Goal: Task Accomplishment & Management: Use online tool/utility

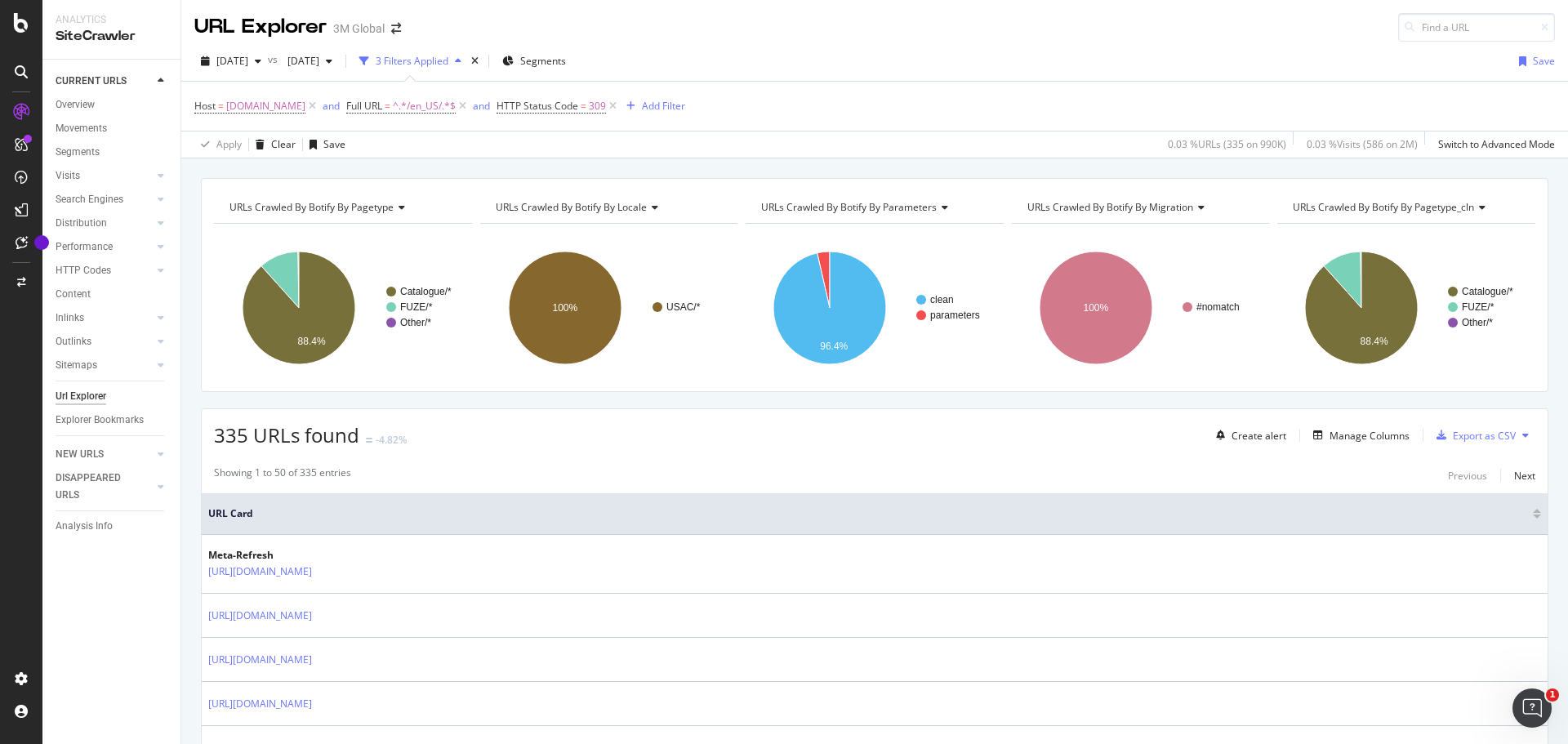
click at [839, 57] on div "[DATE] vs [DATE] 3 Filters Applied Segments Save" at bounding box center [874, 64] width 1386 height 32
click at [862, 111] on div "Host = [DOMAIN_NAME] and Full URL = ^.*/en_US/.*$ and HTTP Status Code = 309 Ad…" at bounding box center [874, 106] width 1361 height 49
click at [840, 46] on div "[DATE] vs [DATE] 3 Filters Applied Segments Save Host = [DOMAIN_NAME] and Full …" at bounding box center [874, 99] width 1386 height 117
click at [261, 61] on icon "button" at bounding box center [257, 61] width 7 height 10
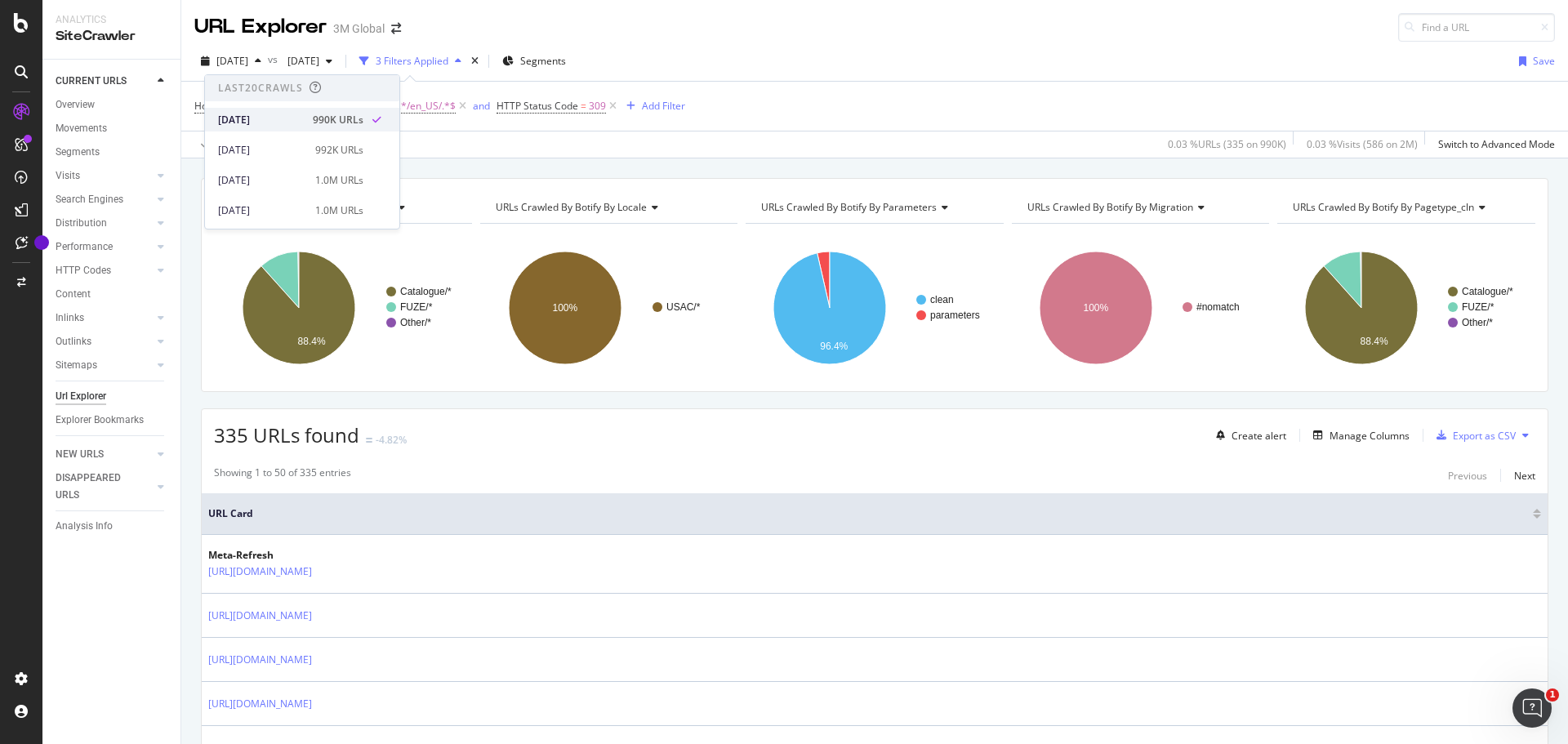
click at [257, 124] on div "[DATE]" at bounding box center [260, 120] width 84 height 15
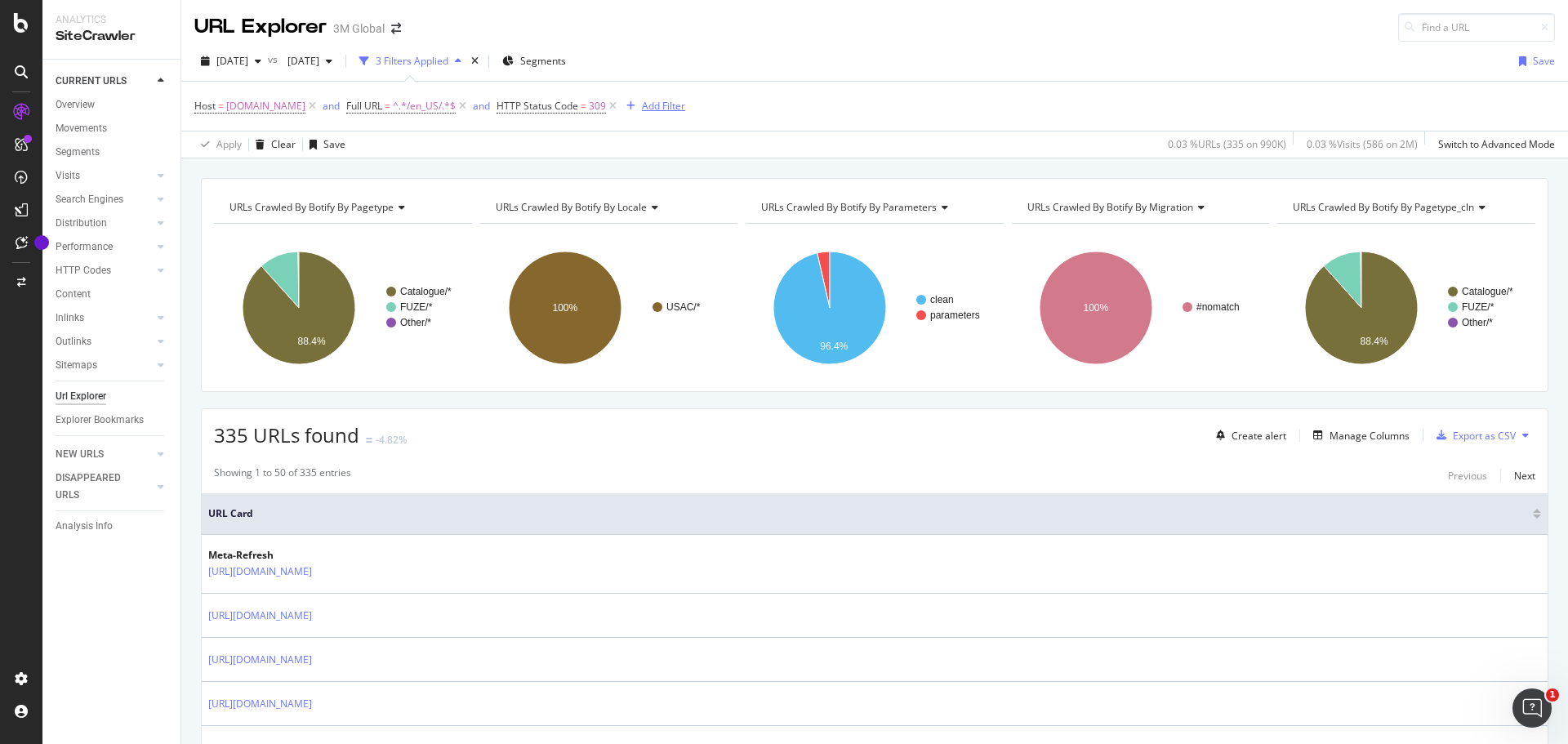
click at [644, 107] on div "Add Filter" at bounding box center [663, 106] width 43 height 14
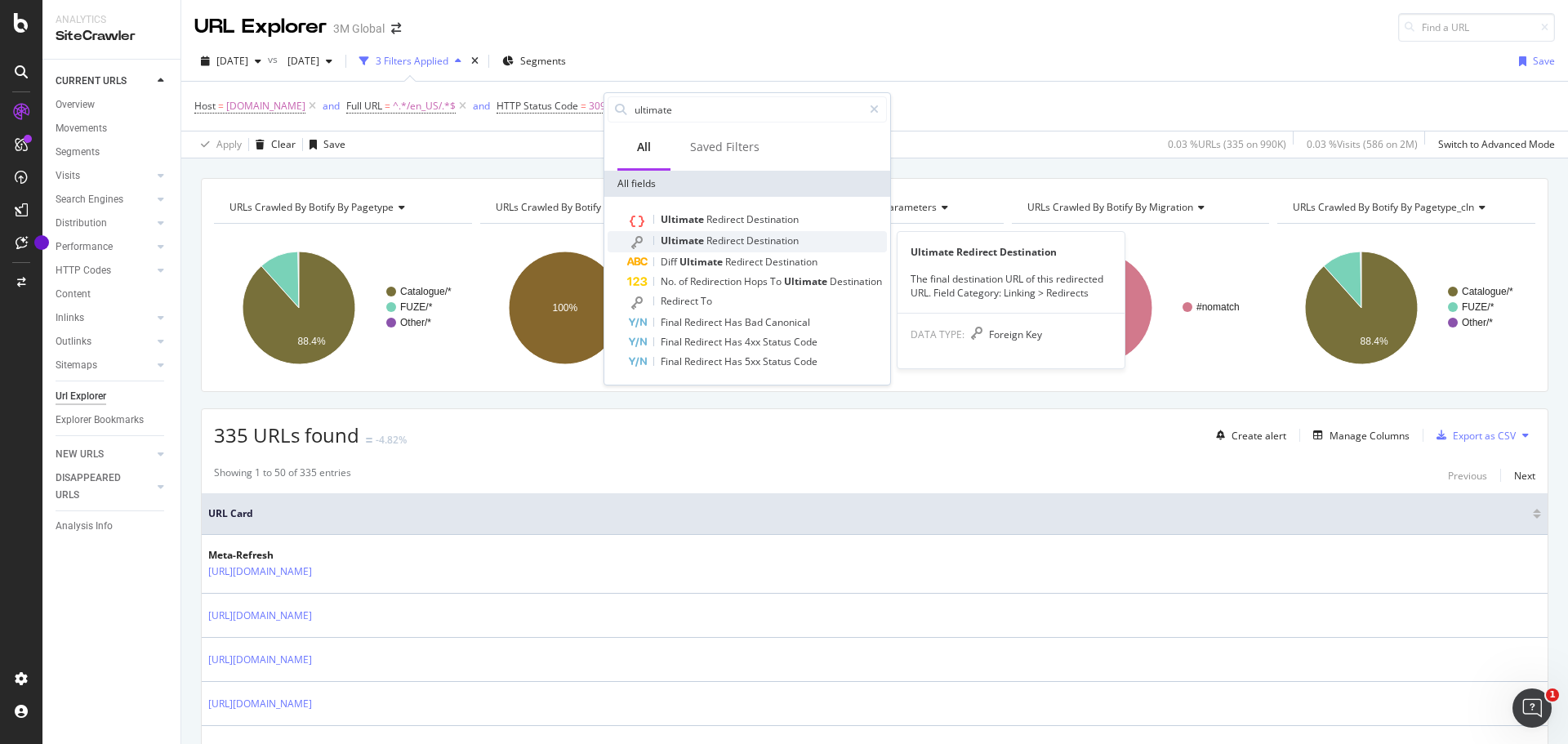
type input "ultimate"
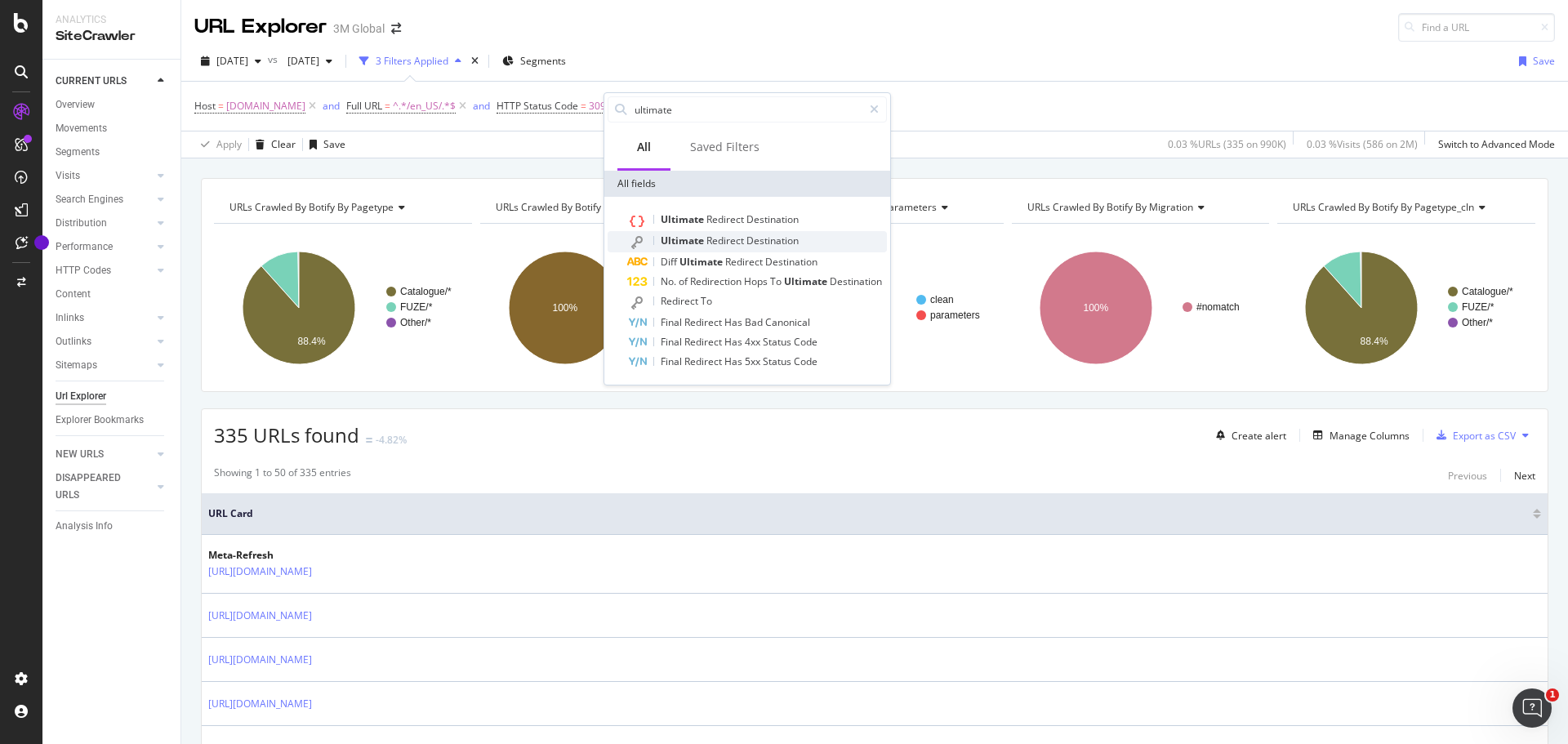
click at [708, 238] on span "Redirect" at bounding box center [726, 241] width 40 height 14
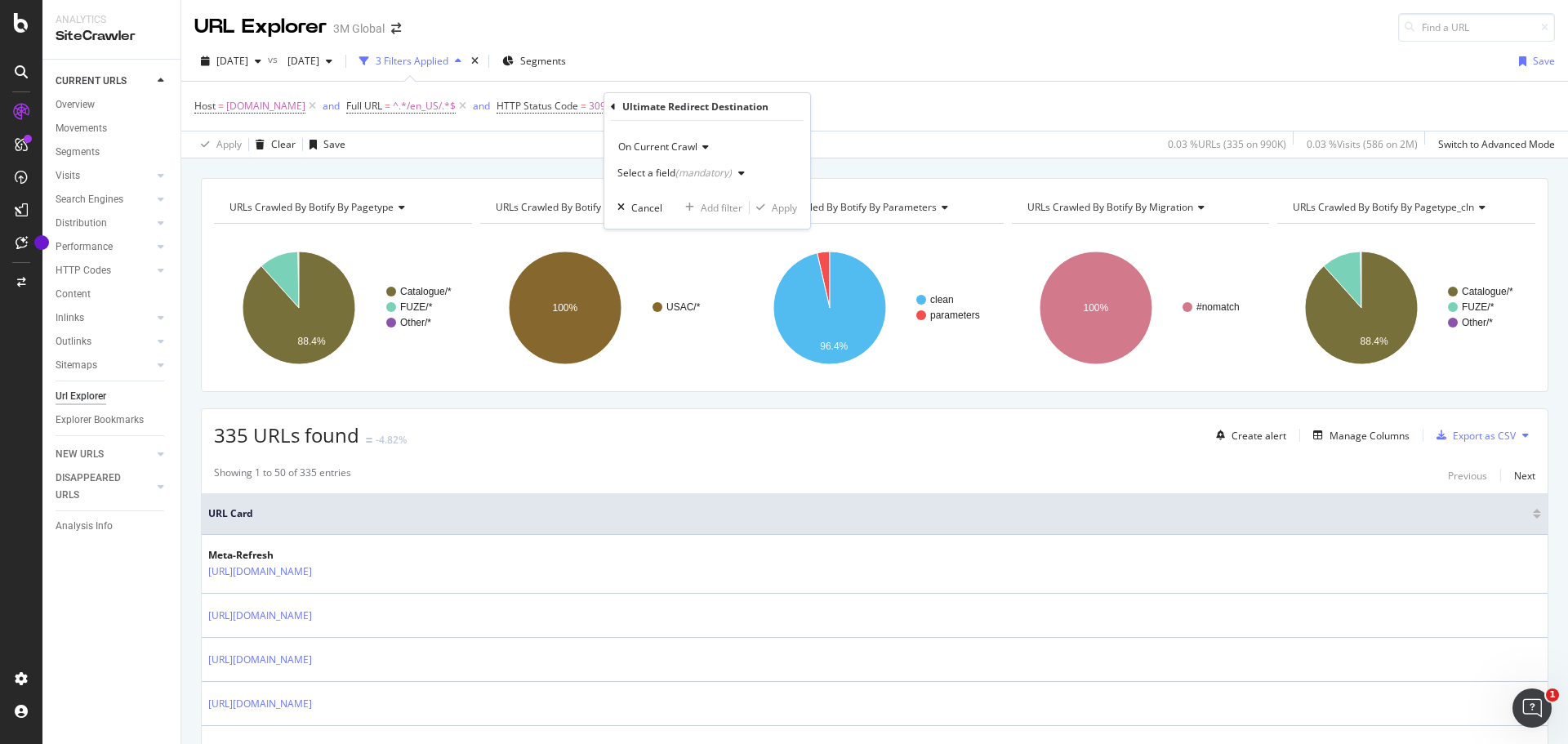
click at [738, 171] on icon "button" at bounding box center [741, 173] width 7 height 10
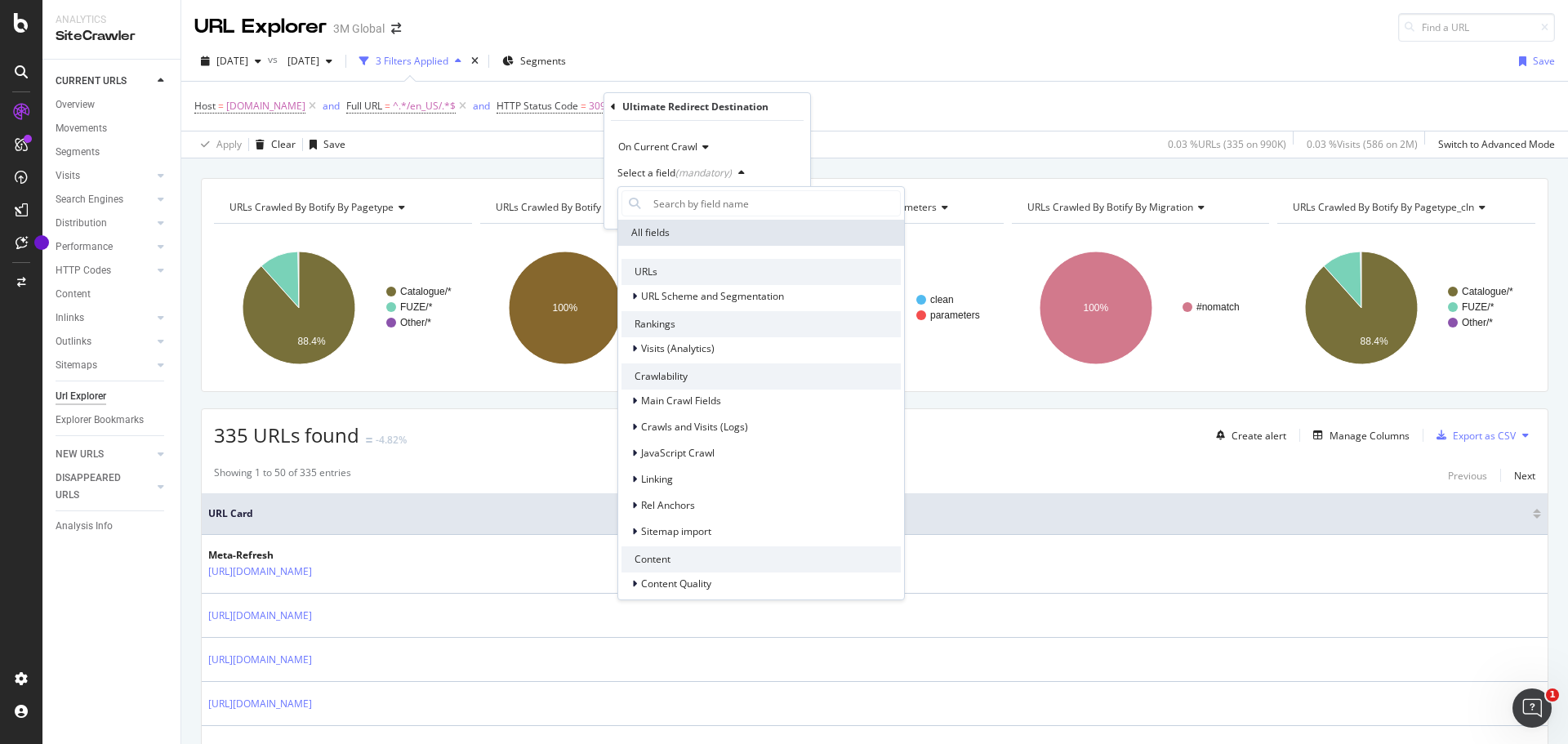
click at [738, 171] on icon "button" at bounding box center [741, 173] width 7 height 10
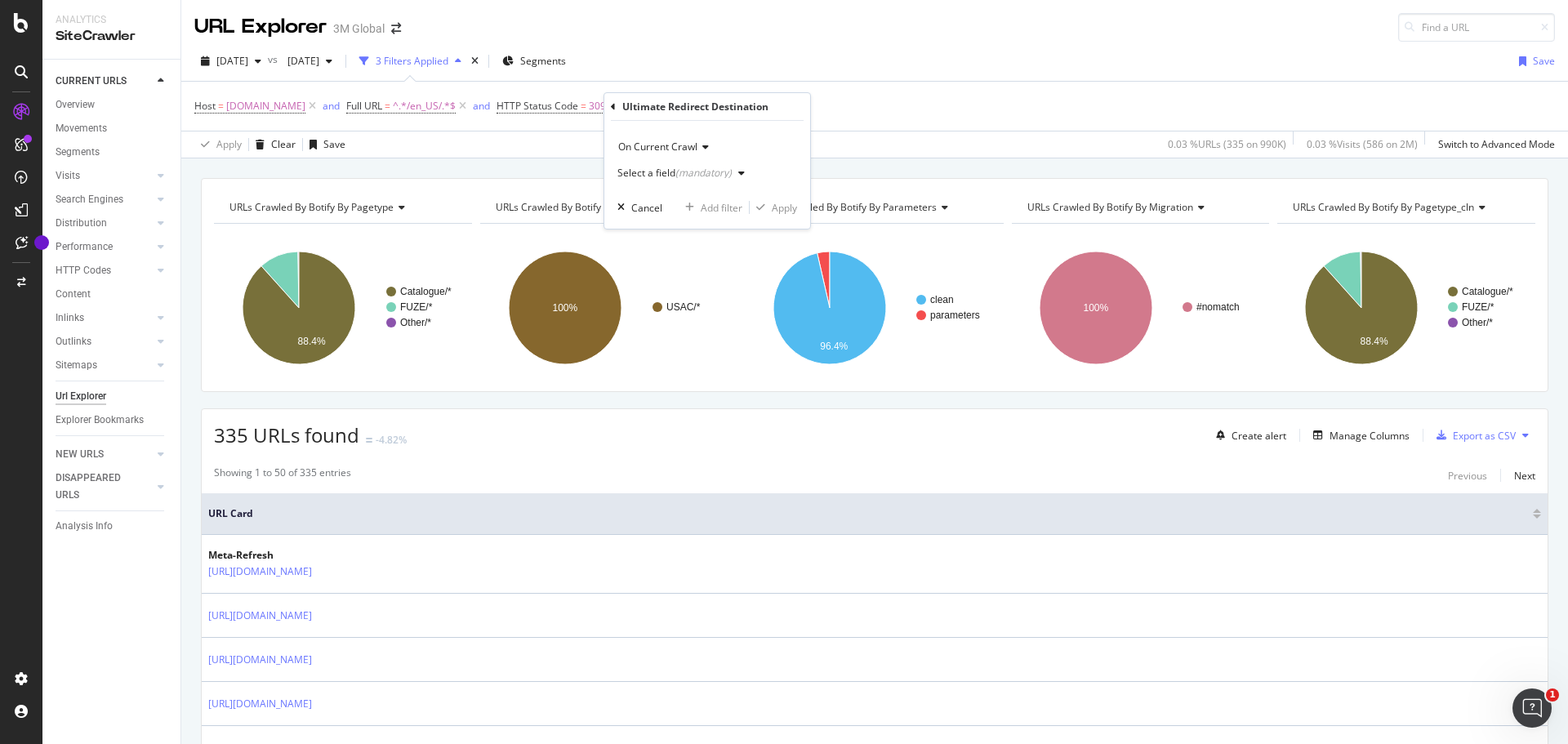
click at [705, 171] on div "(mandatory)" at bounding box center [702, 173] width 56 height 14
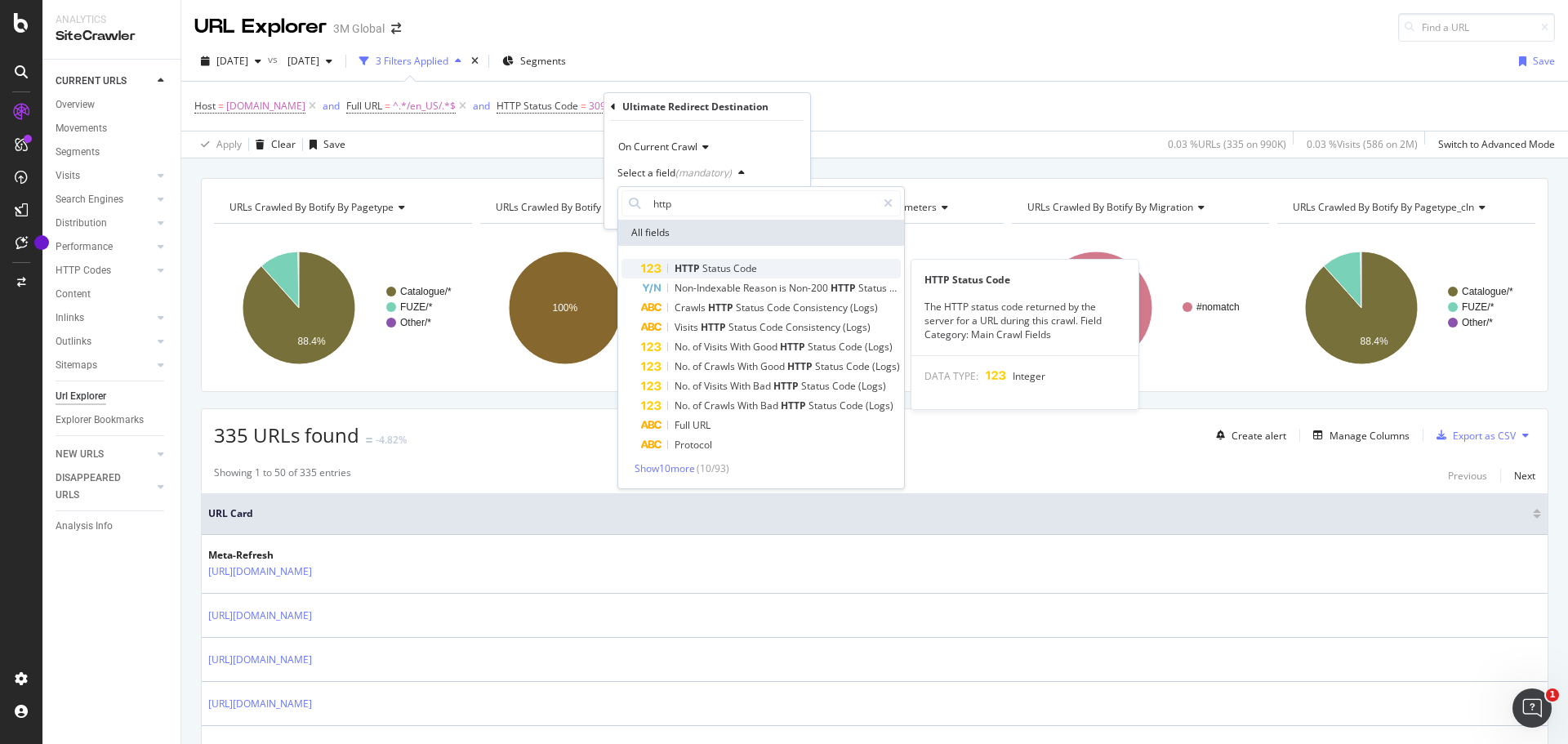
type input "http"
click at [704, 268] on span "Status" at bounding box center [718, 268] width 31 height 14
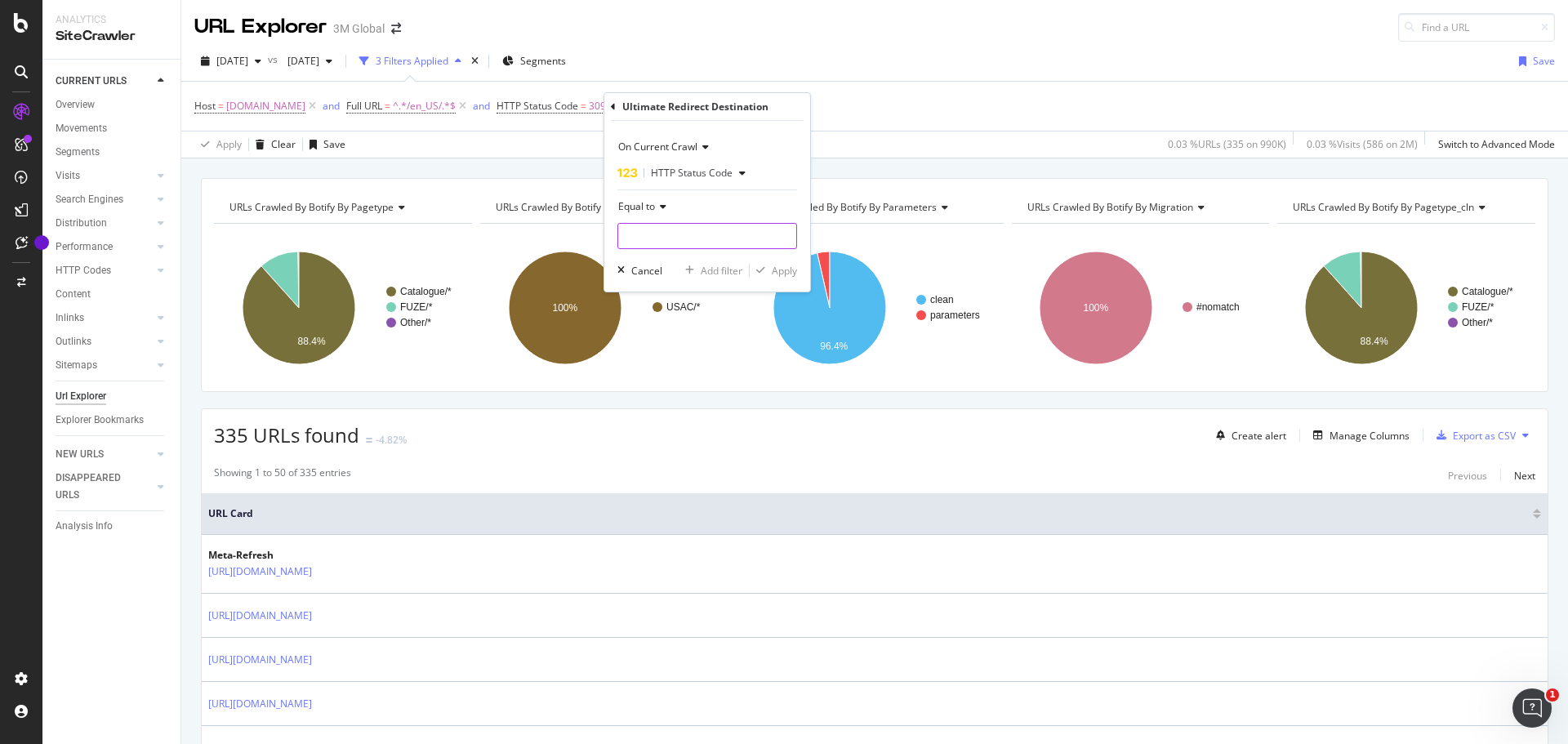
click at [707, 234] on input "number" at bounding box center [706, 236] width 180 height 27
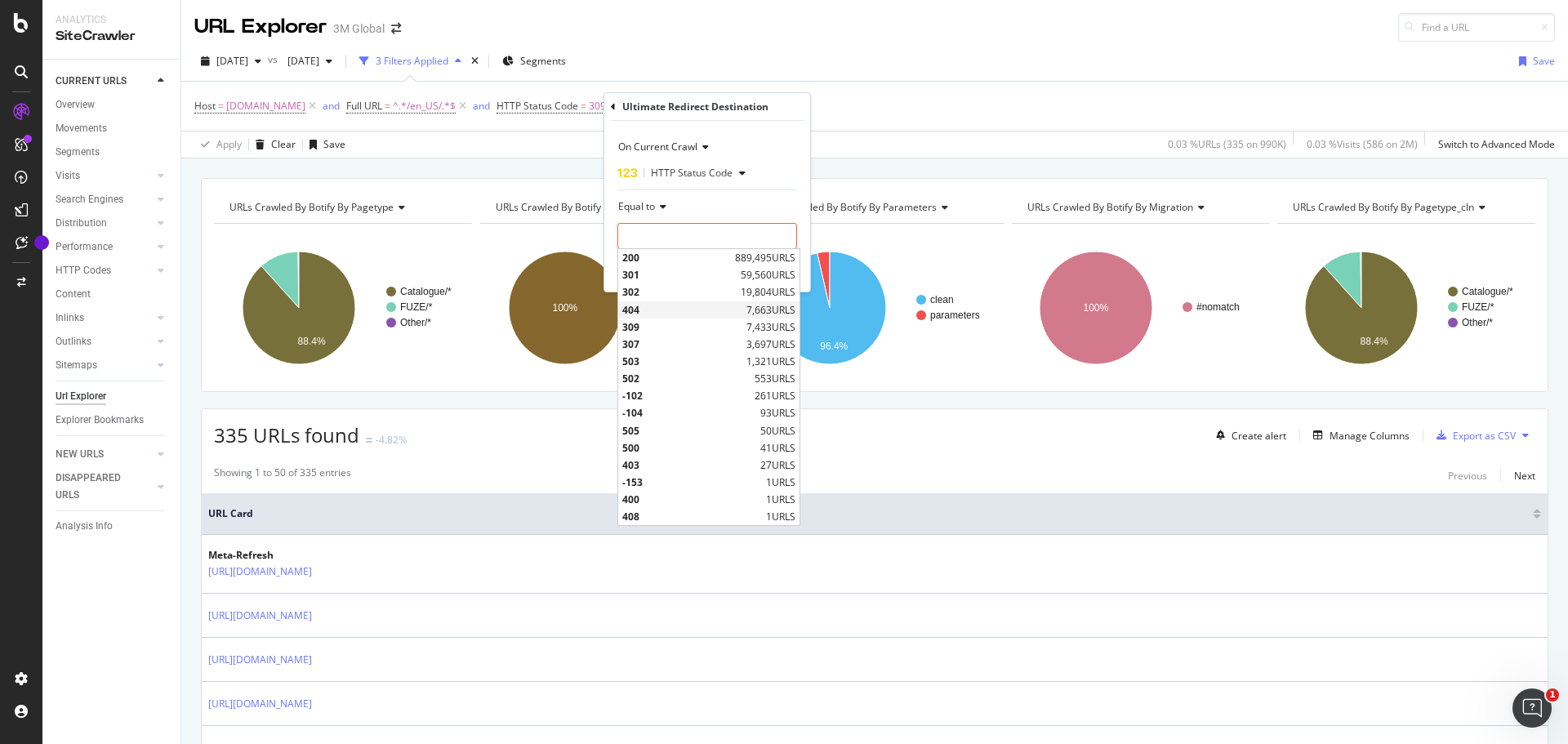
click at [647, 309] on span "404" at bounding box center [682, 310] width 120 height 14
type input "404"
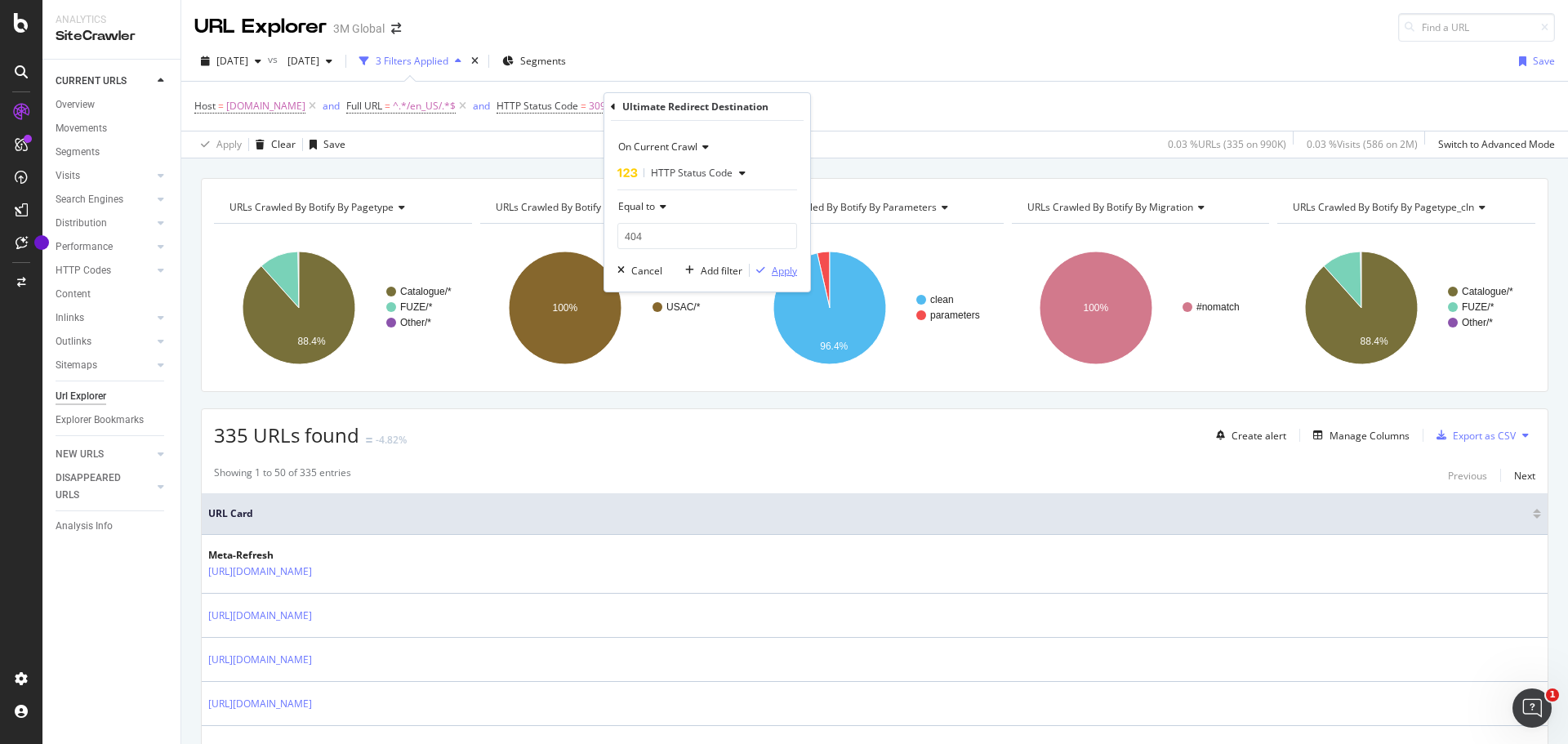
click at [777, 270] on div "Apply" at bounding box center [785, 270] width 26 height 14
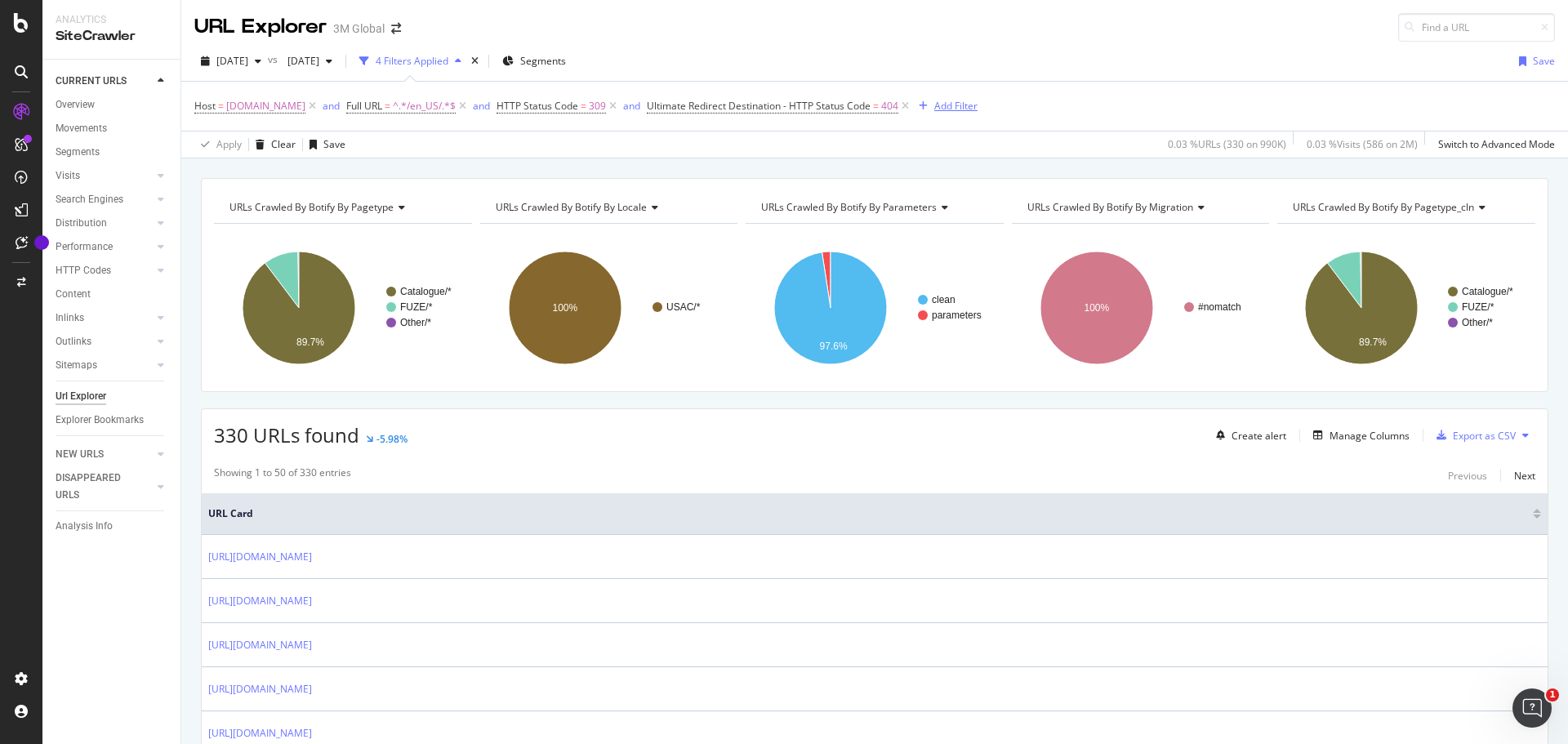
click at [937, 104] on div "Add Filter" at bounding box center [956, 106] width 43 height 14
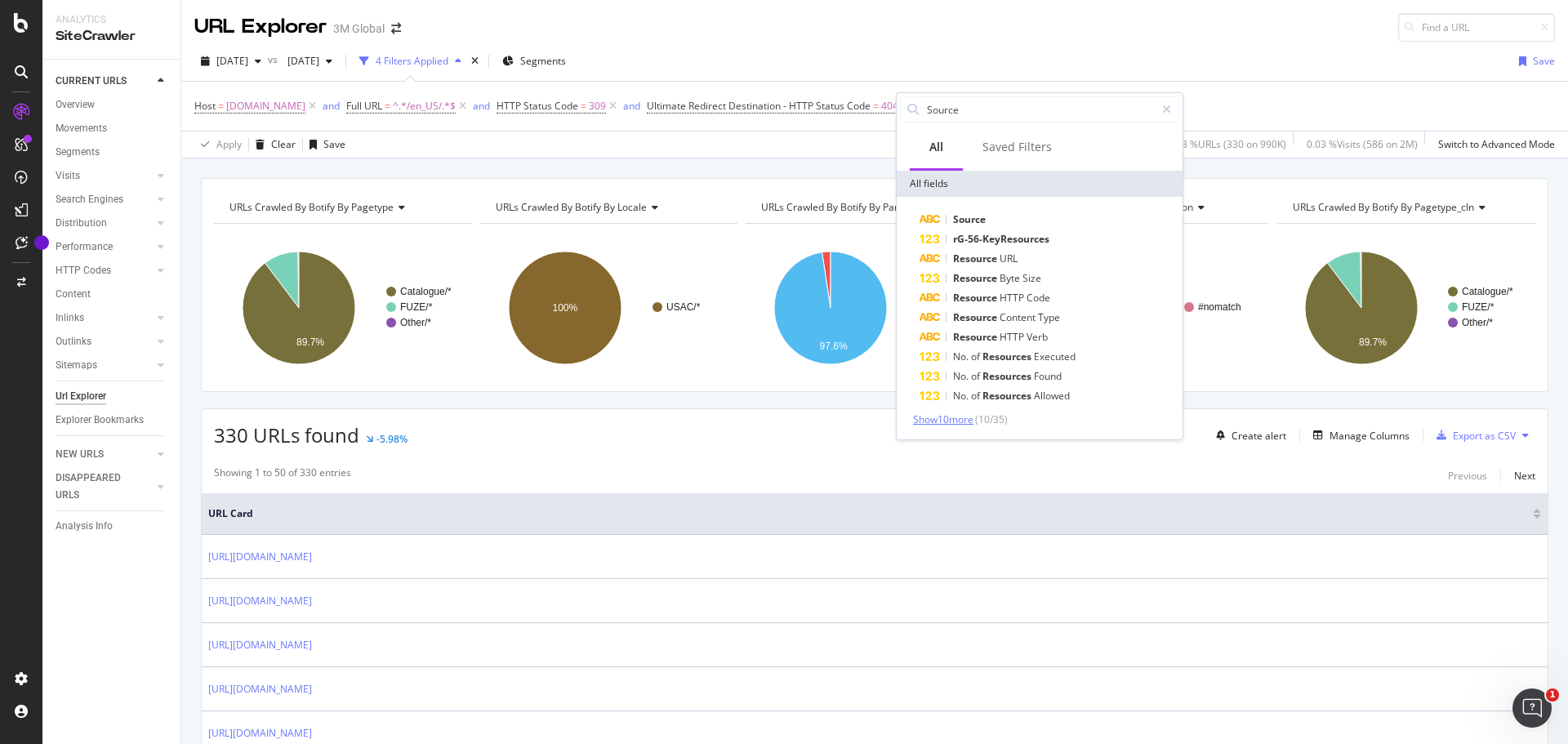
type input "Source"
click at [972, 415] on span "Show 10 more" at bounding box center [943, 420] width 61 height 14
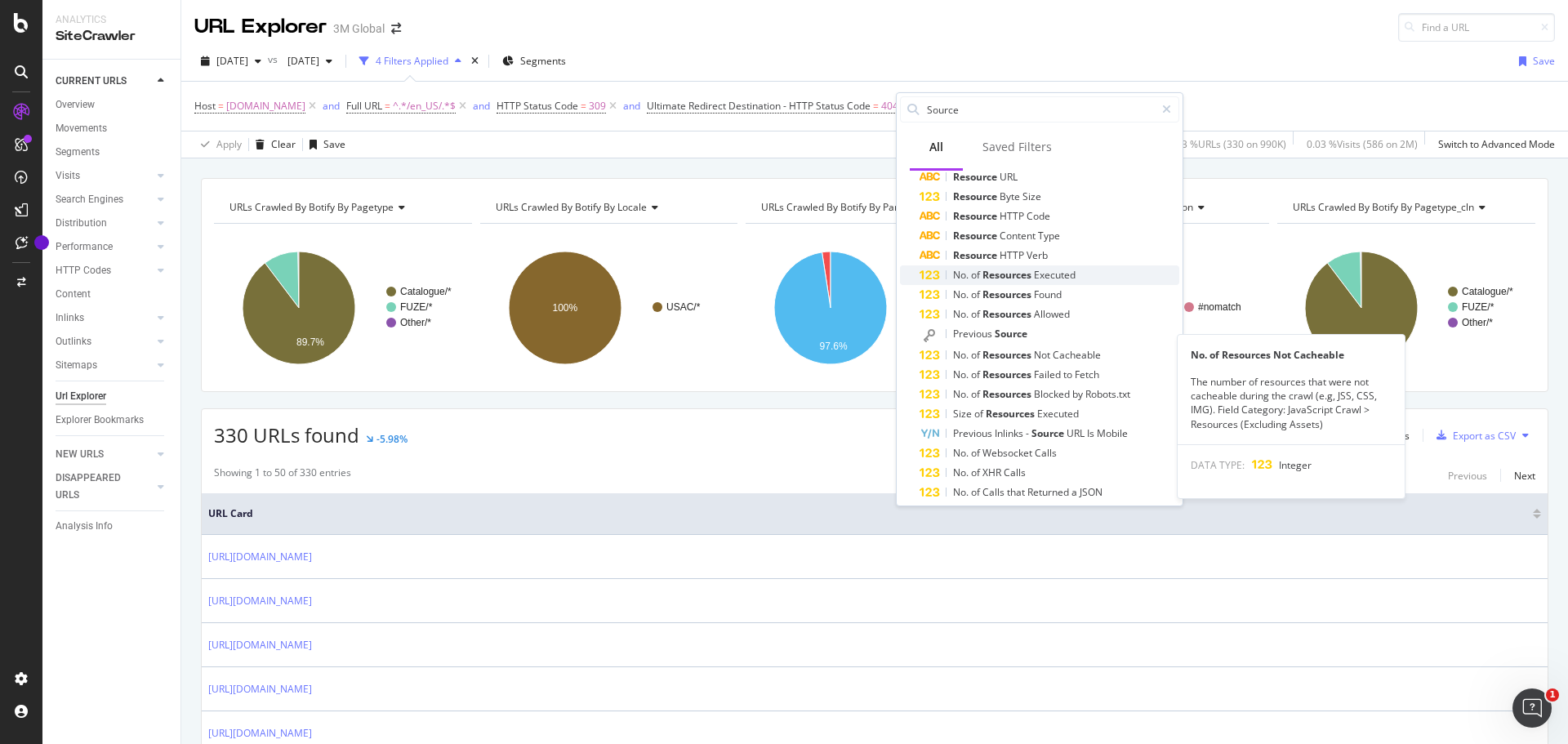
scroll to position [132, 0]
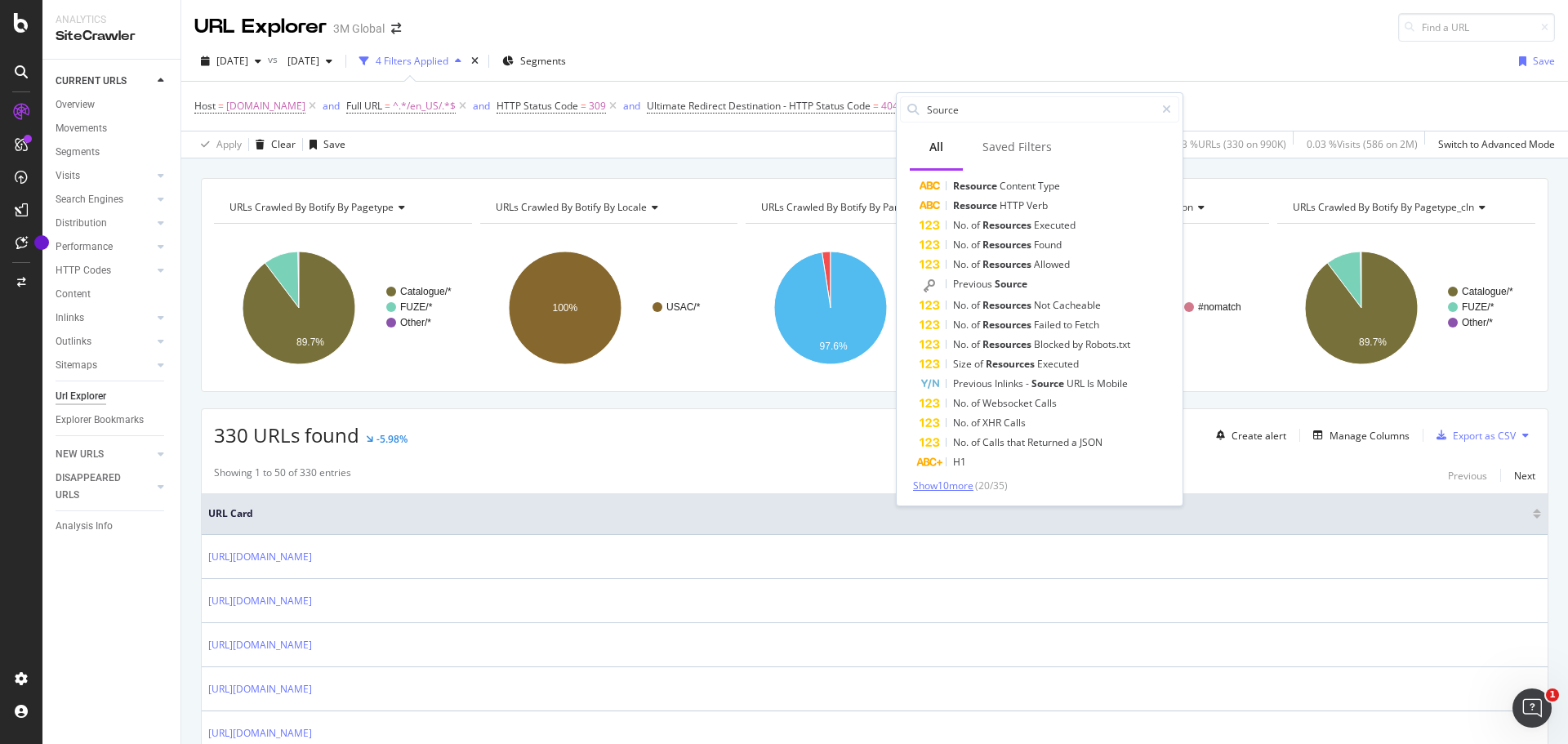
click at [971, 484] on span "Show 10 more" at bounding box center [943, 486] width 61 height 14
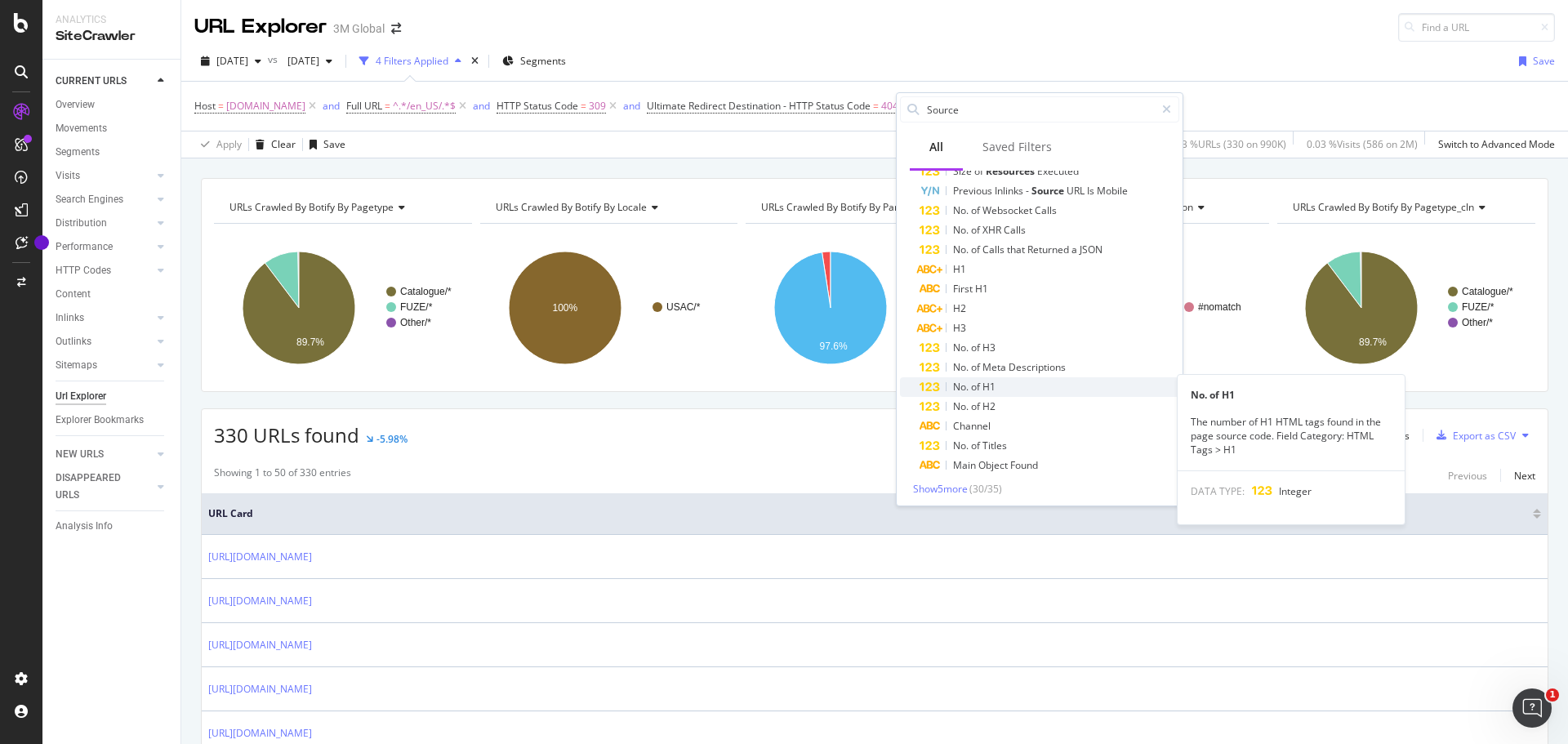
scroll to position [327, 0]
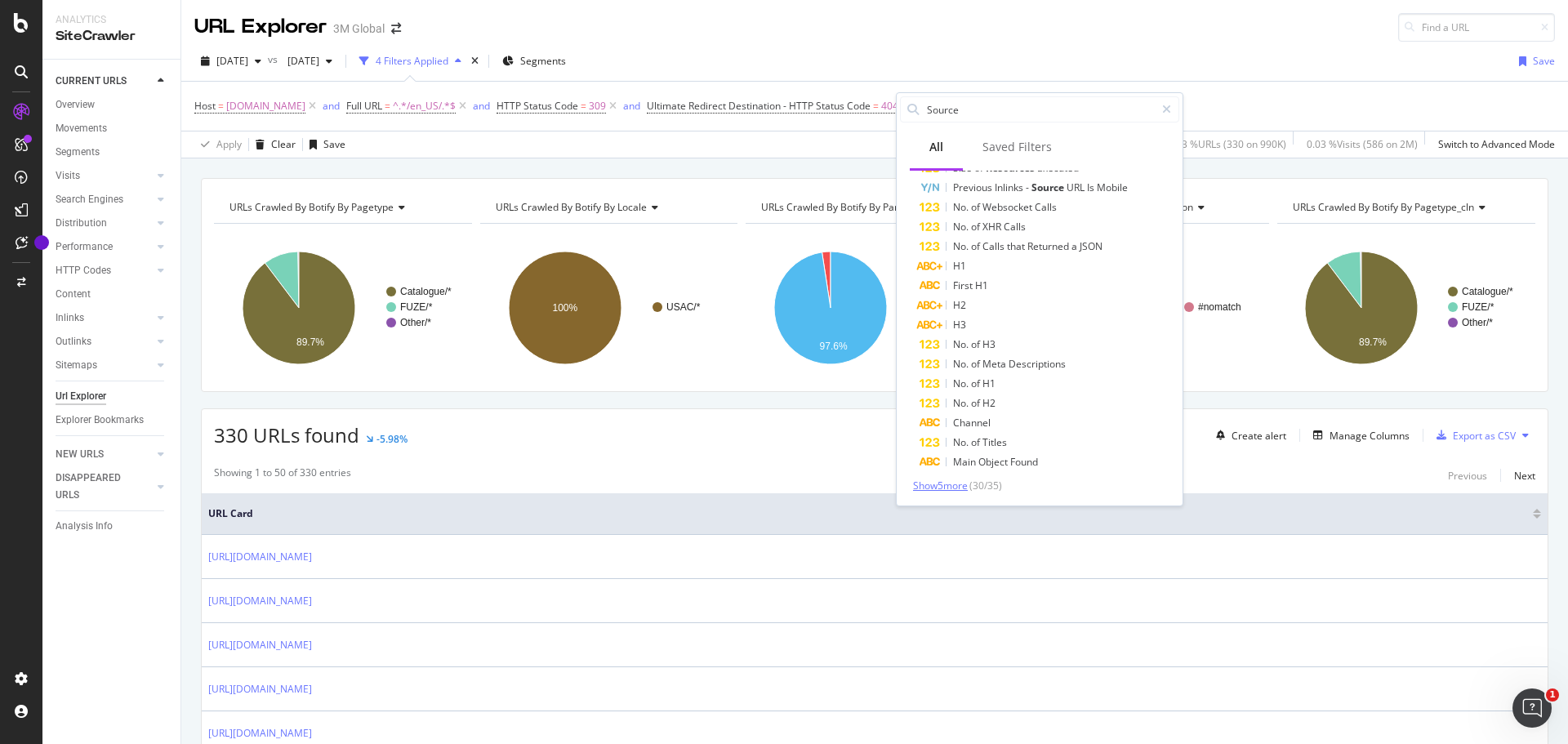
click at [952, 487] on span "Show 5 more" at bounding box center [940, 486] width 55 height 14
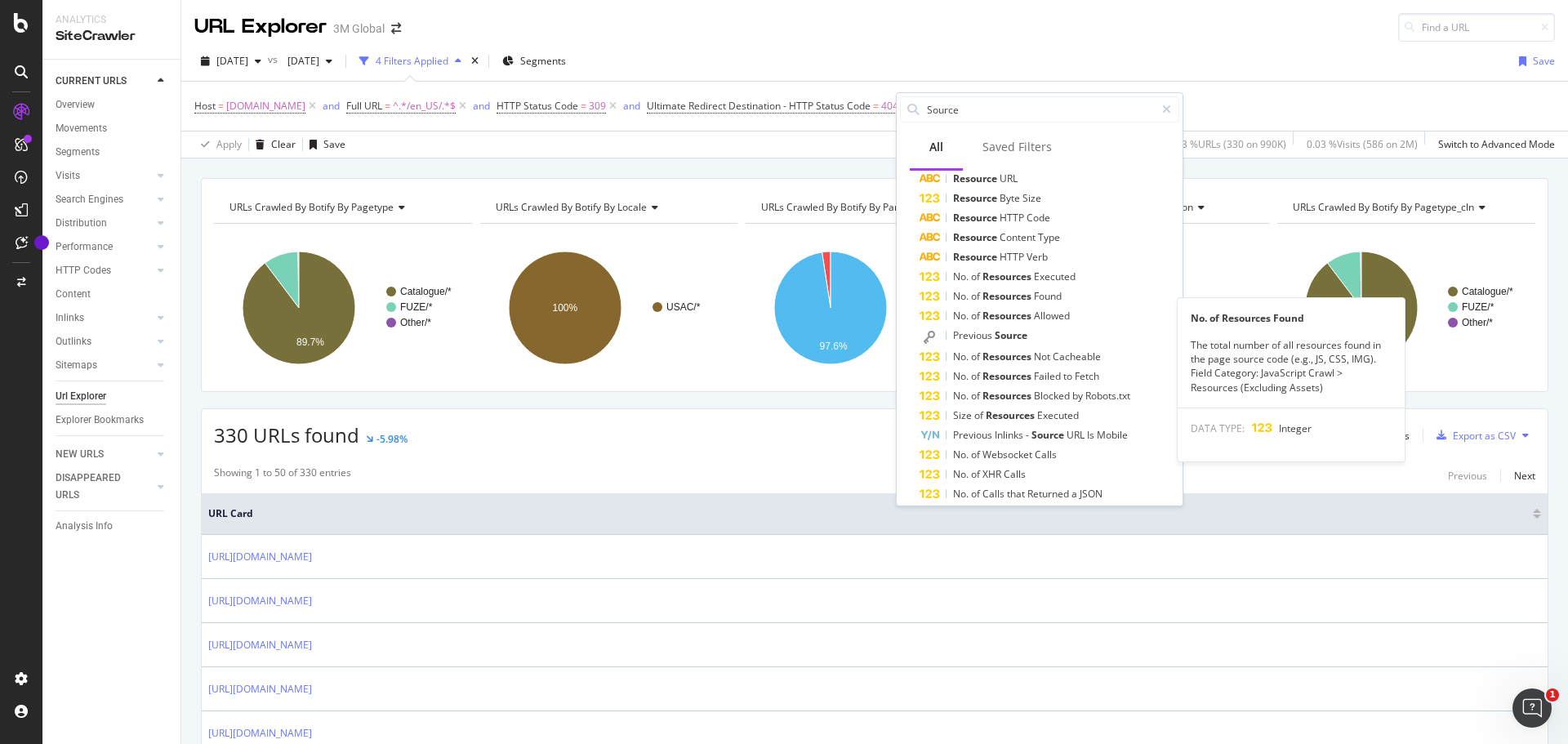
scroll to position [0, 0]
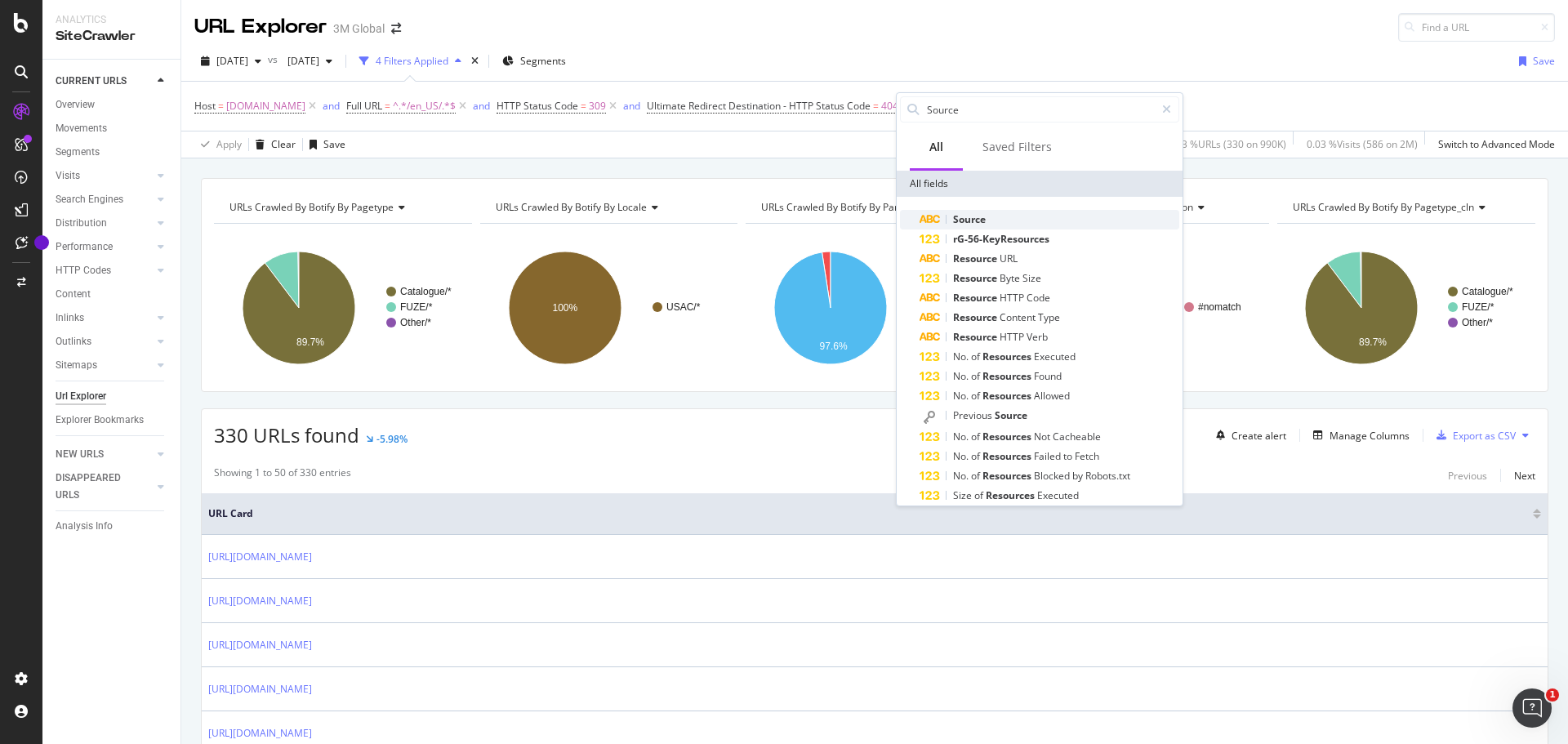
click at [970, 219] on span "Source" at bounding box center [969, 219] width 32 height 14
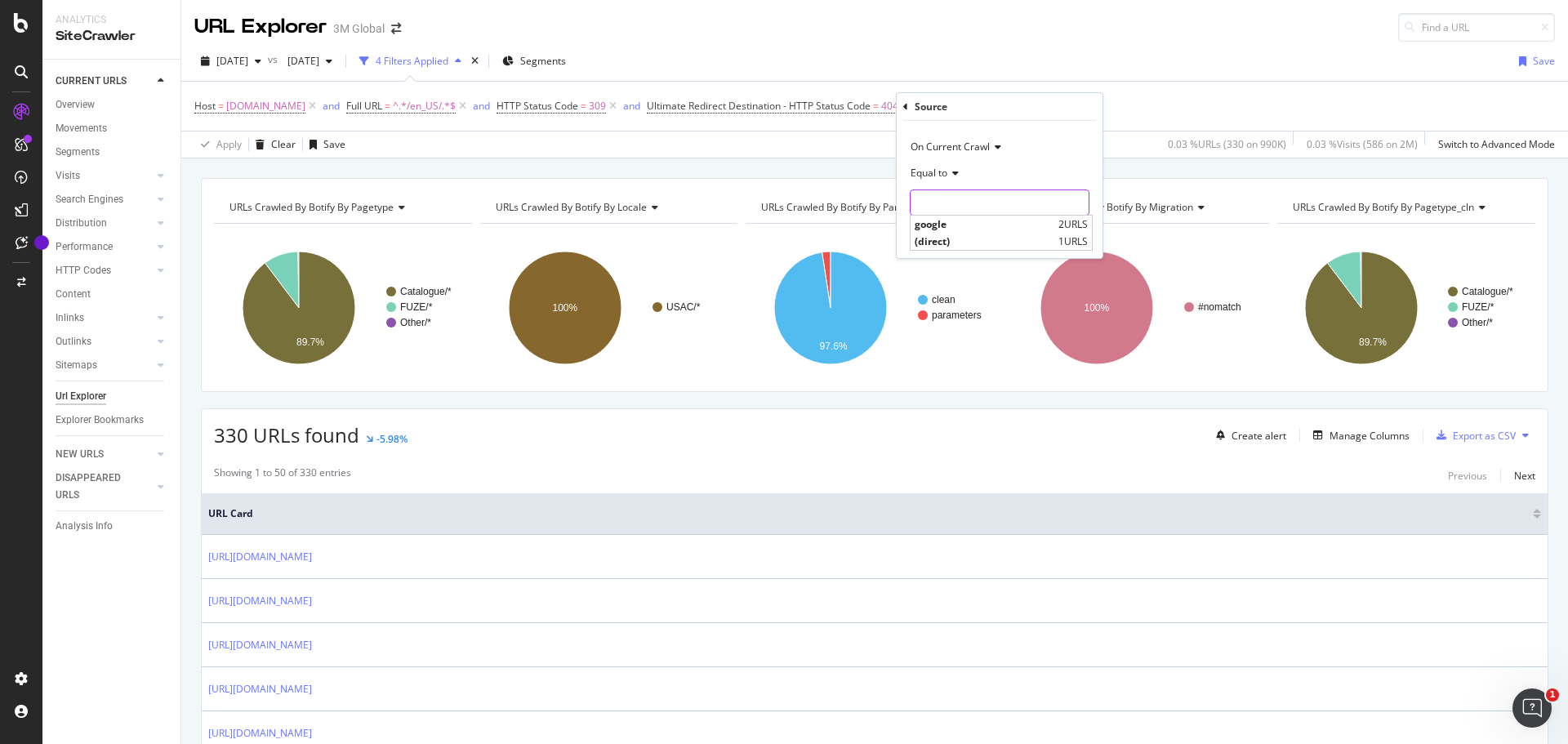
click at [975, 200] on input "text" at bounding box center [999, 202] width 178 height 27
click at [904, 107] on icon at bounding box center [905, 107] width 5 height 10
click at [946, 109] on div "Add Filter" at bounding box center [956, 106] width 43 height 14
click at [942, 111] on div "Add Filter" at bounding box center [956, 106] width 43 height 14
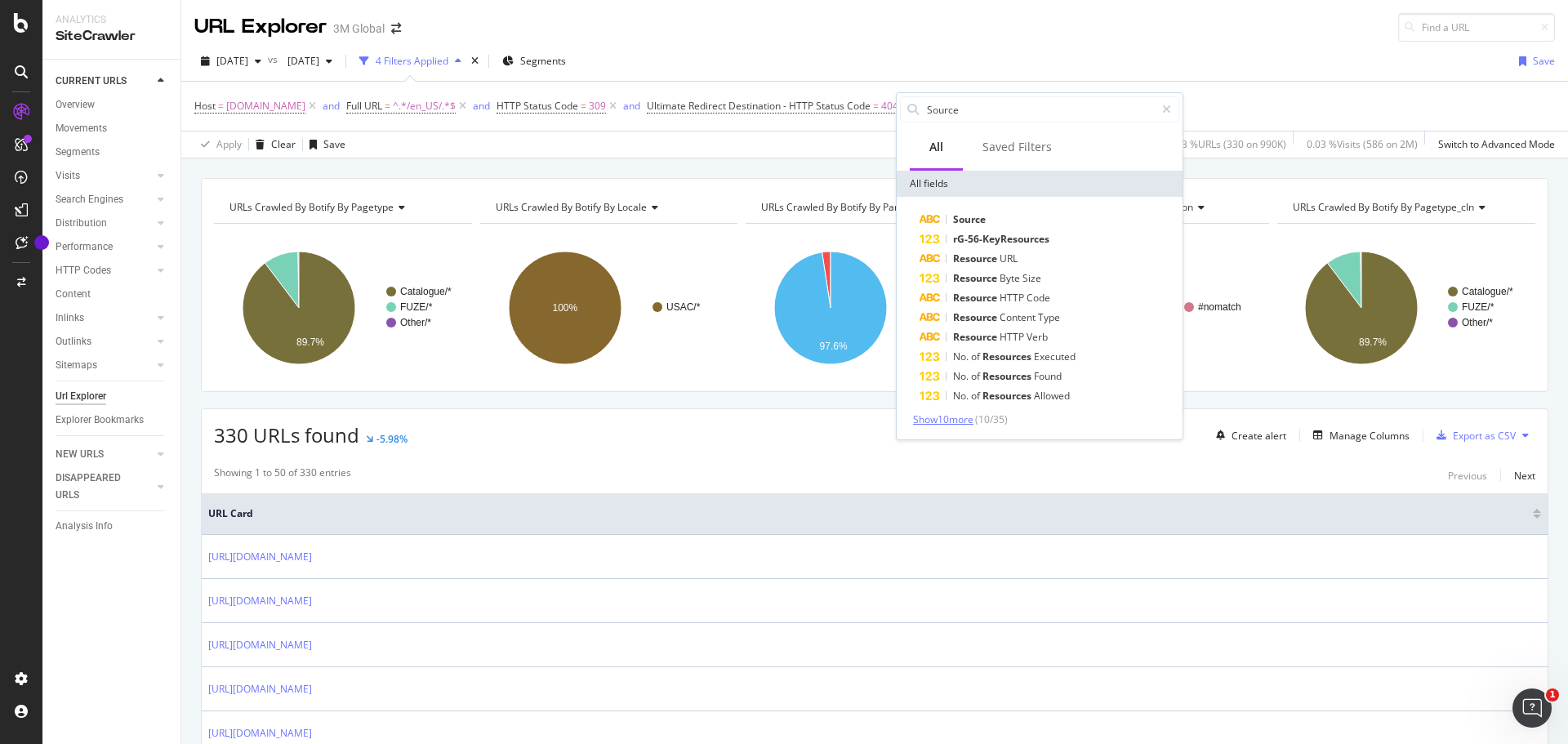
click at [965, 416] on span "Show 10 more" at bounding box center [943, 420] width 61 height 14
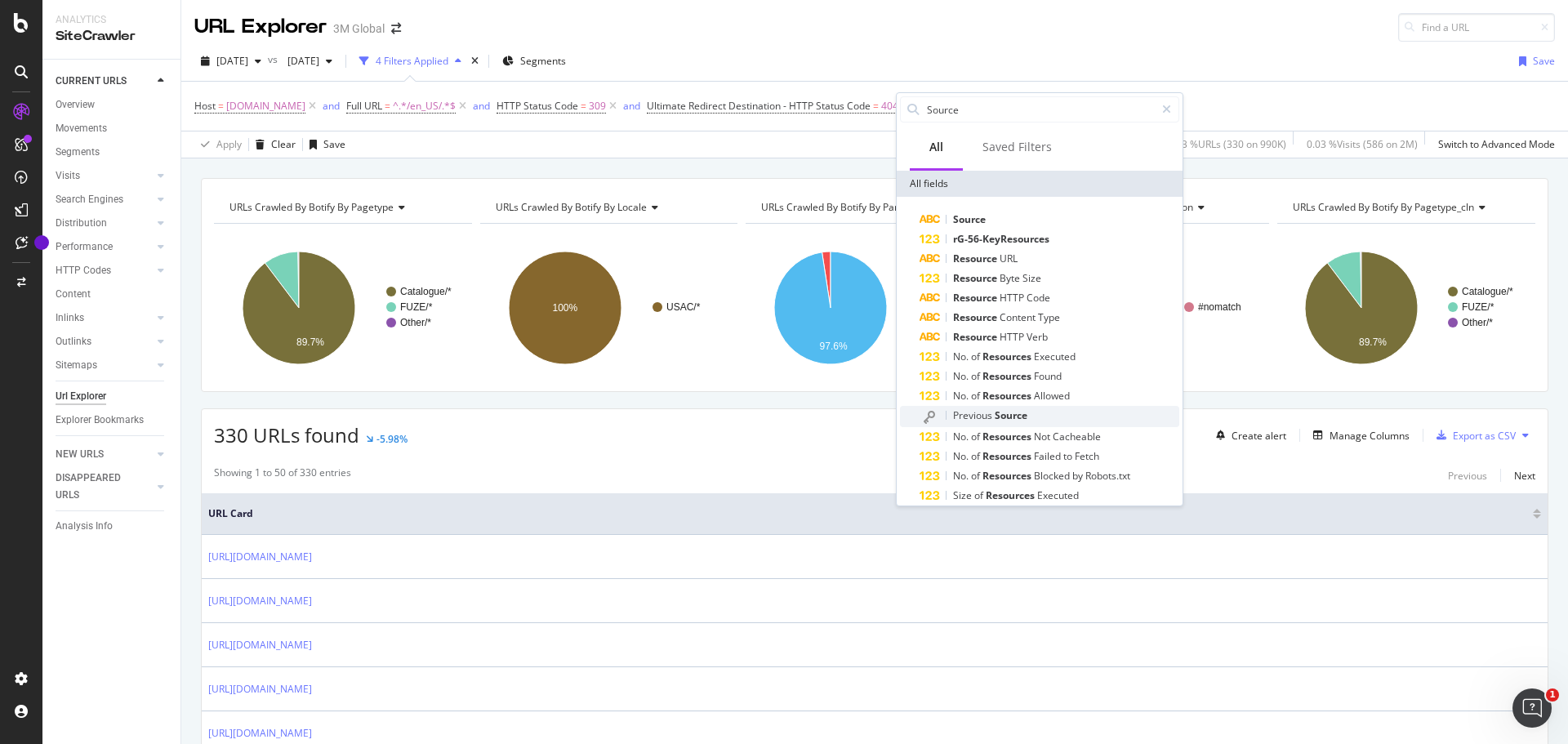
click at [985, 415] on span "Previous" at bounding box center [974, 416] width 41 height 14
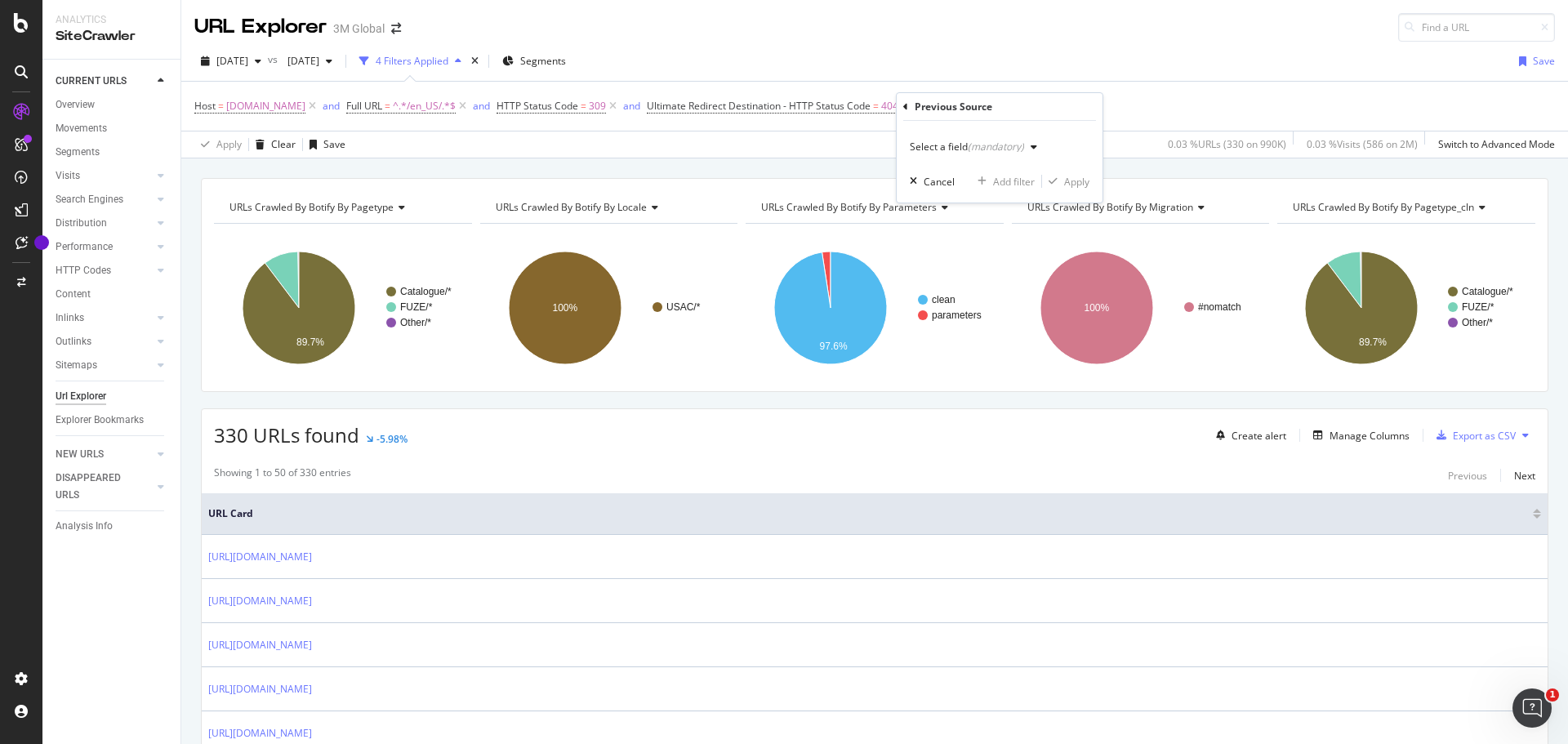
click at [1034, 145] on icon "button" at bounding box center [1034, 147] width 7 height 10
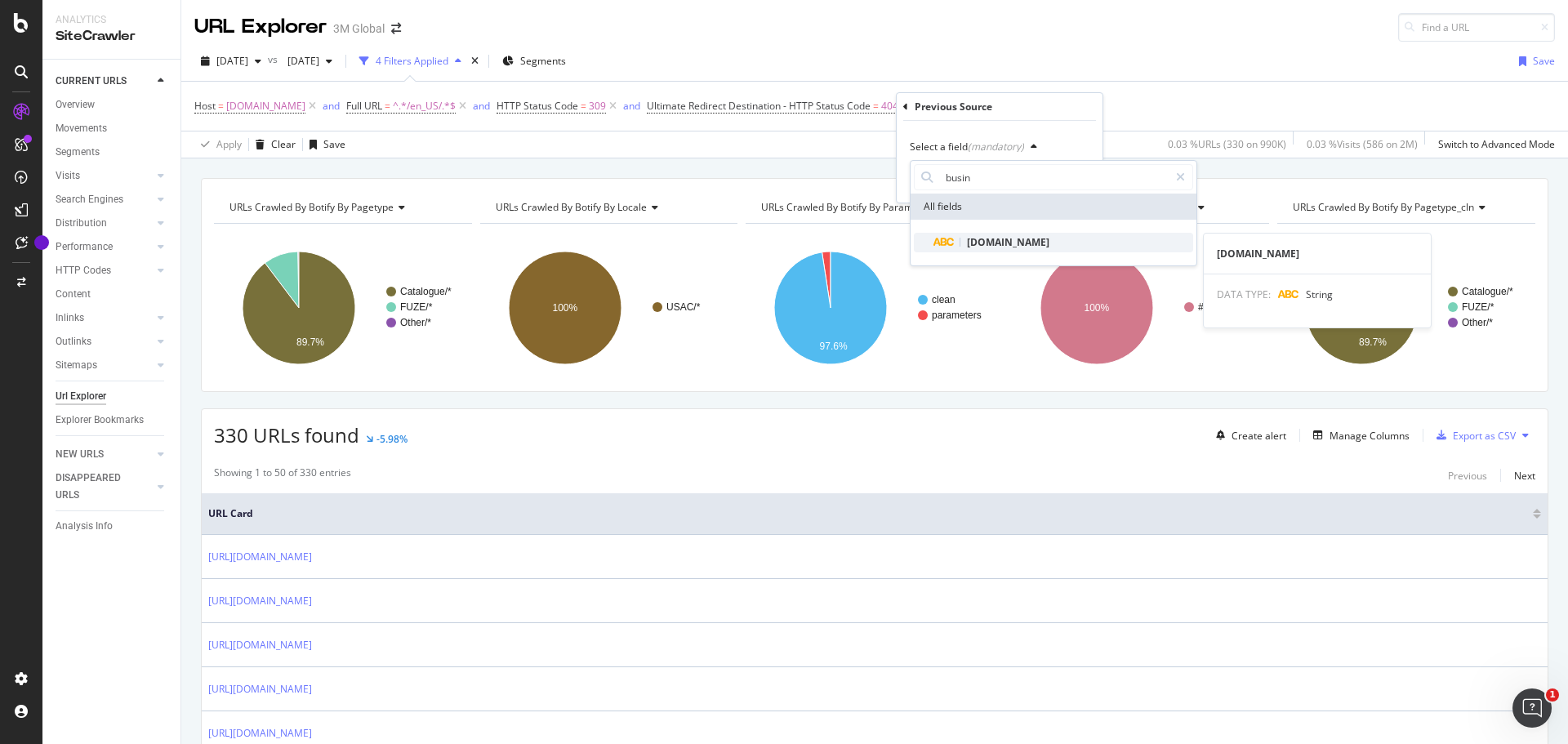
type input "busin"
click at [998, 244] on span "[DOMAIN_NAME]" at bounding box center [1008, 242] width 83 height 14
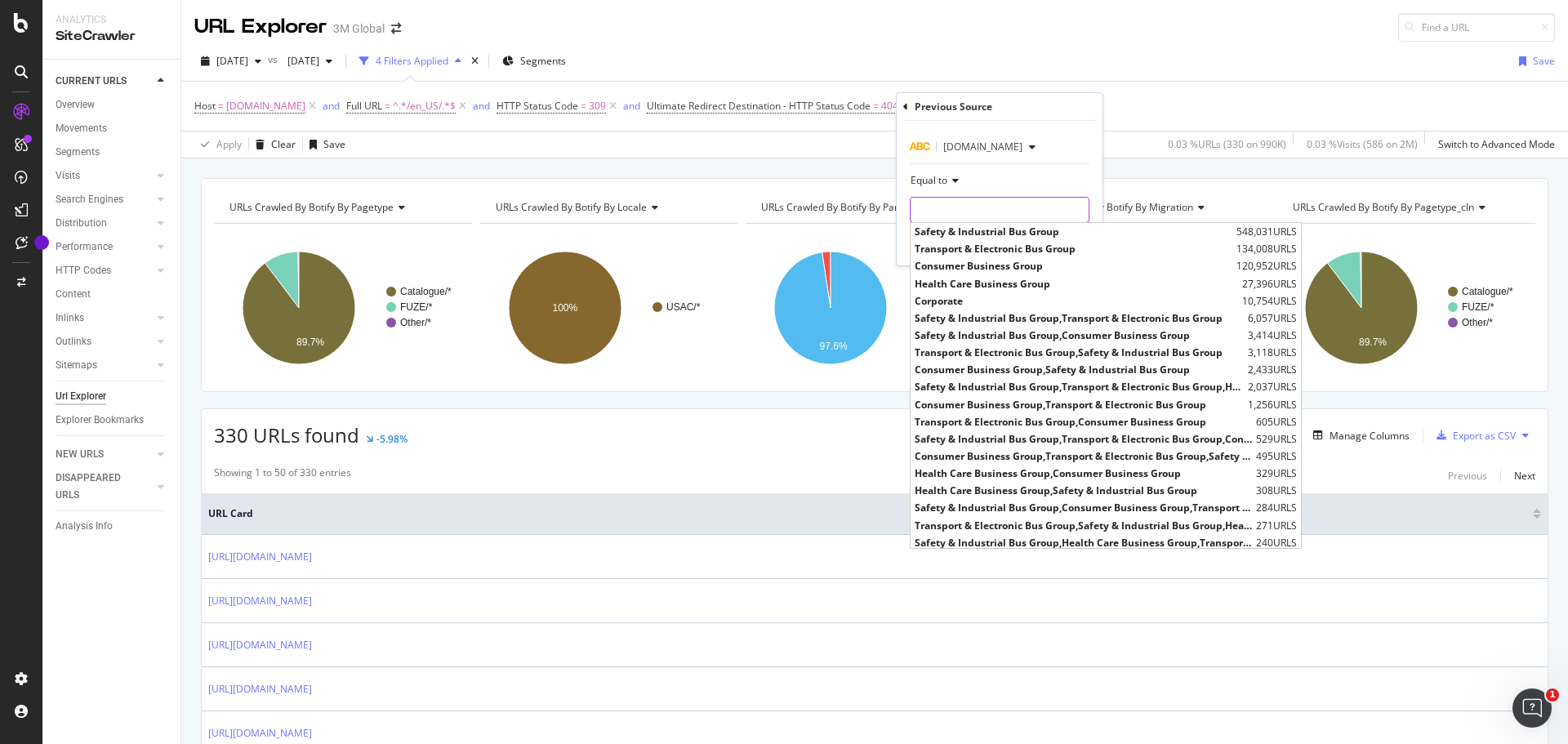
click at [995, 208] on input "text" at bounding box center [999, 209] width 178 height 27
click at [989, 230] on span "Safety & Industrial Bus Group" at bounding box center [1073, 232] width 317 height 14
type input "Safety & Industrial Bus Group"
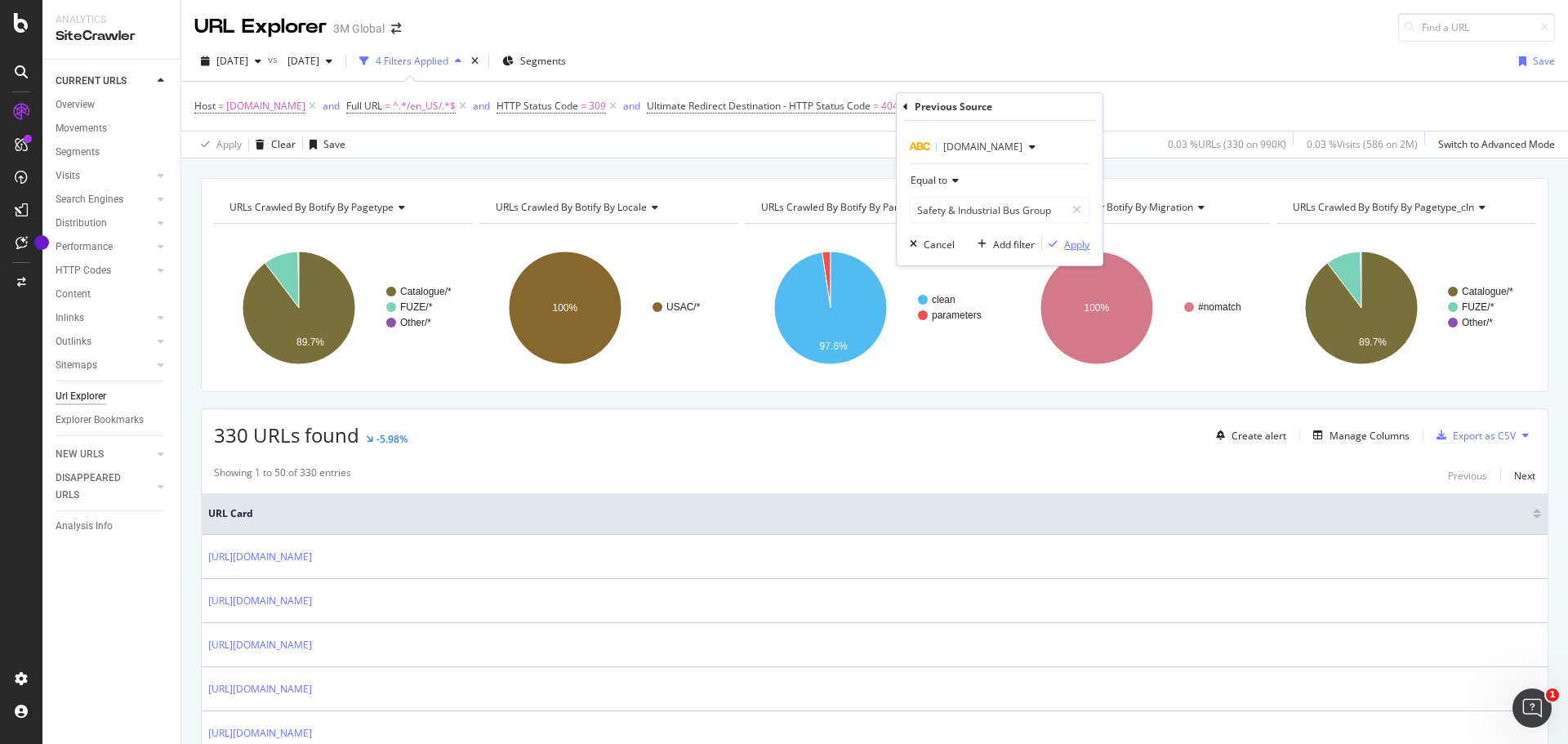
click at [1075, 243] on div "Apply" at bounding box center [1077, 245] width 26 height 14
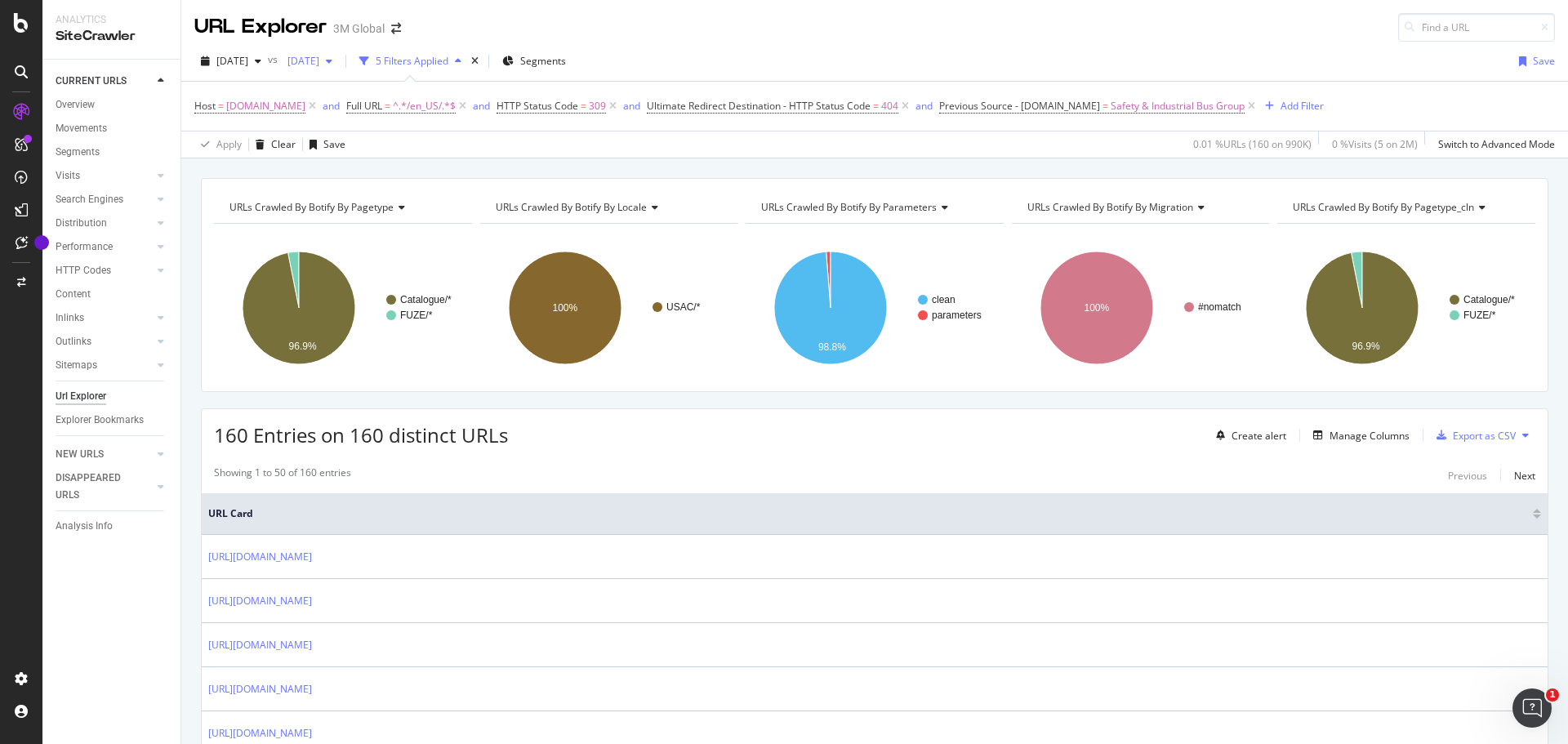
click at [332, 59] on icon "button" at bounding box center [329, 61] width 7 height 10
click at [374, 149] on div "[DATE]" at bounding box center [362, 149] width 87 height 15
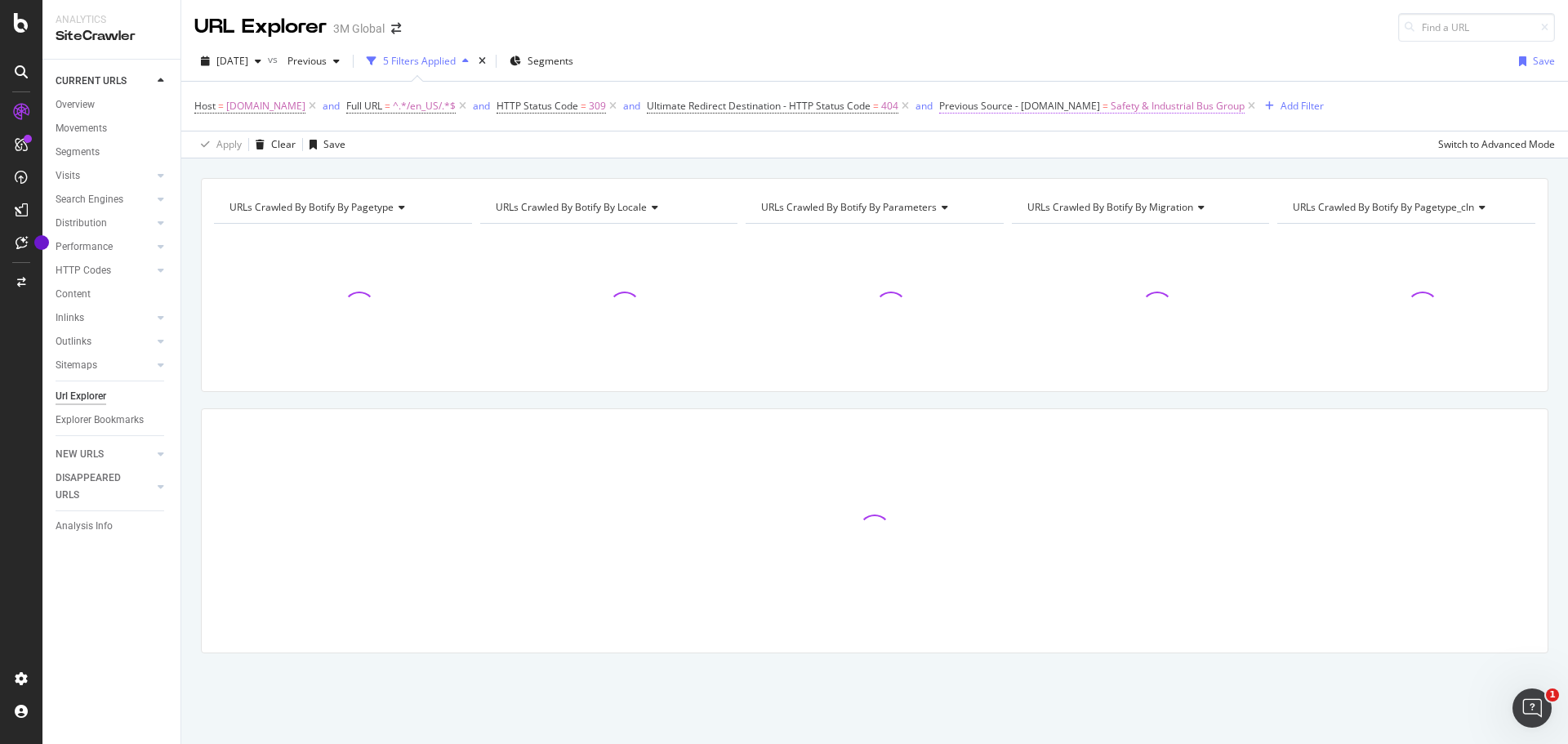
click at [1028, 104] on span "Previous Source - [DOMAIN_NAME]" at bounding box center [1020, 106] width 161 height 14
click at [934, 106] on icon at bounding box center [933, 104] width 5 height 10
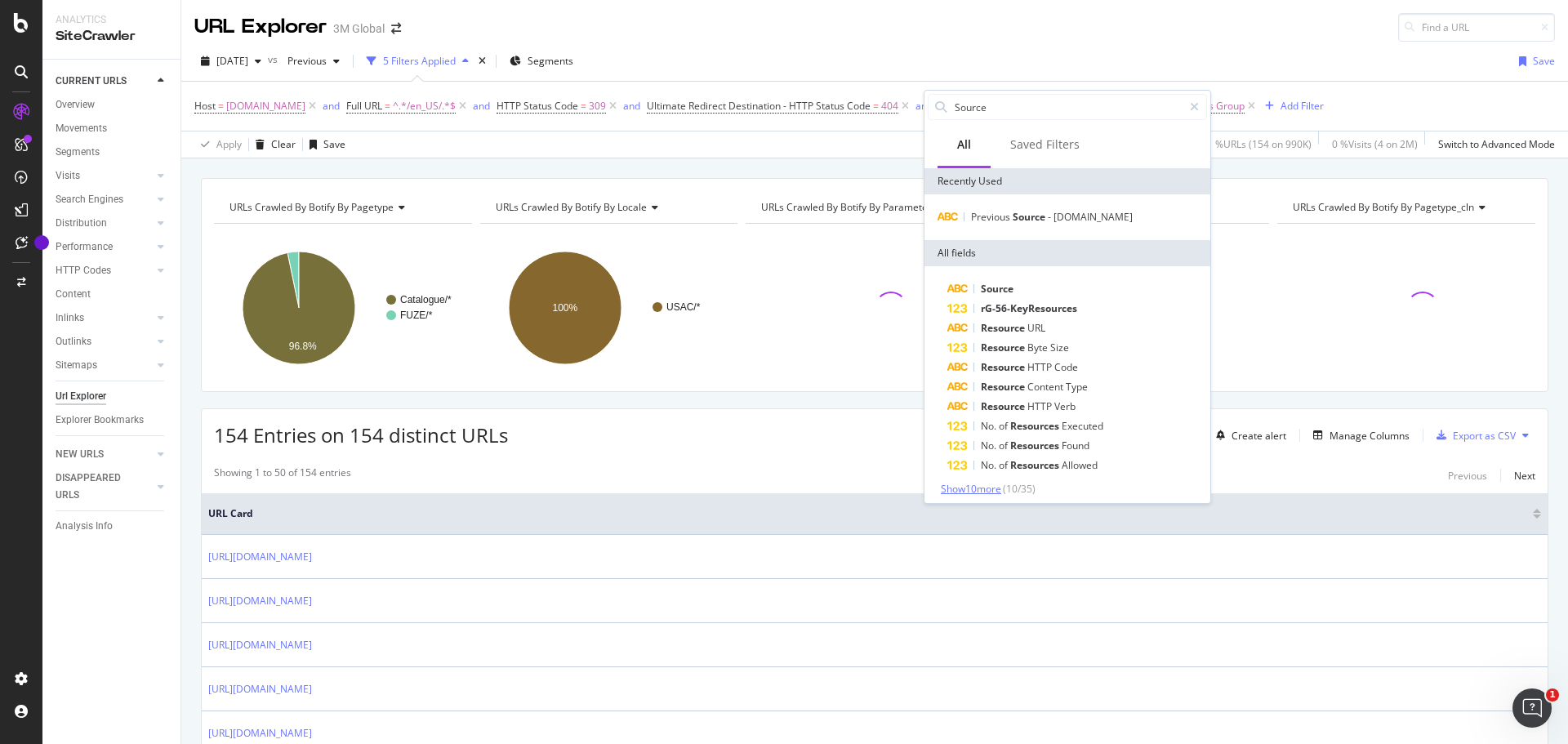
type input "Source"
click at [990, 484] on span "Show 10 more" at bounding box center [972, 488] width 61 height 14
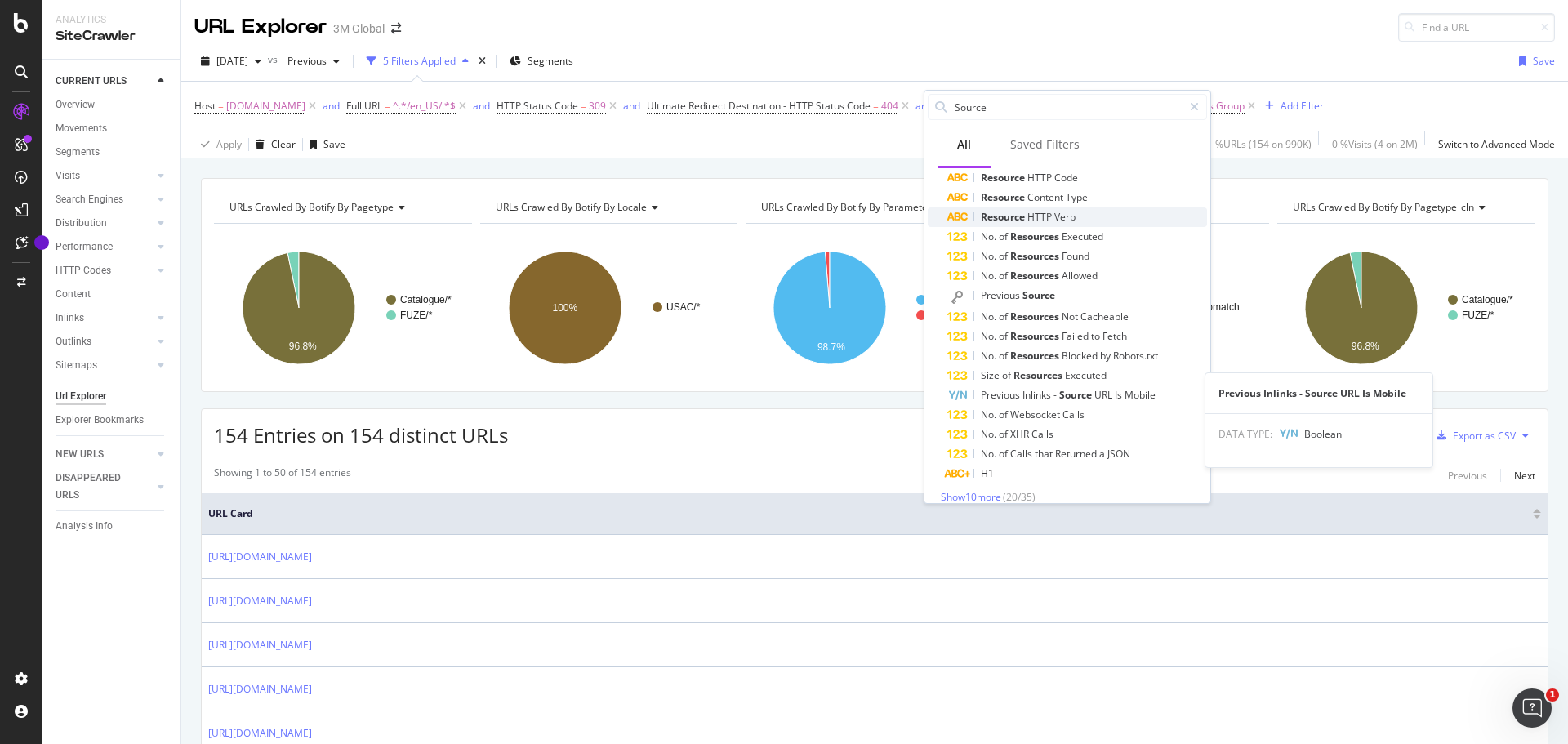
scroll to position [203, 0]
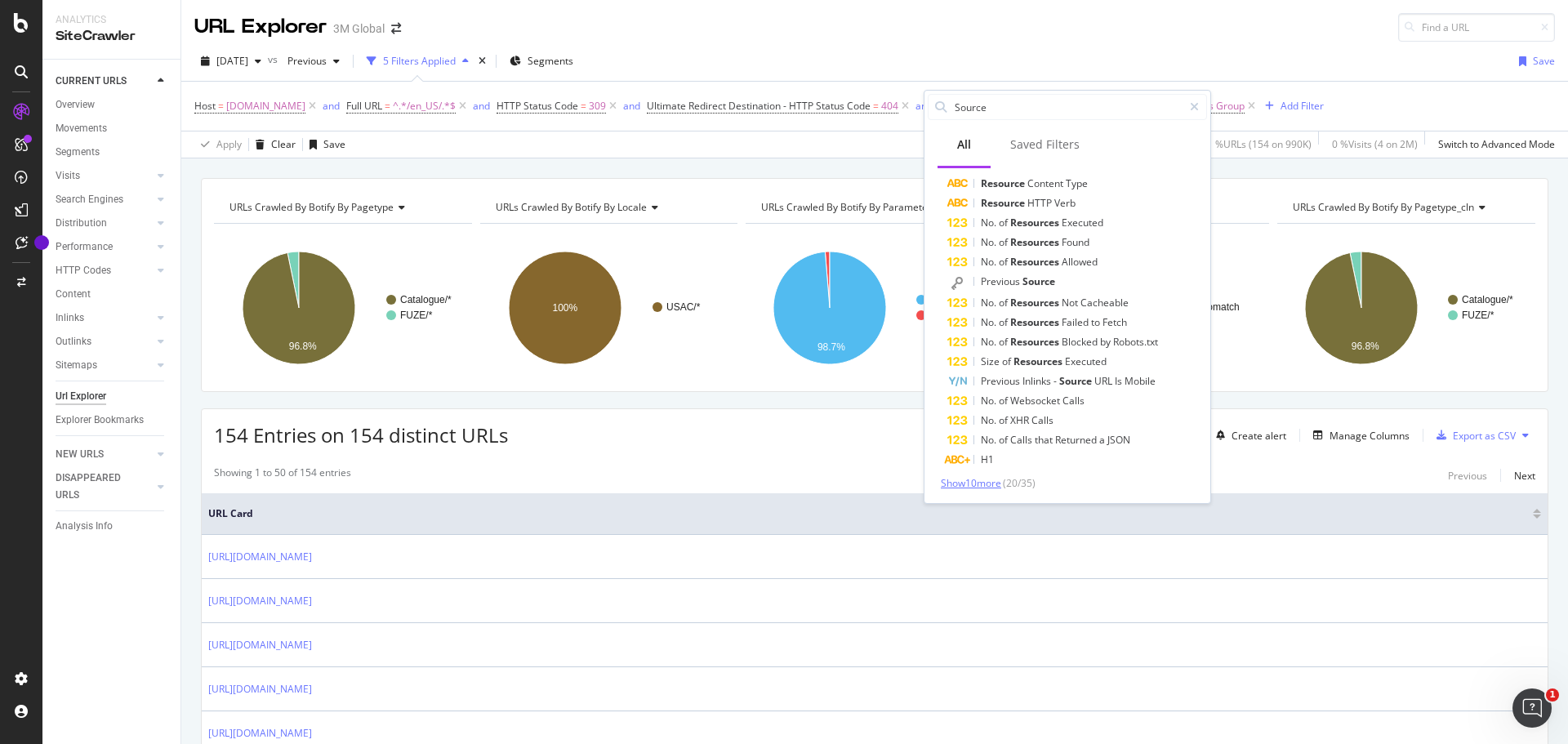
click at [986, 482] on span "Show 10 more" at bounding box center [972, 484] width 61 height 14
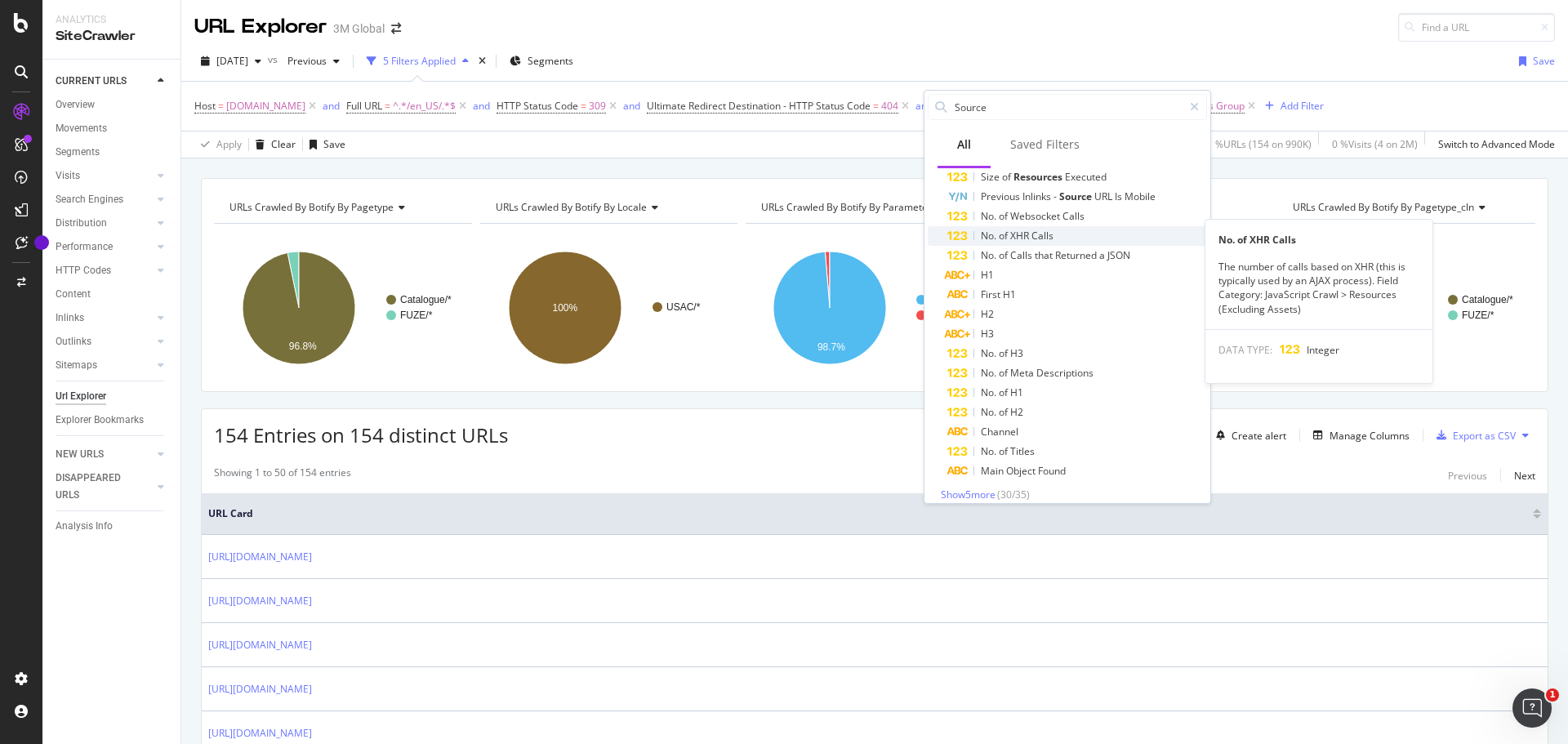
scroll to position [399, 0]
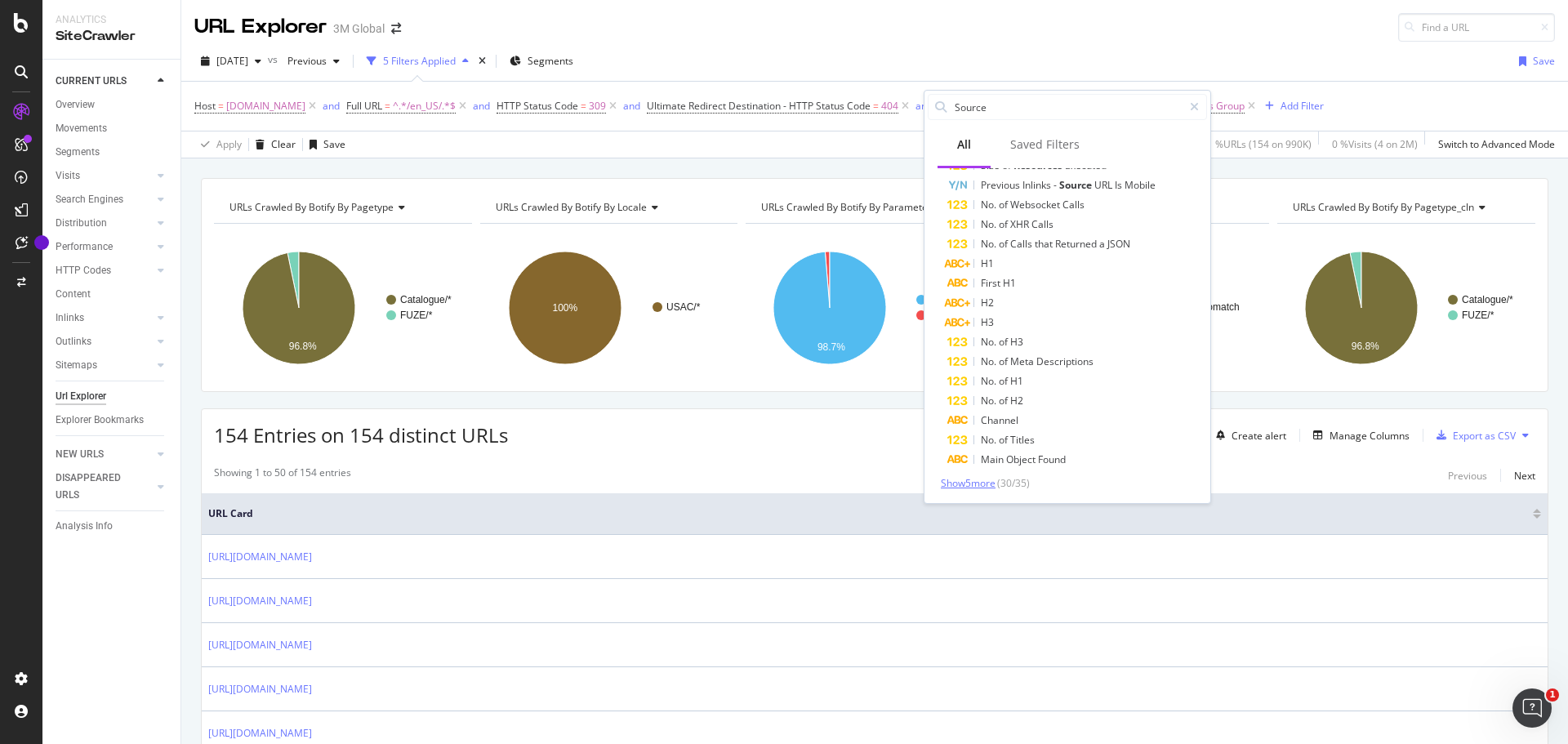
click at [982, 479] on span "Show 5 more" at bounding box center [969, 484] width 55 height 14
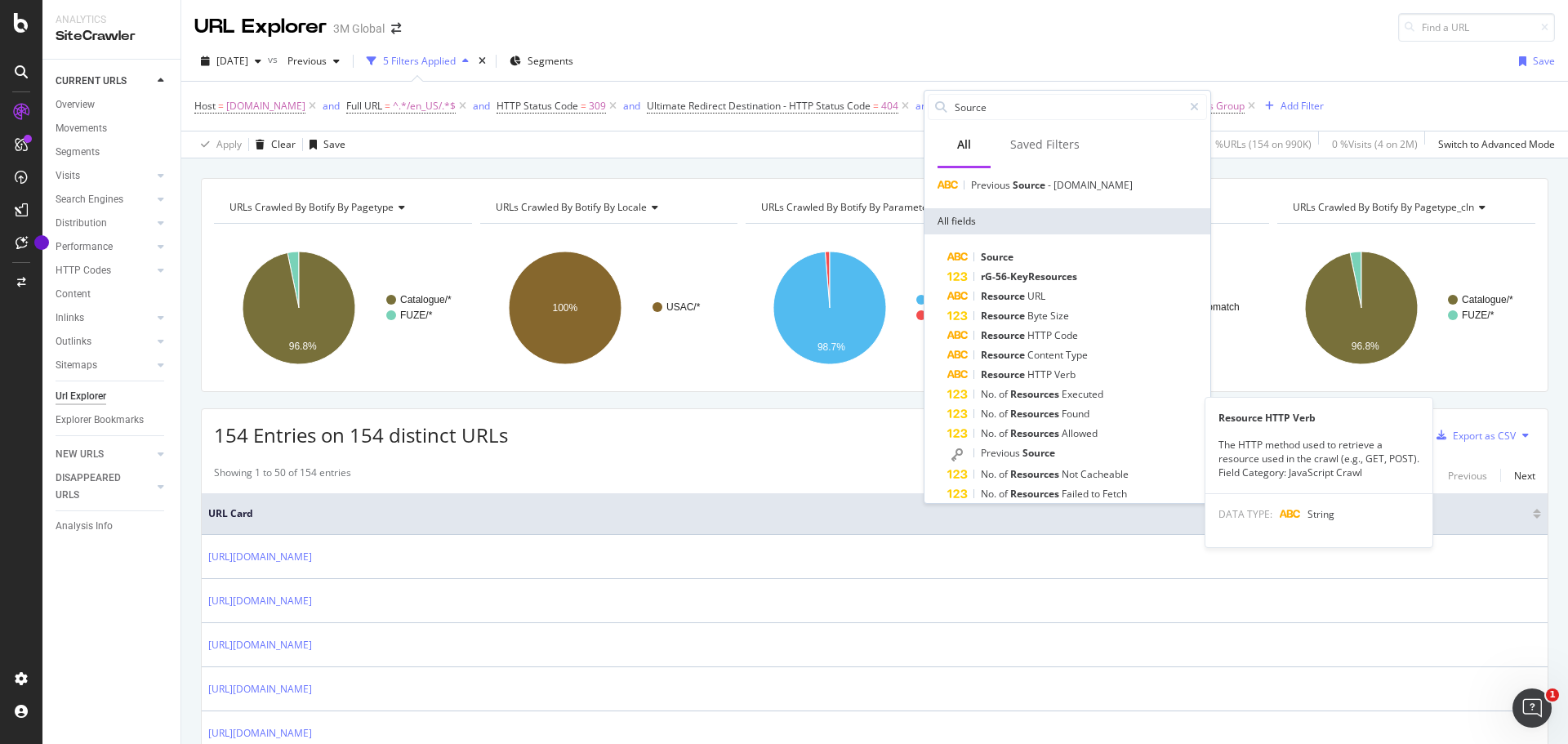
scroll to position [0, 0]
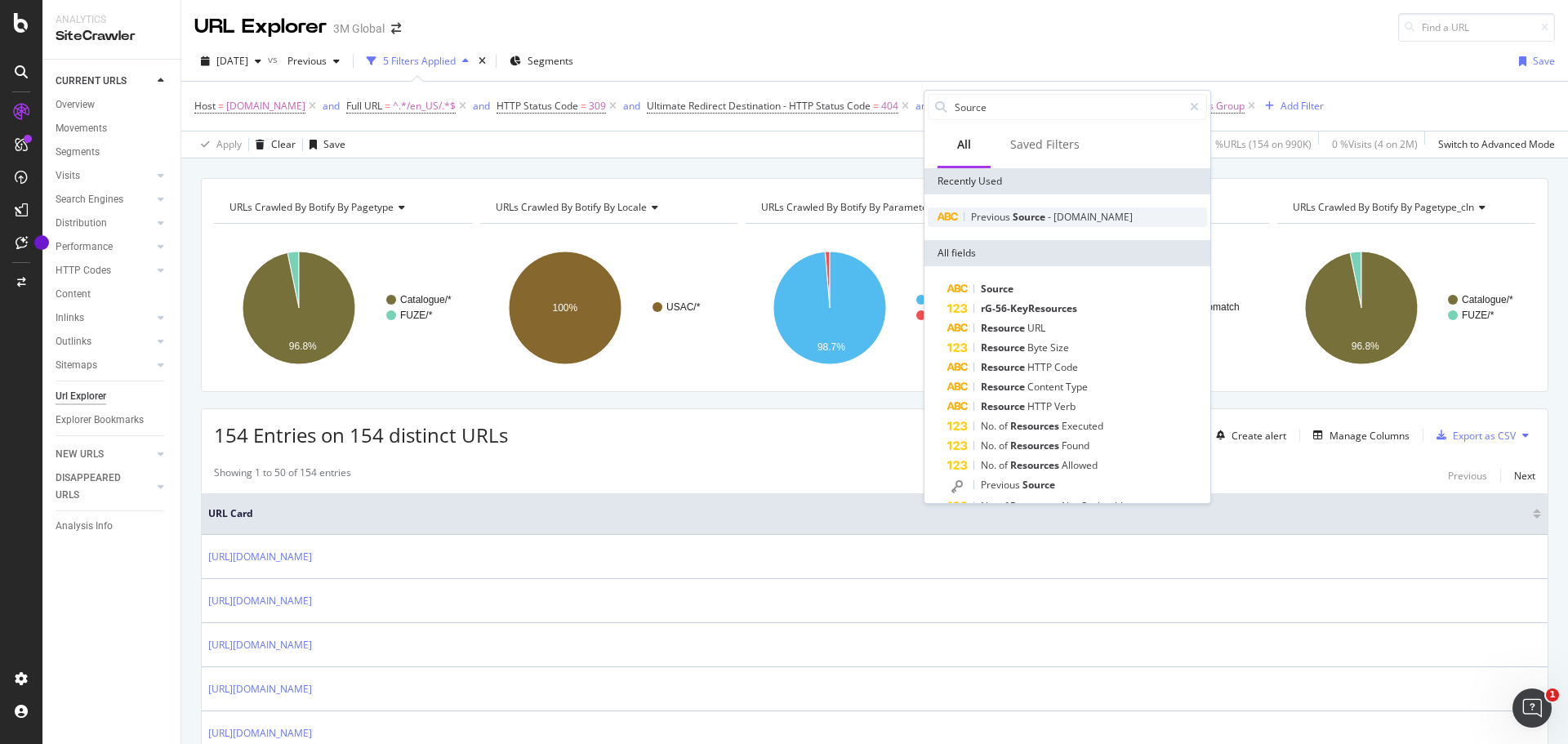
click at [1033, 214] on span "Source" at bounding box center [1031, 217] width 35 height 14
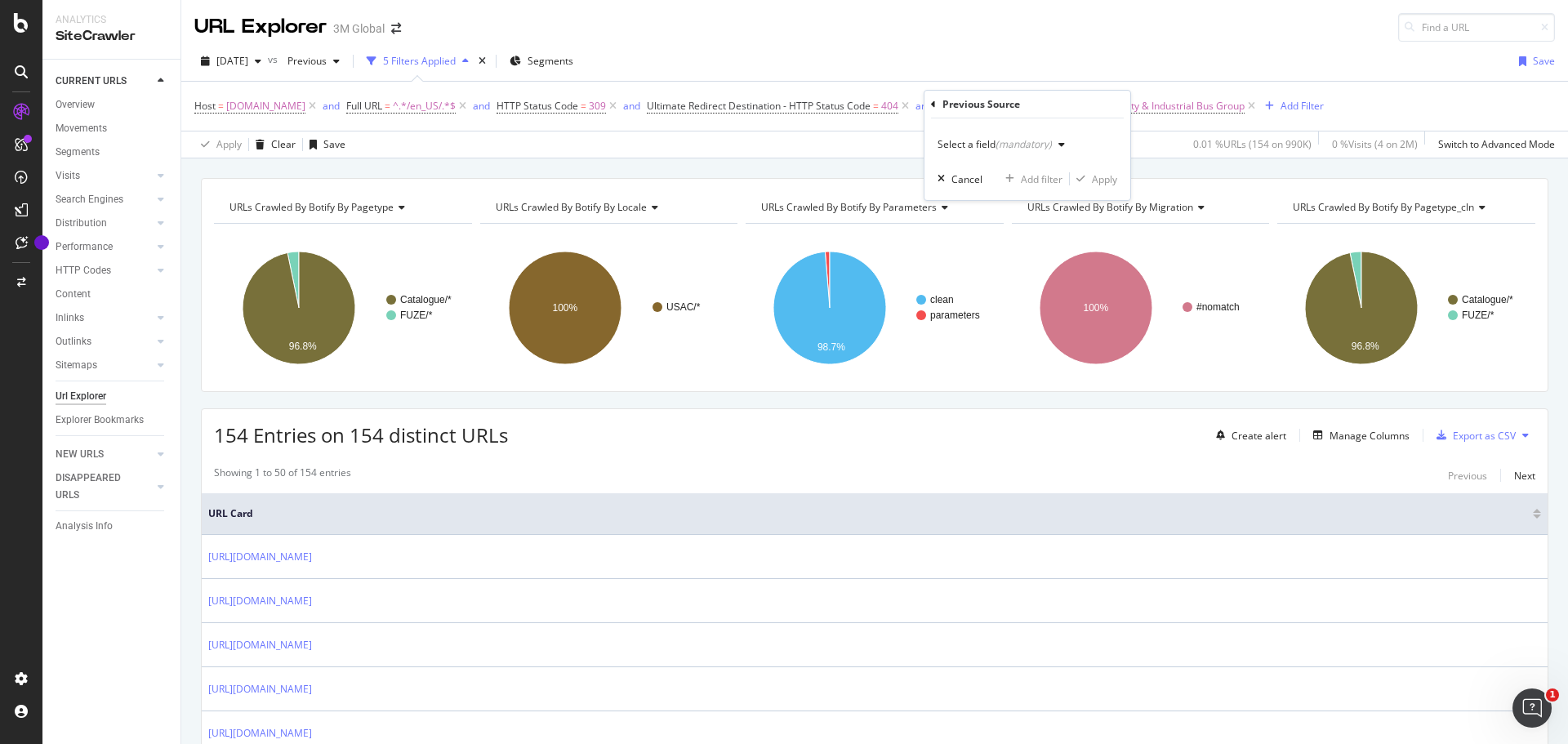
click at [999, 147] on div "(mandatory)" at bounding box center [1023, 144] width 56 height 14
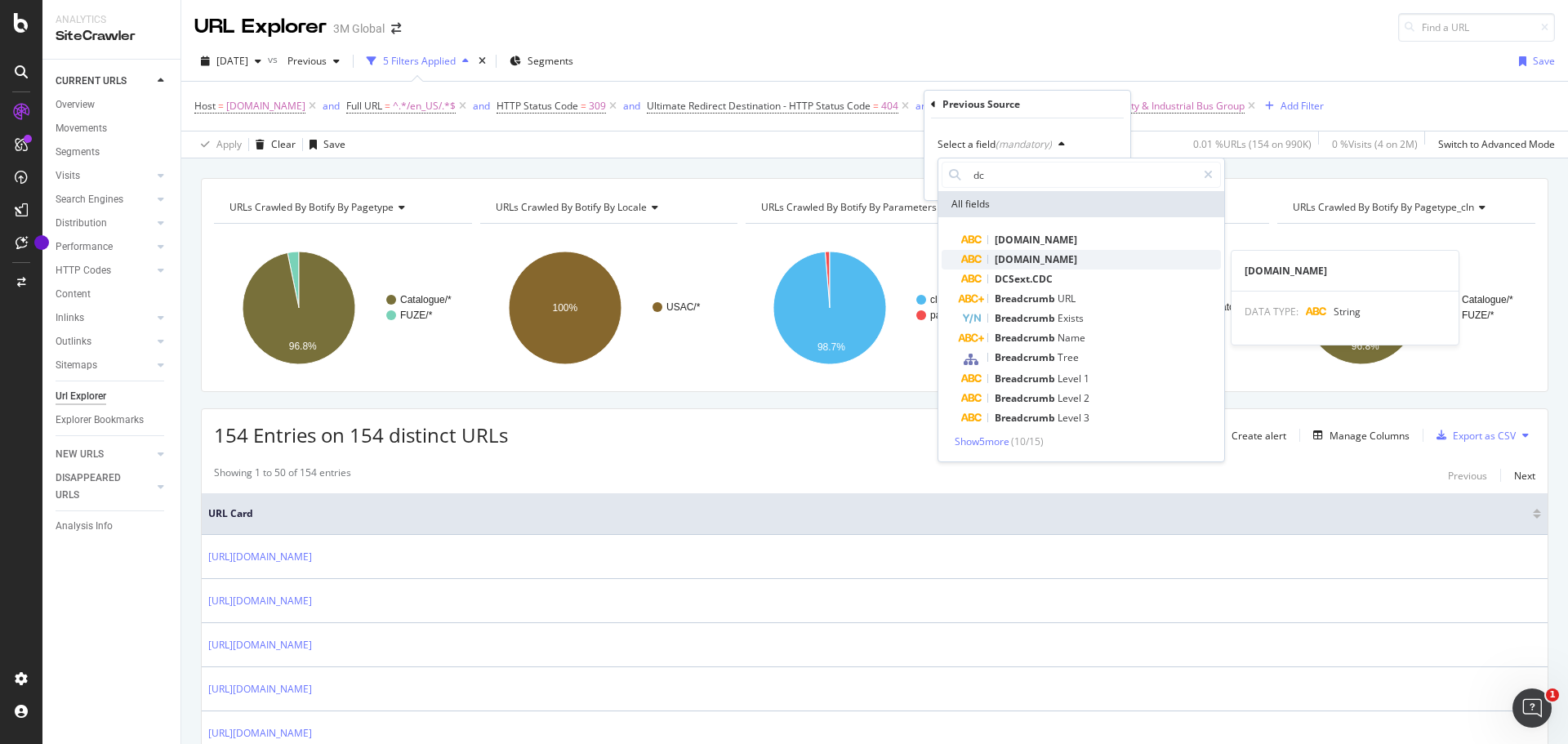
type input "dc"
click at [1024, 258] on span "[DOMAIN_NAME]" at bounding box center [1036, 259] width 83 height 14
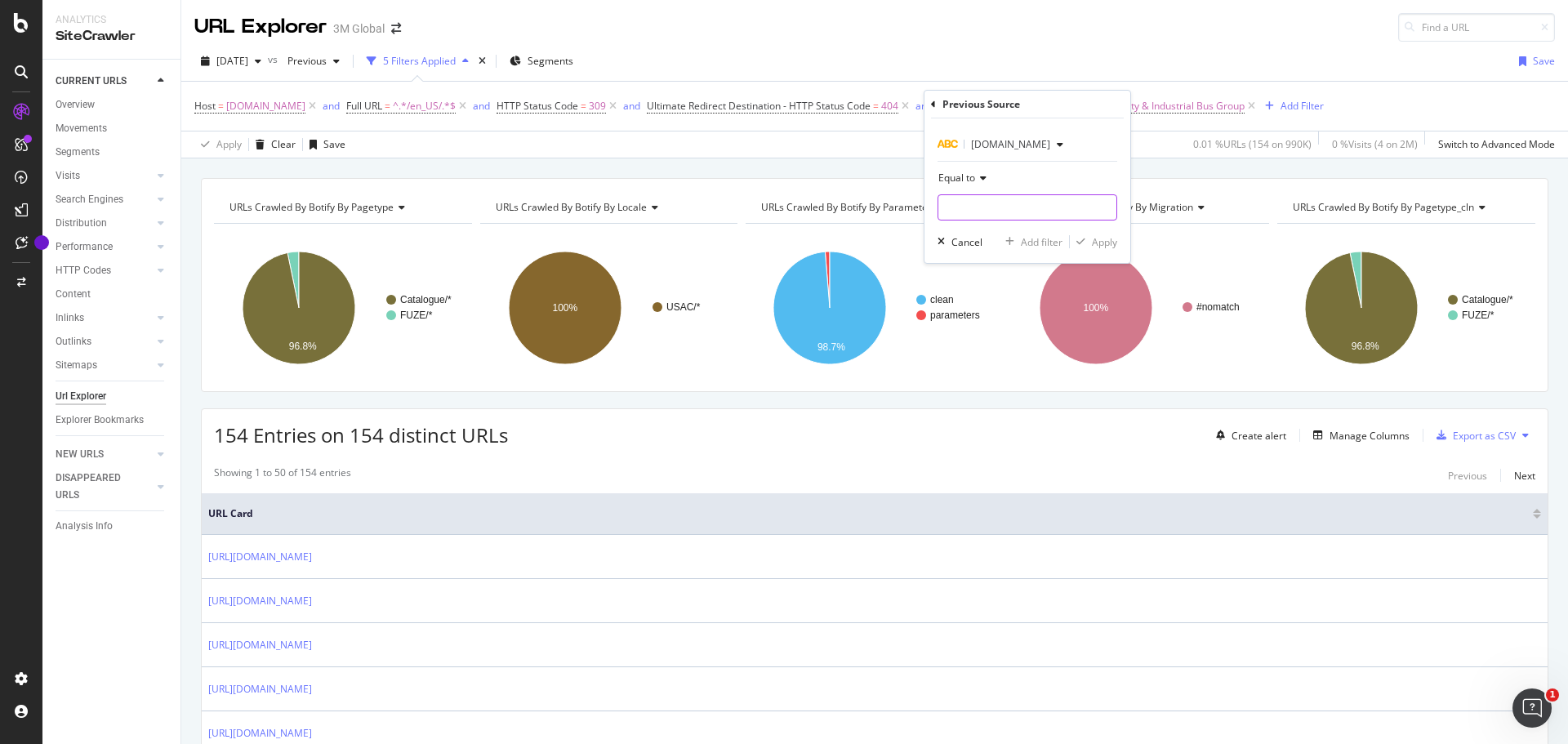
click at [1008, 209] on input "text" at bounding box center [1027, 207] width 178 height 27
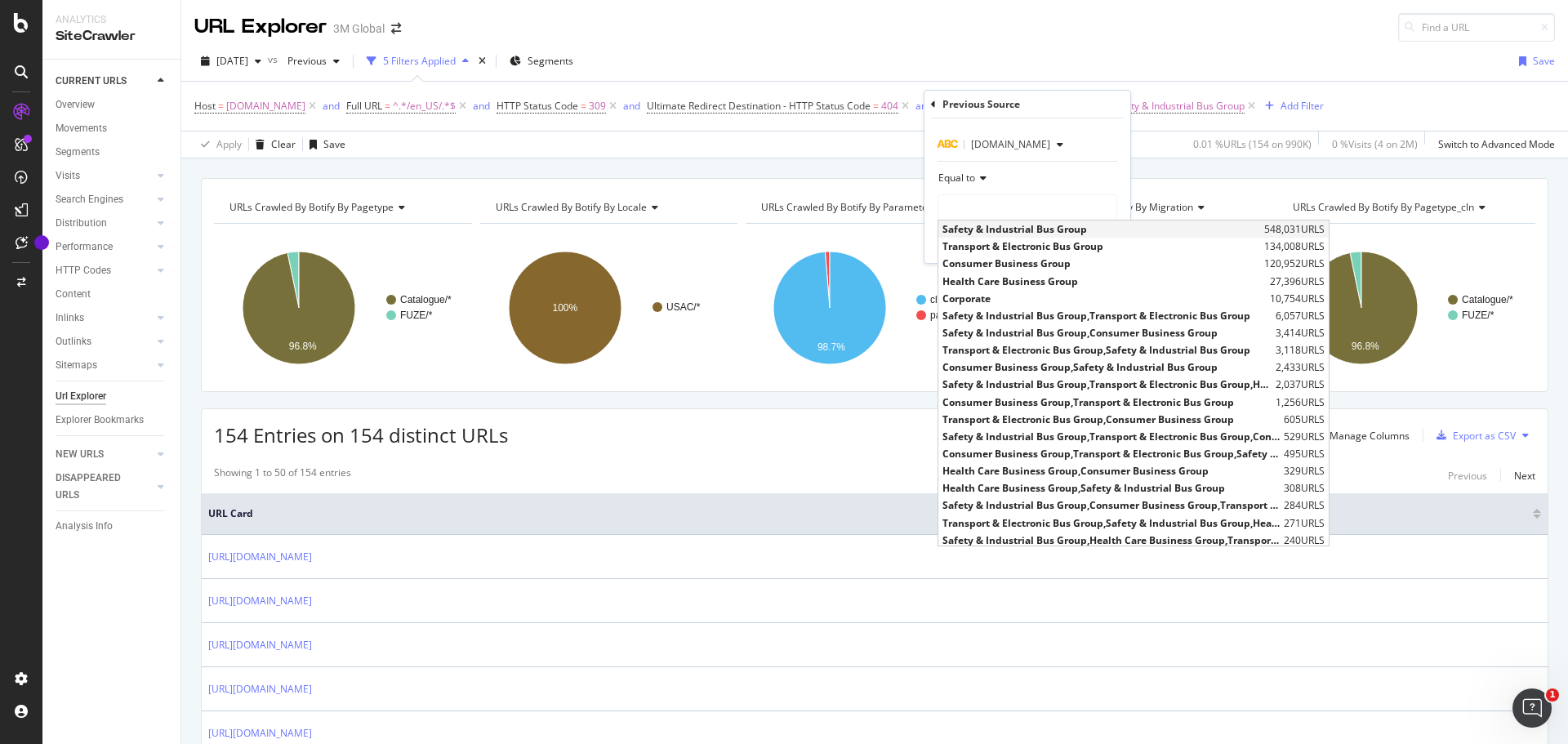
click at [1009, 225] on span "Safety & Industrial Bus Group" at bounding box center [1100, 229] width 317 height 14
type input "Safety & Industrial Bus Group"
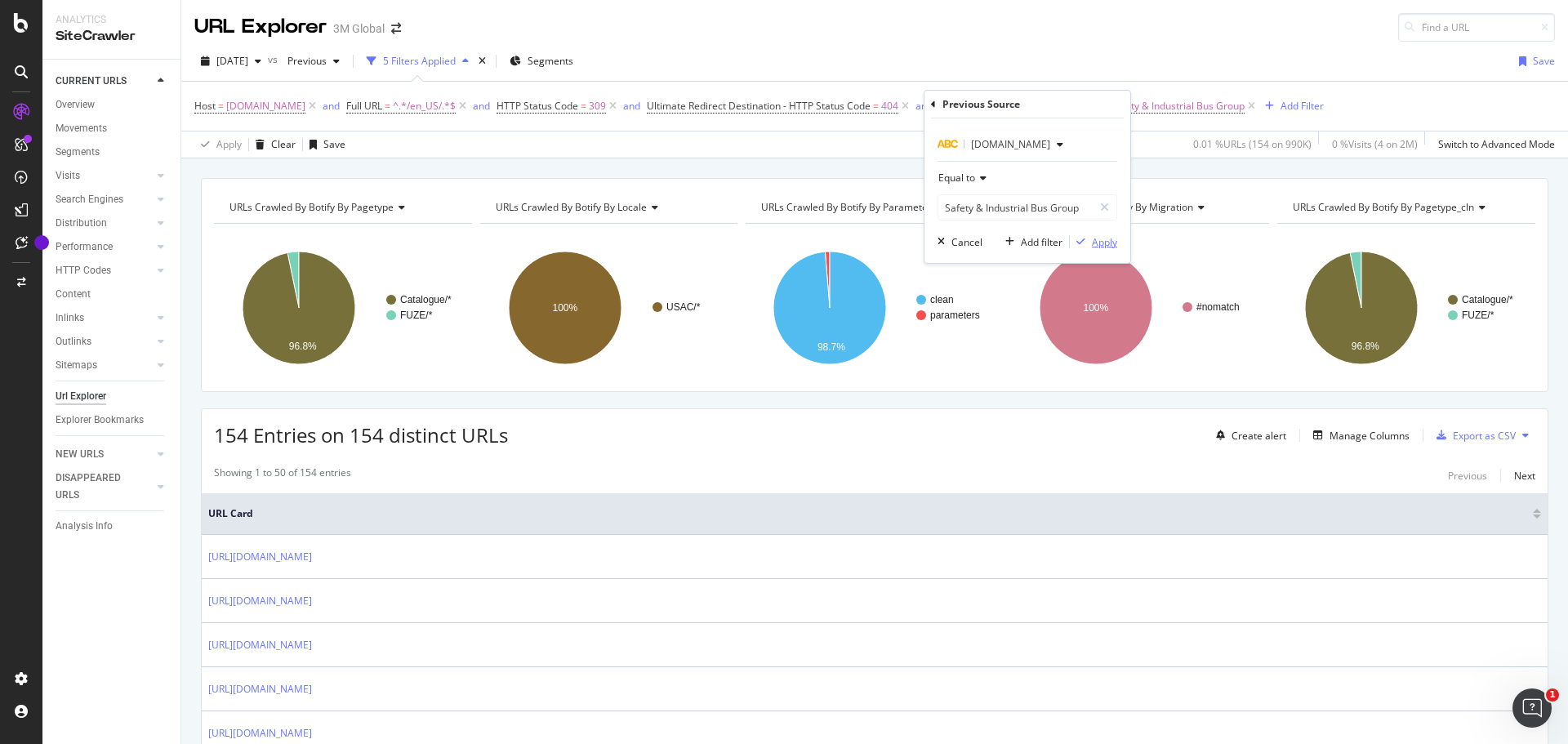
click at [1102, 244] on div "Apply" at bounding box center [1104, 242] width 26 height 14
click at [1281, 104] on div "Add Filter" at bounding box center [1302, 106] width 43 height 14
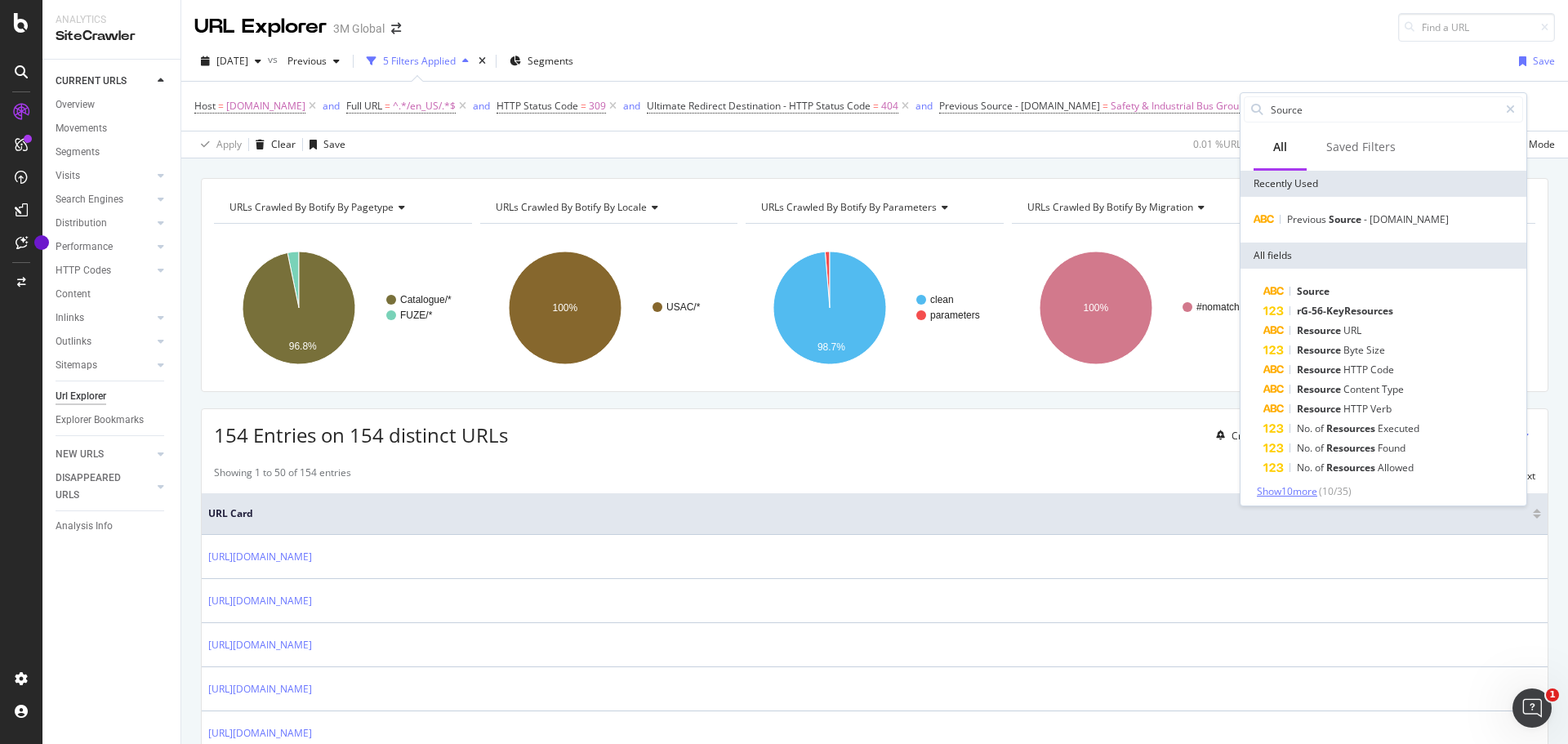
click at [1307, 494] on span "Show 10 more" at bounding box center [1287, 491] width 61 height 14
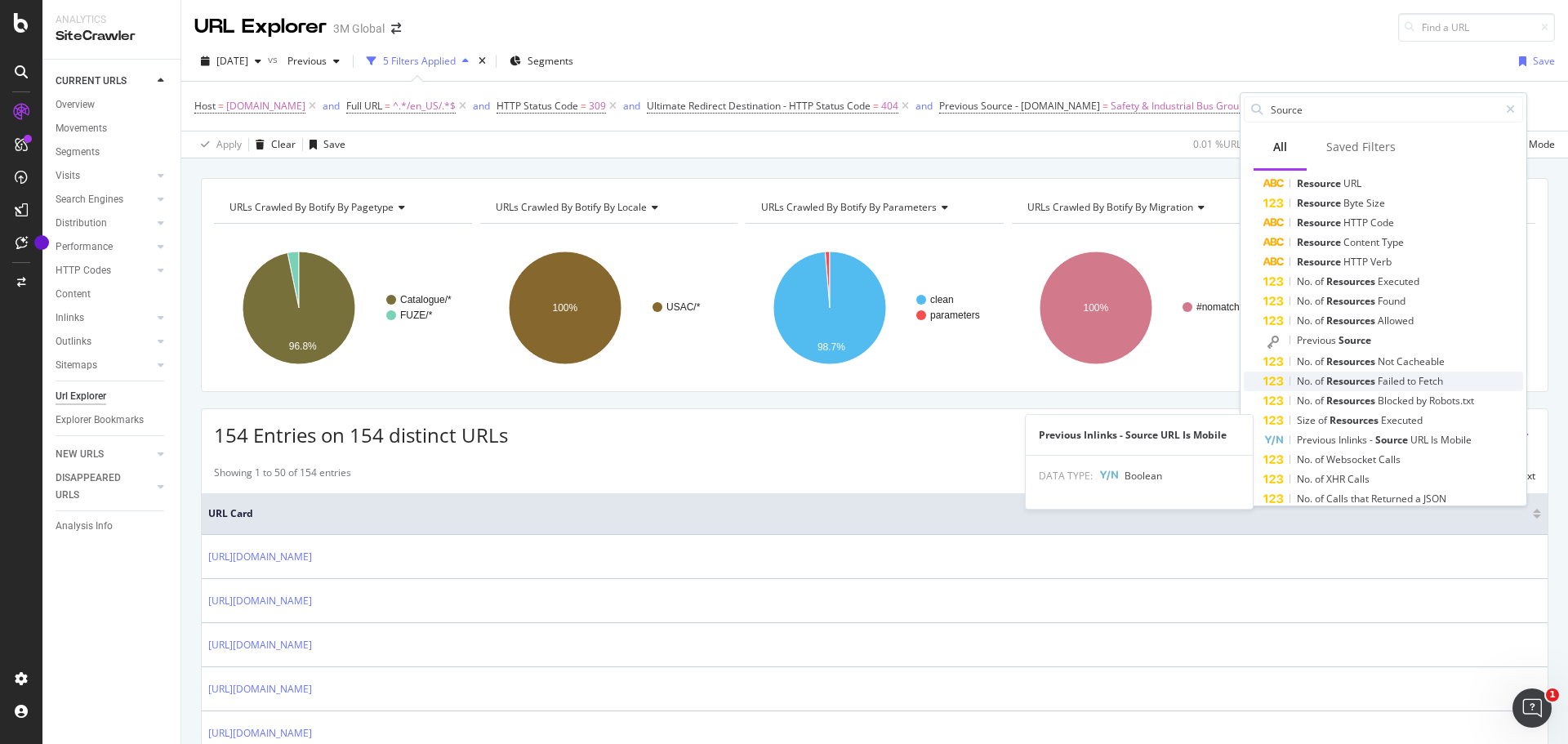
scroll to position [163, 0]
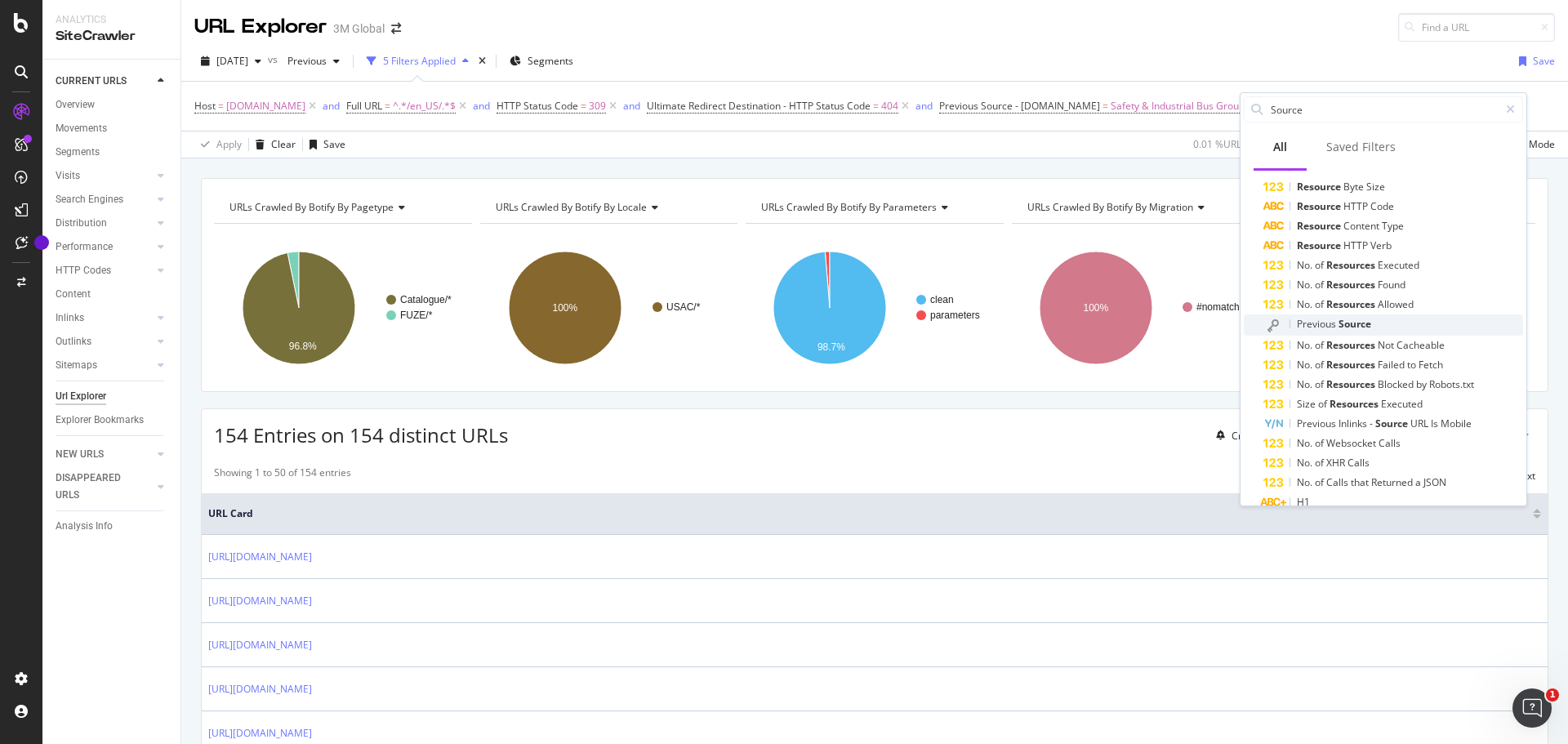
click at [1331, 322] on span "Previous" at bounding box center [1317, 324] width 41 height 14
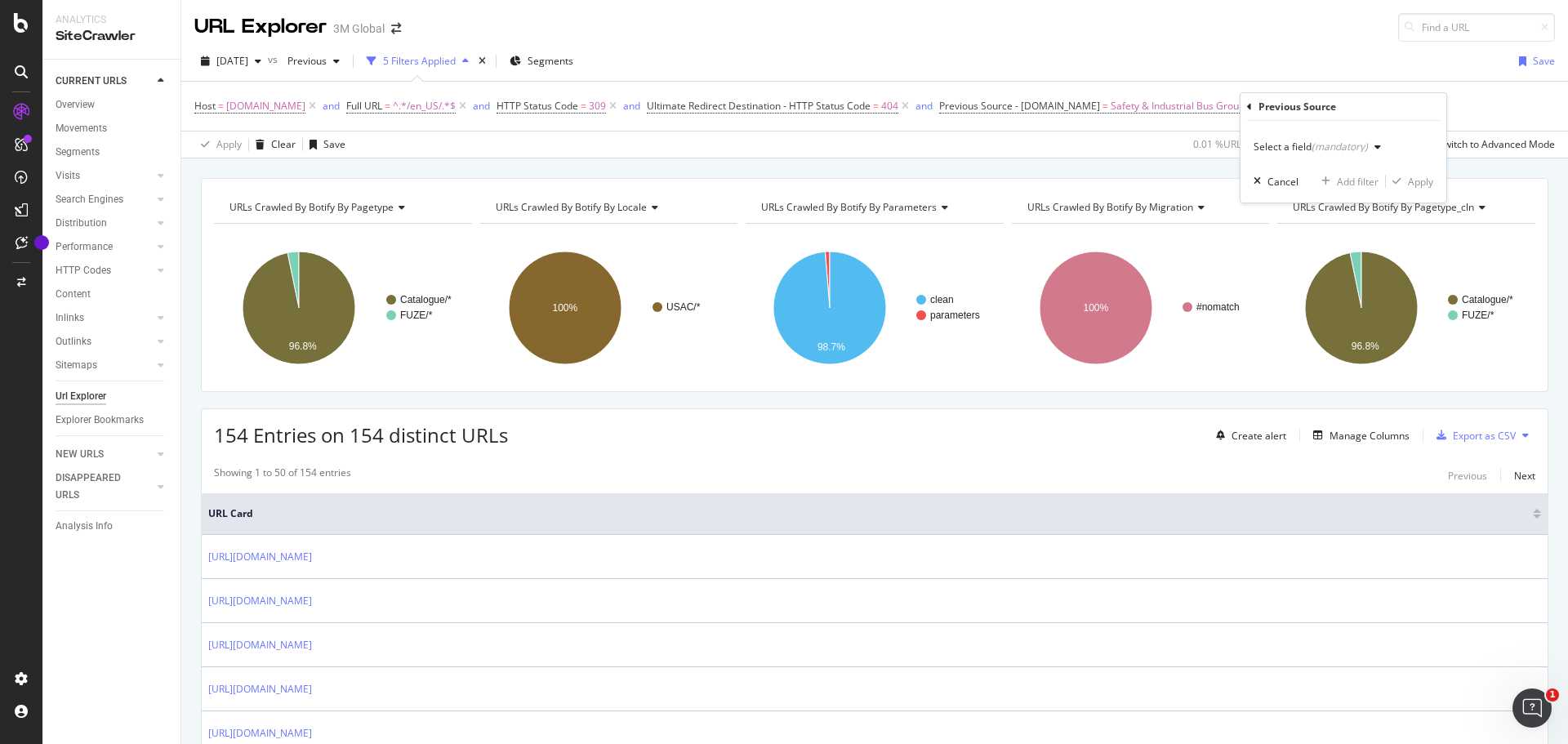
click at [1374, 147] on icon "button" at bounding box center [1377, 147] width 7 height 10
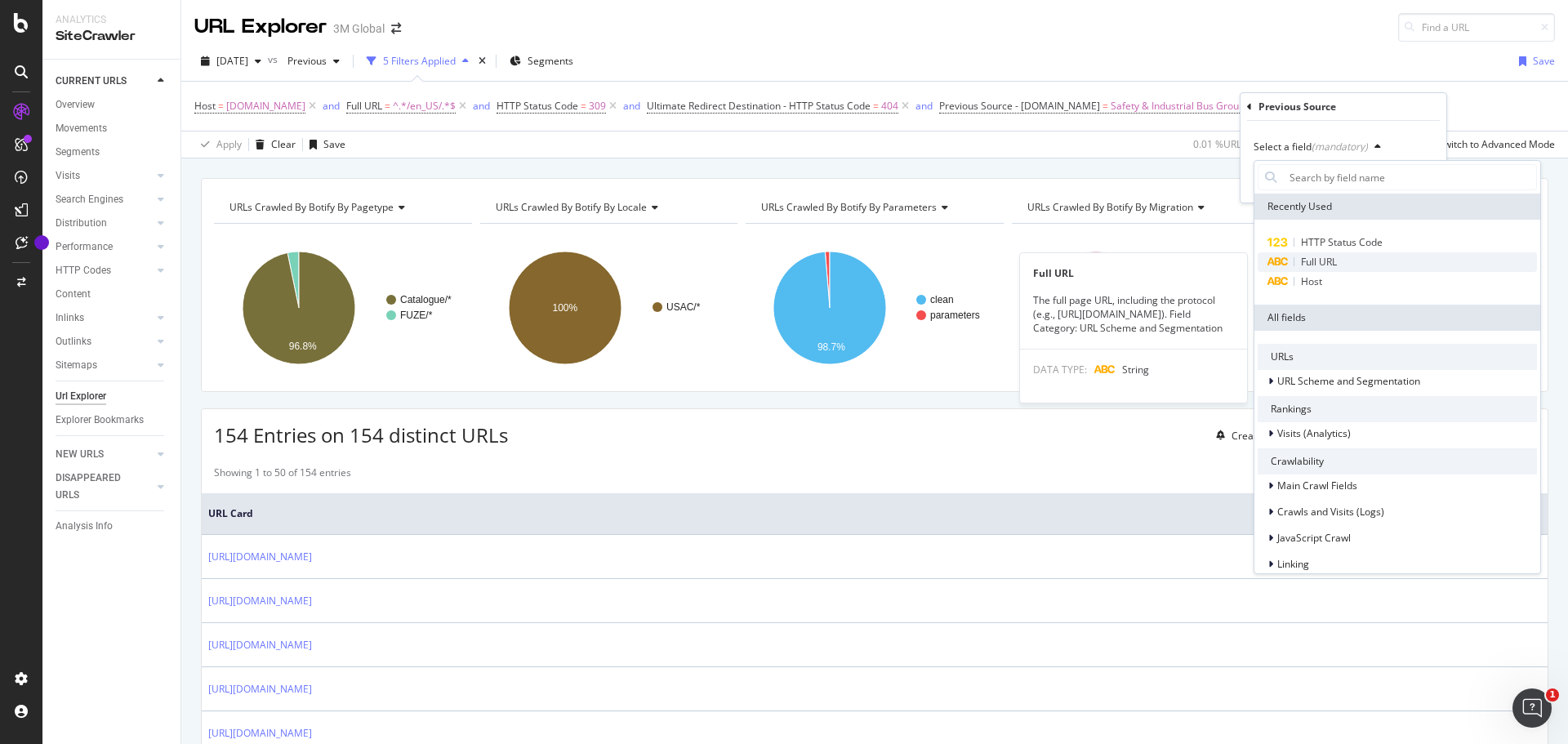
click at [1318, 259] on span "Full URL" at bounding box center [1318, 261] width 36 height 14
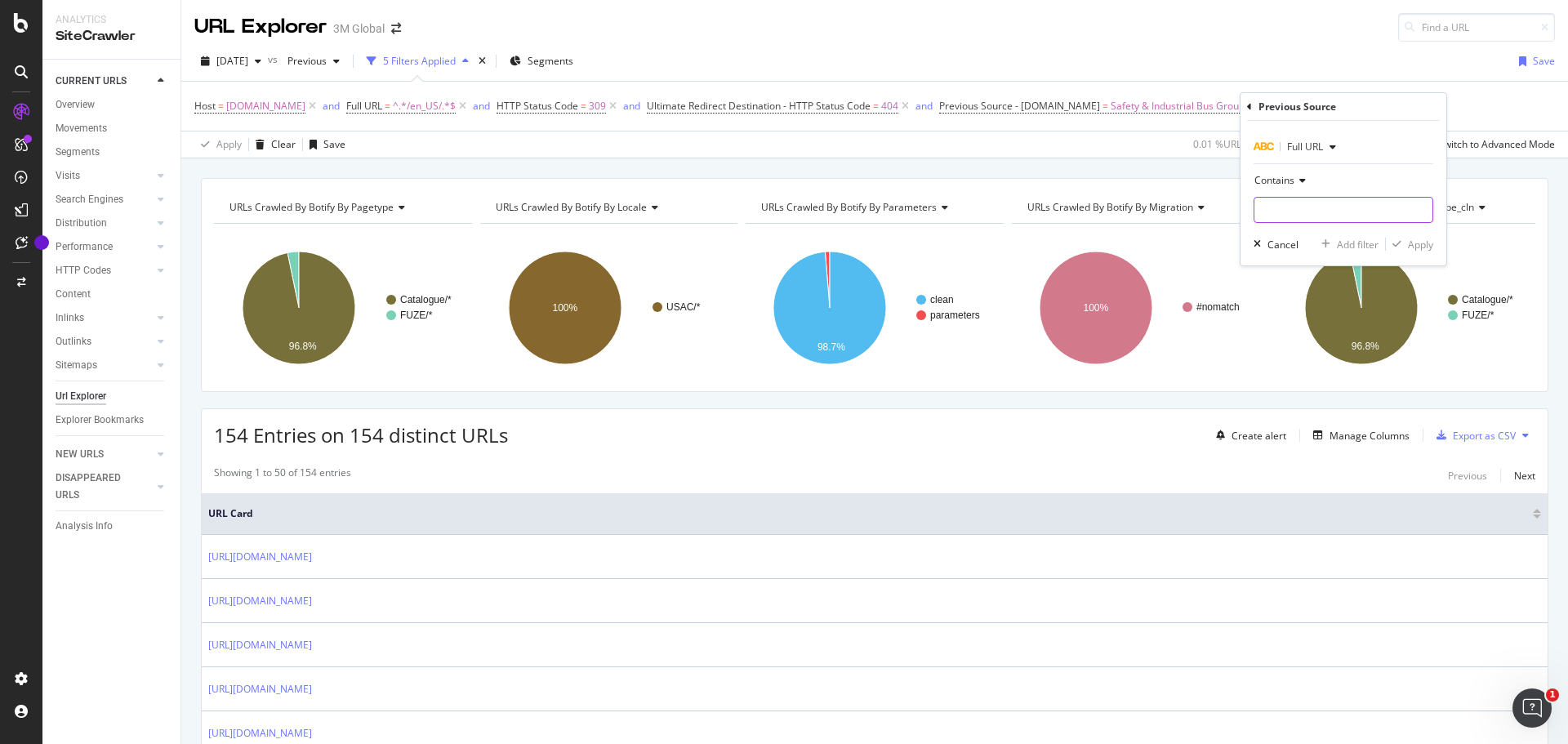
click at [1305, 210] on input "text" at bounding box center [1343, 209] width 178 height 27
paste input "[DOMAIN_NAME][URL]"
type input "[DOMAIN_NAME][URL]"
click at [1417, 247] on div "Apply" at bounding box center [1421, 245] width 26 height 14
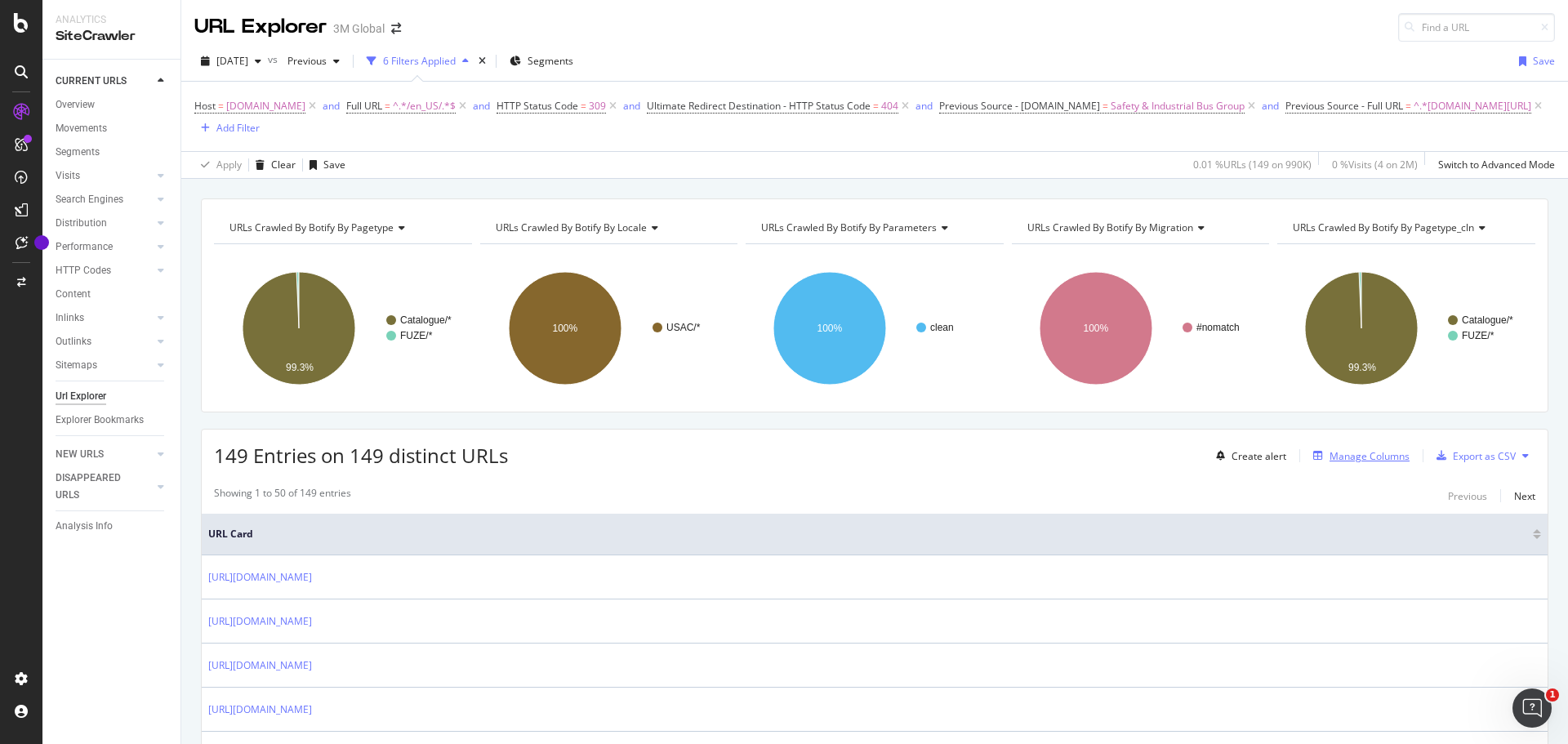
click at [1359, 460] on div "Manage Columns" at bounding box center [1369, 456] width 80 height 14
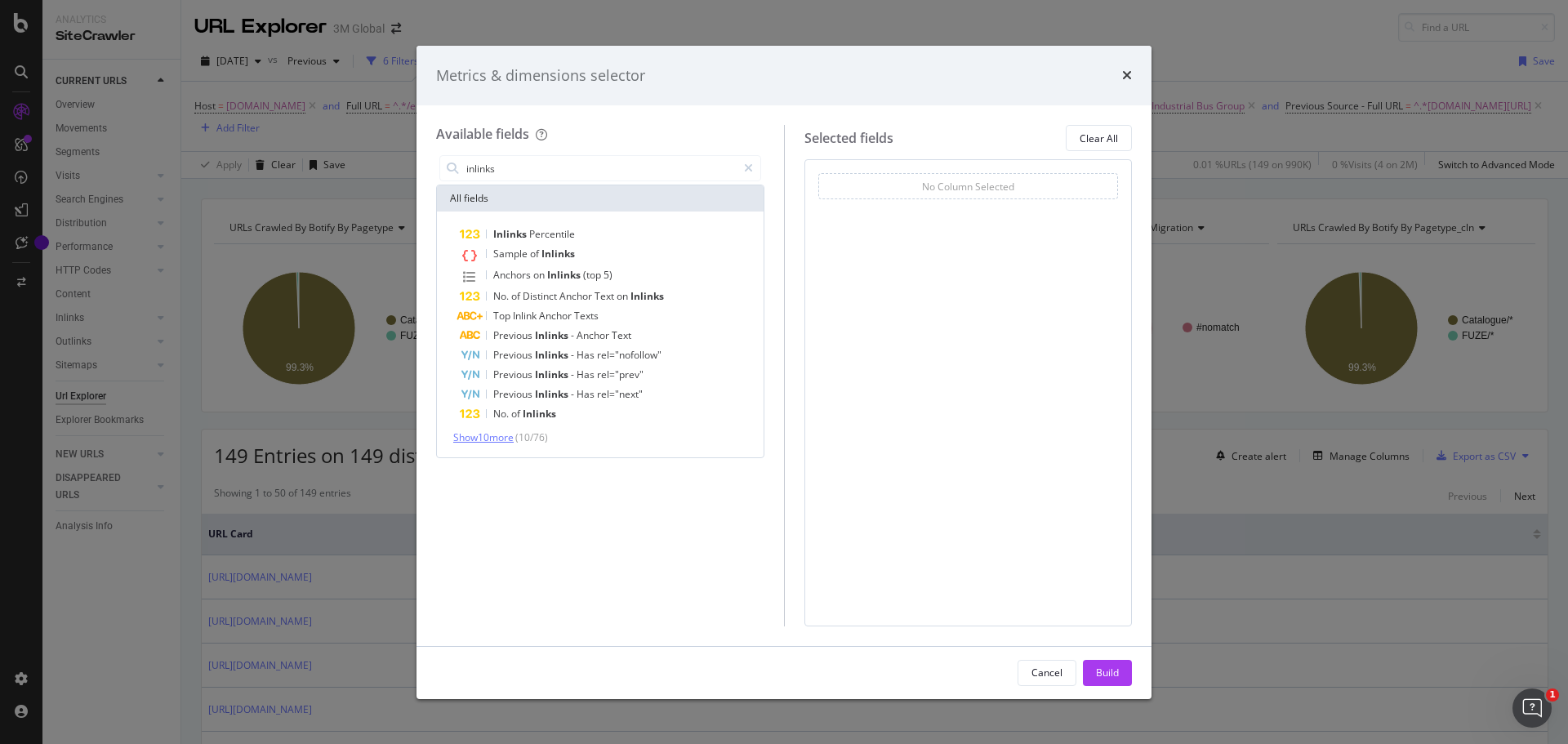
click at [506, 434] on span "Show 10 more" at bounding box center [483, 437] width 61 height 14
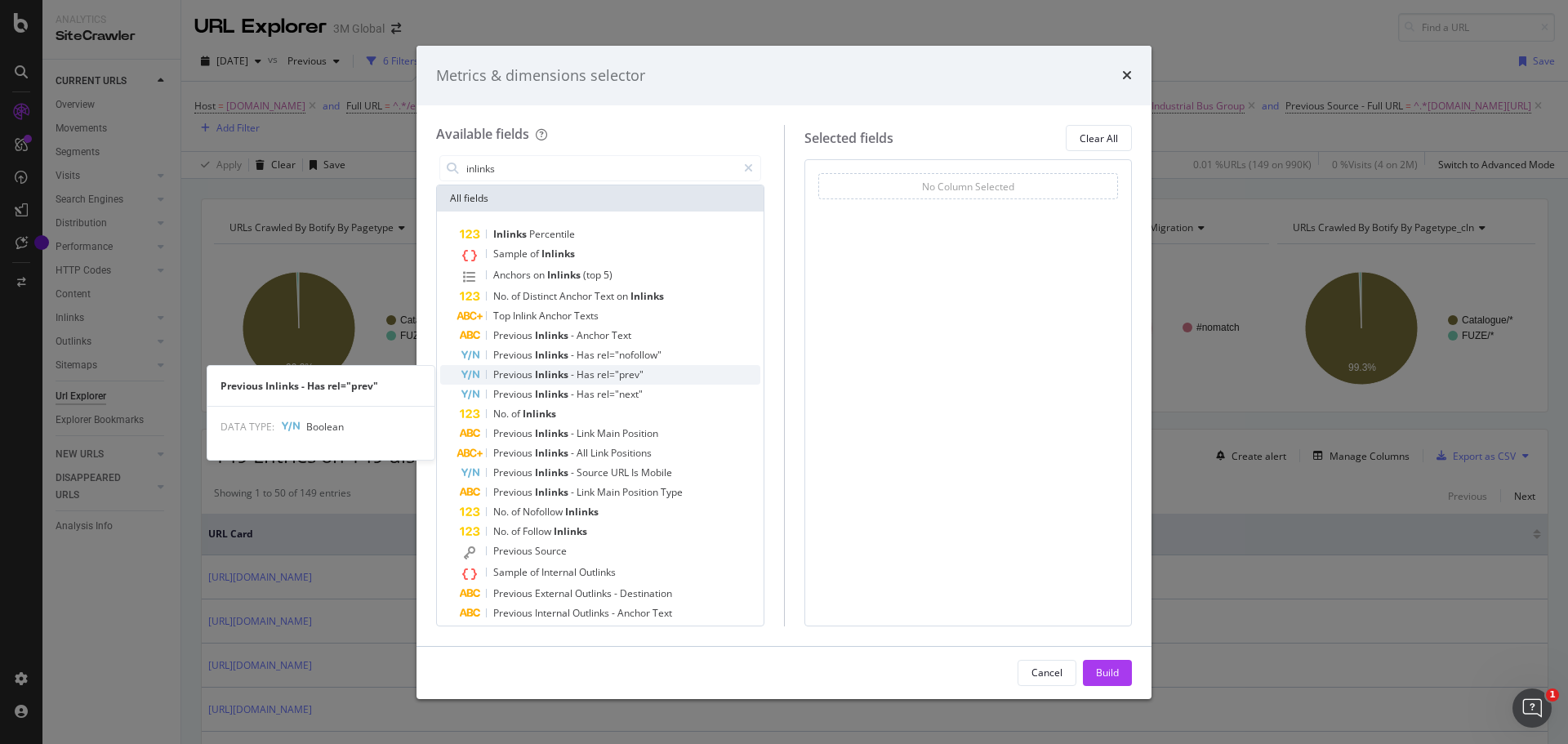
scroll to position [31, 0]
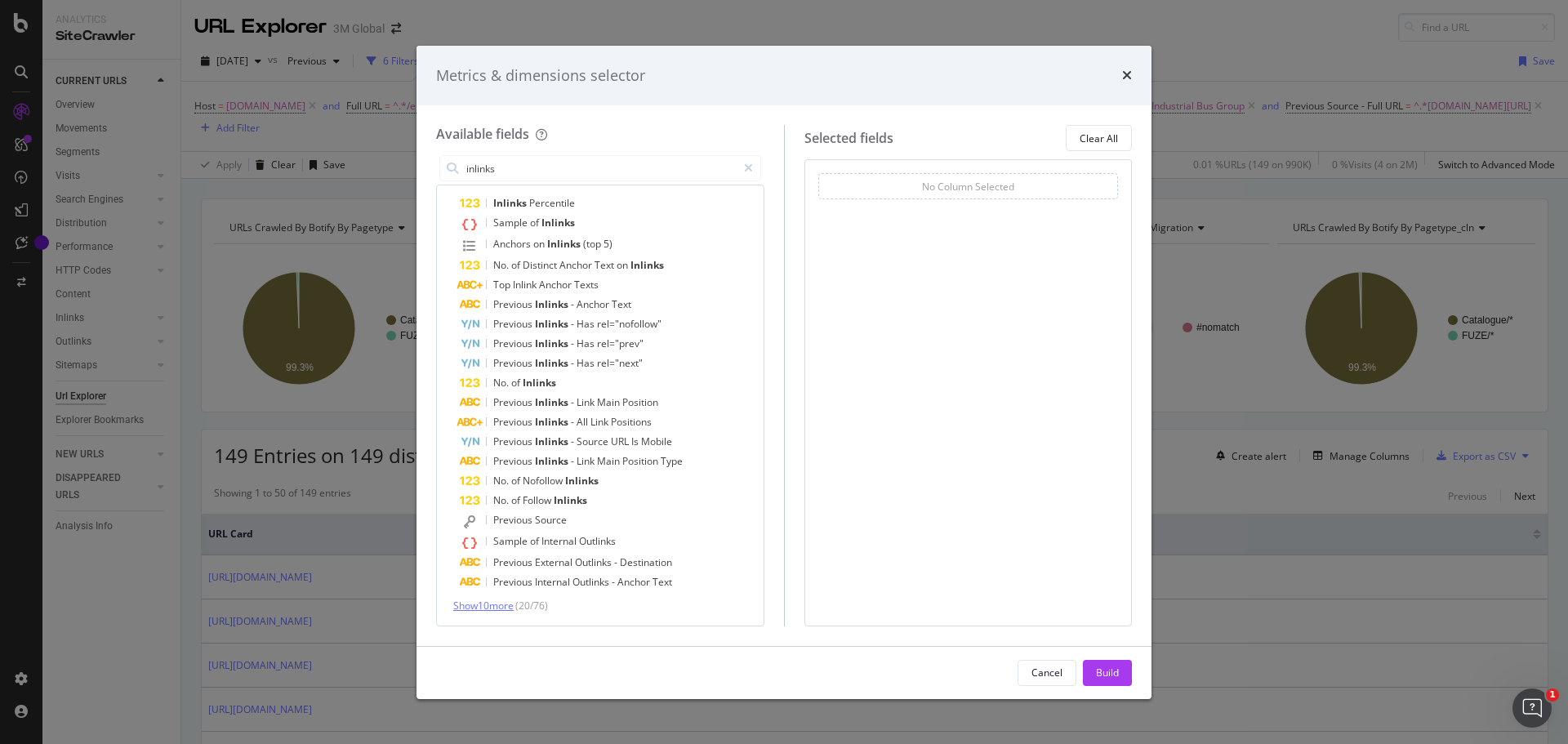
click at [504, 603] on span "Show 10 more" at bounding box center [483, 605] width 61 height 14
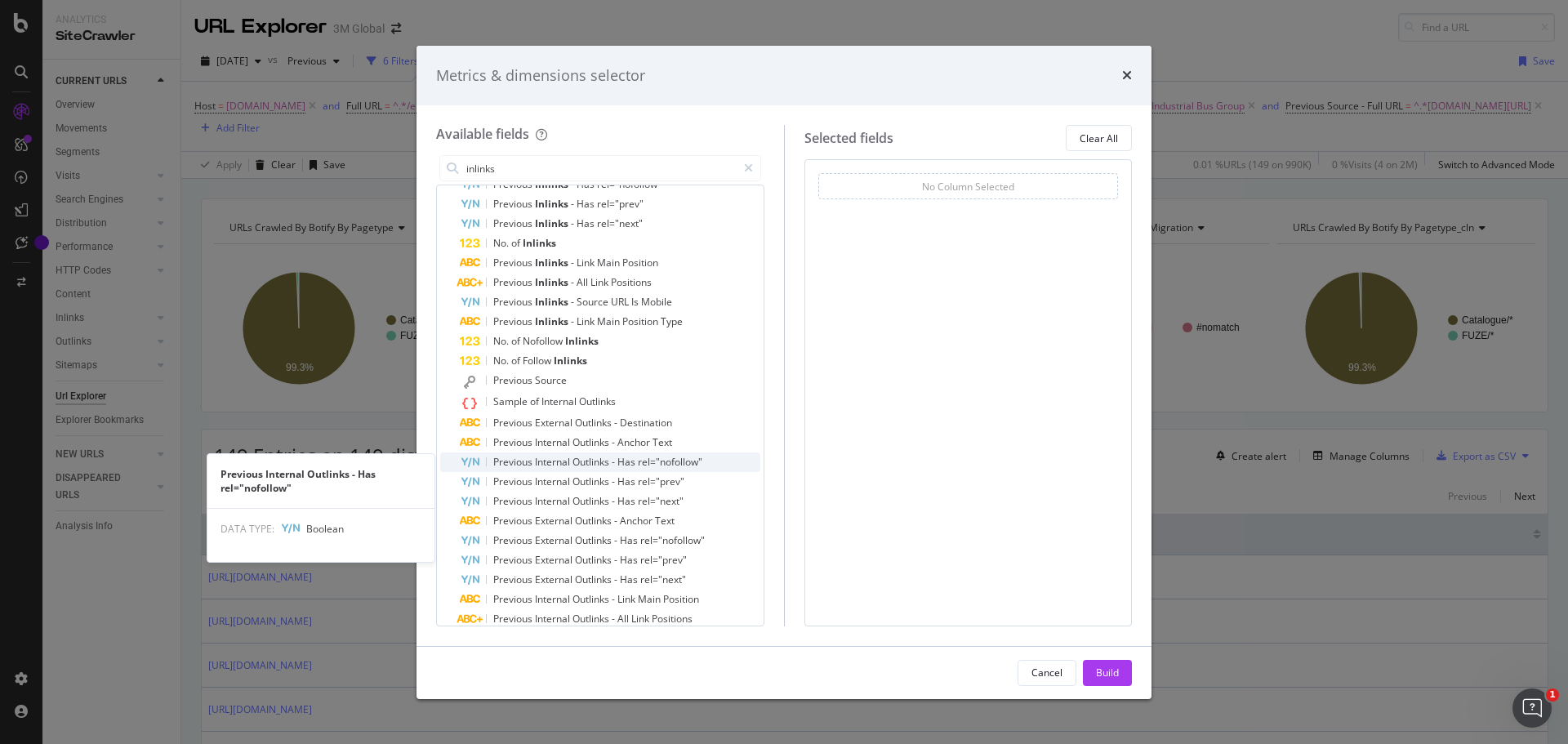
scroll to position [227, 0]
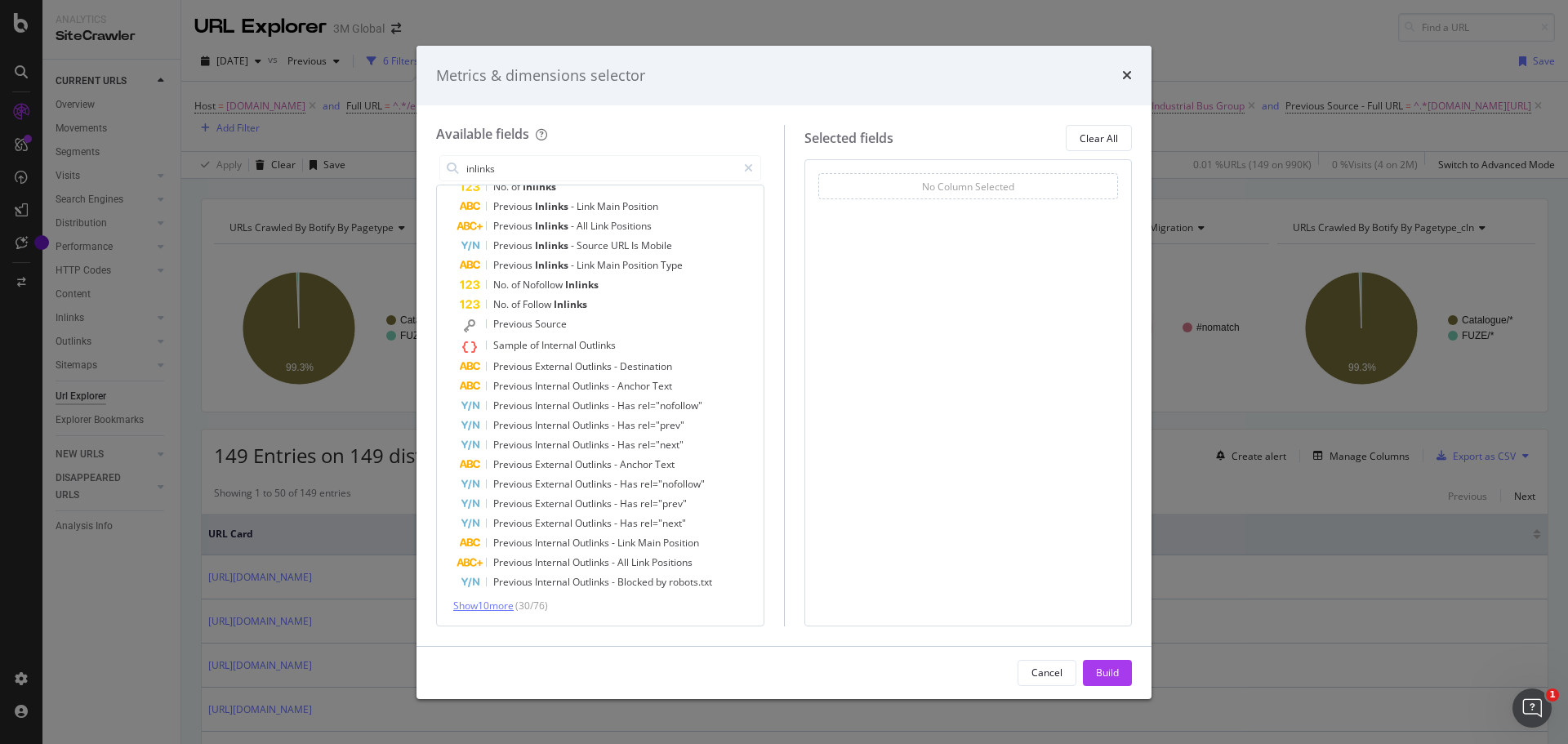
click at [500, 603] on span "Show 10 more" at bounding box center [483, 605] width 61 height 14
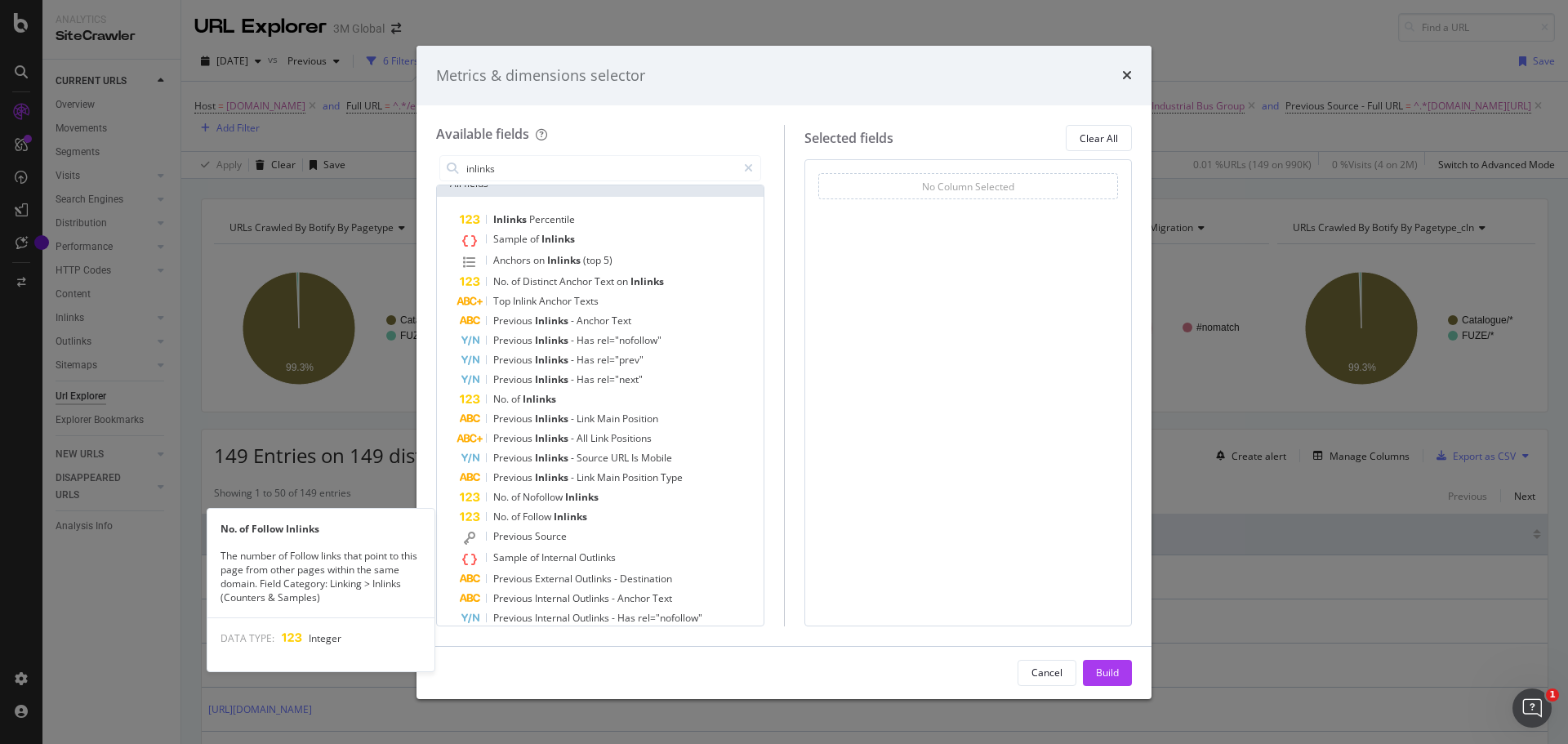
scroll to position [0, 0]
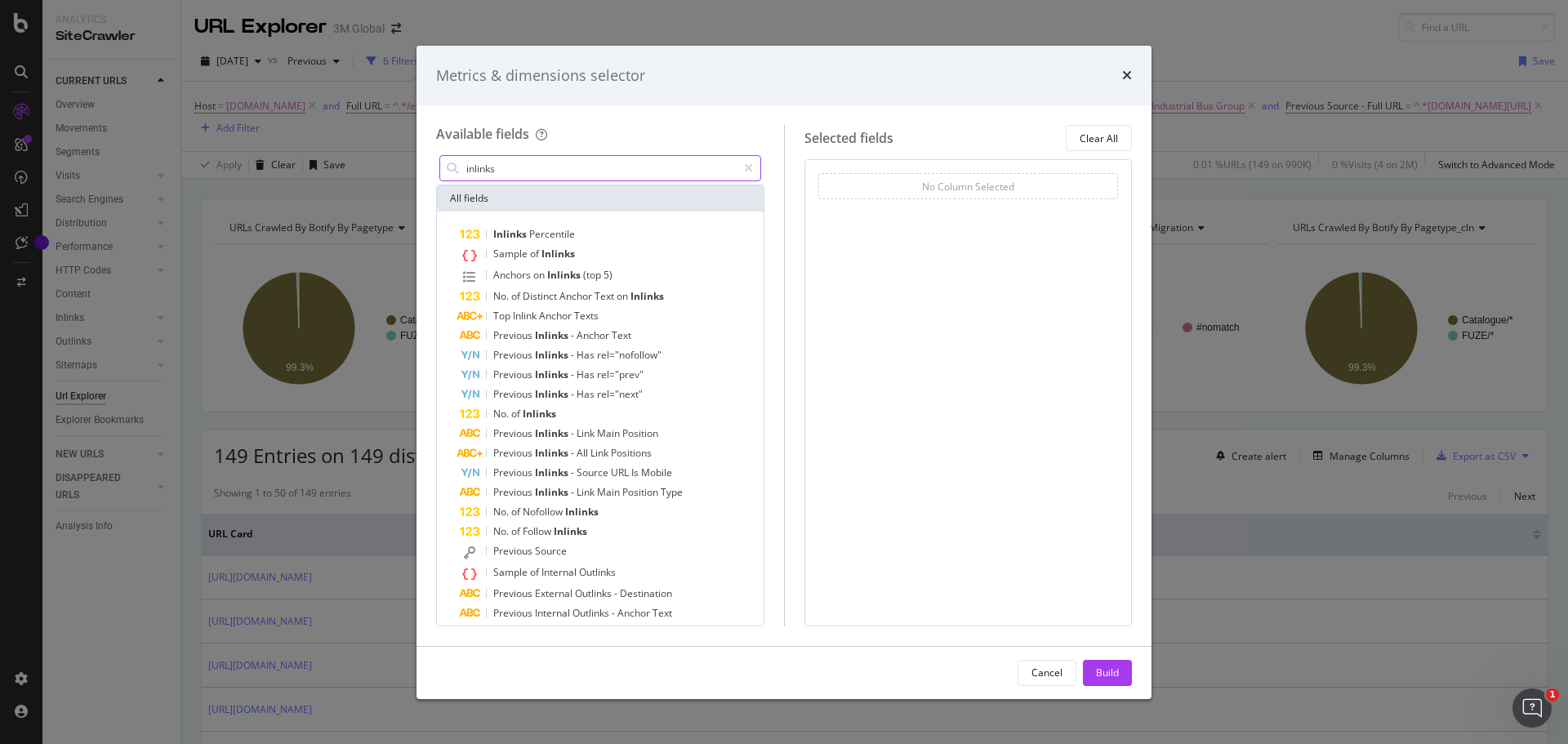
click at [559, 171] on input "inlinks" at bounding box center [600, 168] width 272 height 25
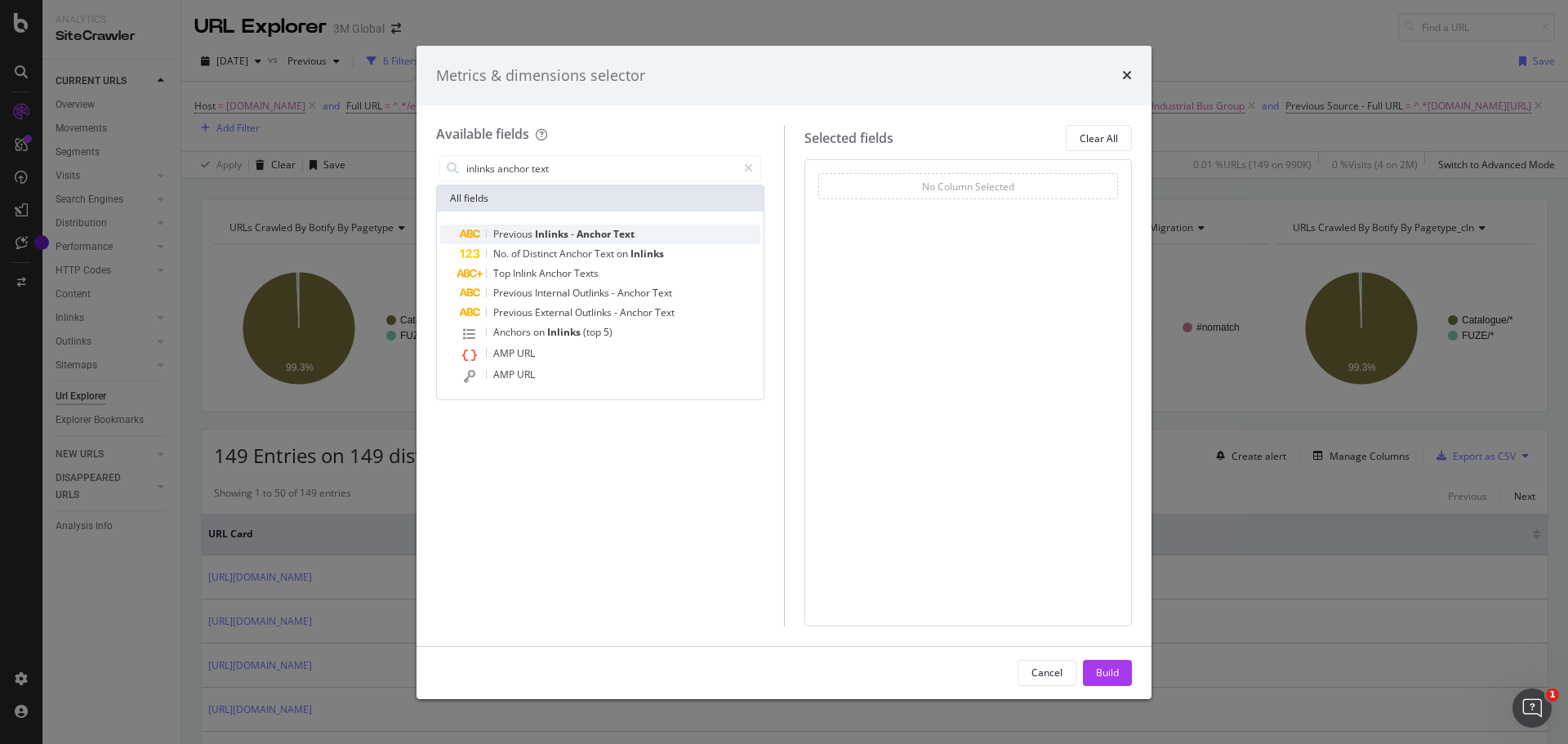
click at [522, 230] on span "Previous" at bounding box center [514, 234] width 41 height 14
click at [514, 166] on input "inlinks anchor text" at bounding box center [600, 168] width 272 height 25
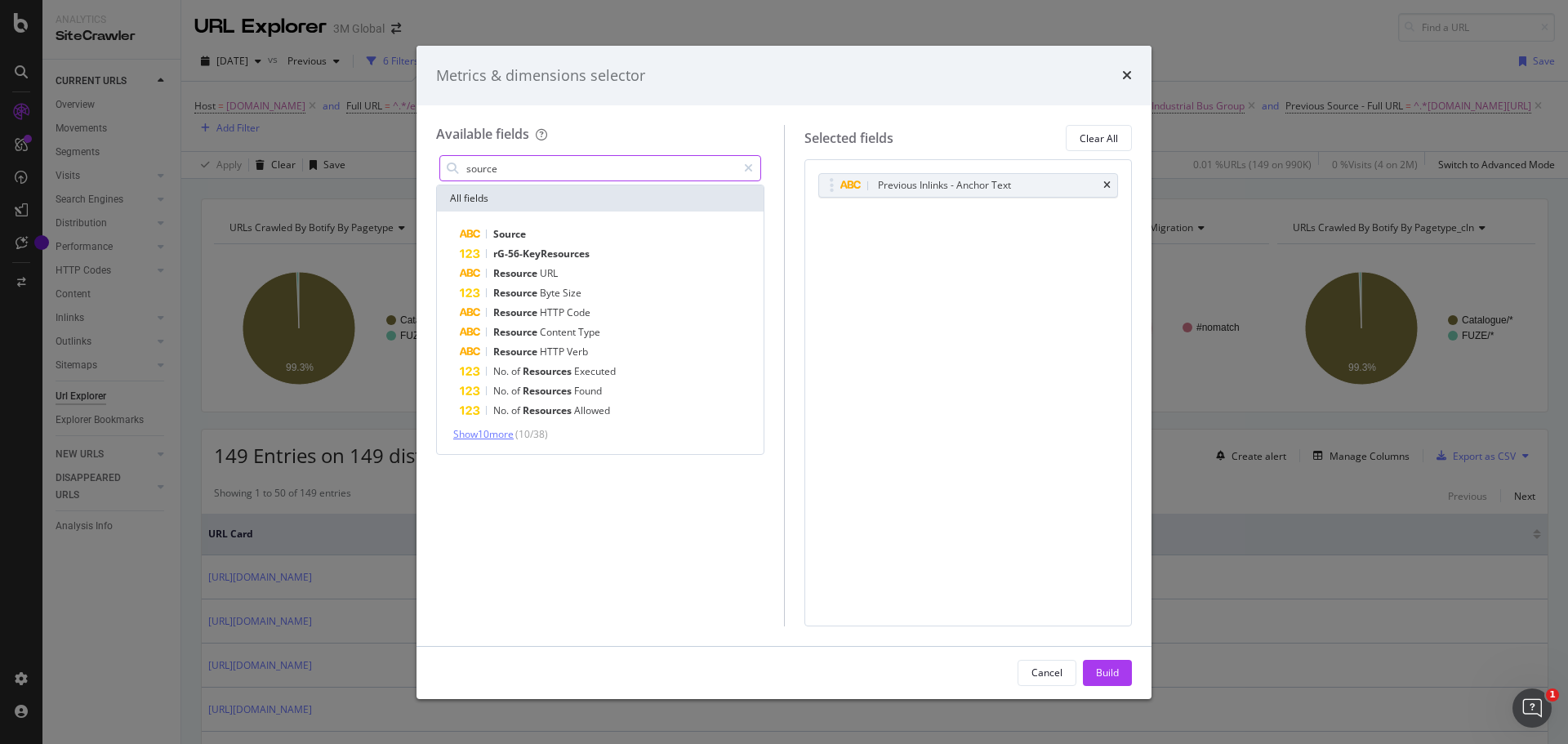
type input "source"
click at [481, 429] on span "Show 10 more" at bounding box center [483, 434] width 61 height 14
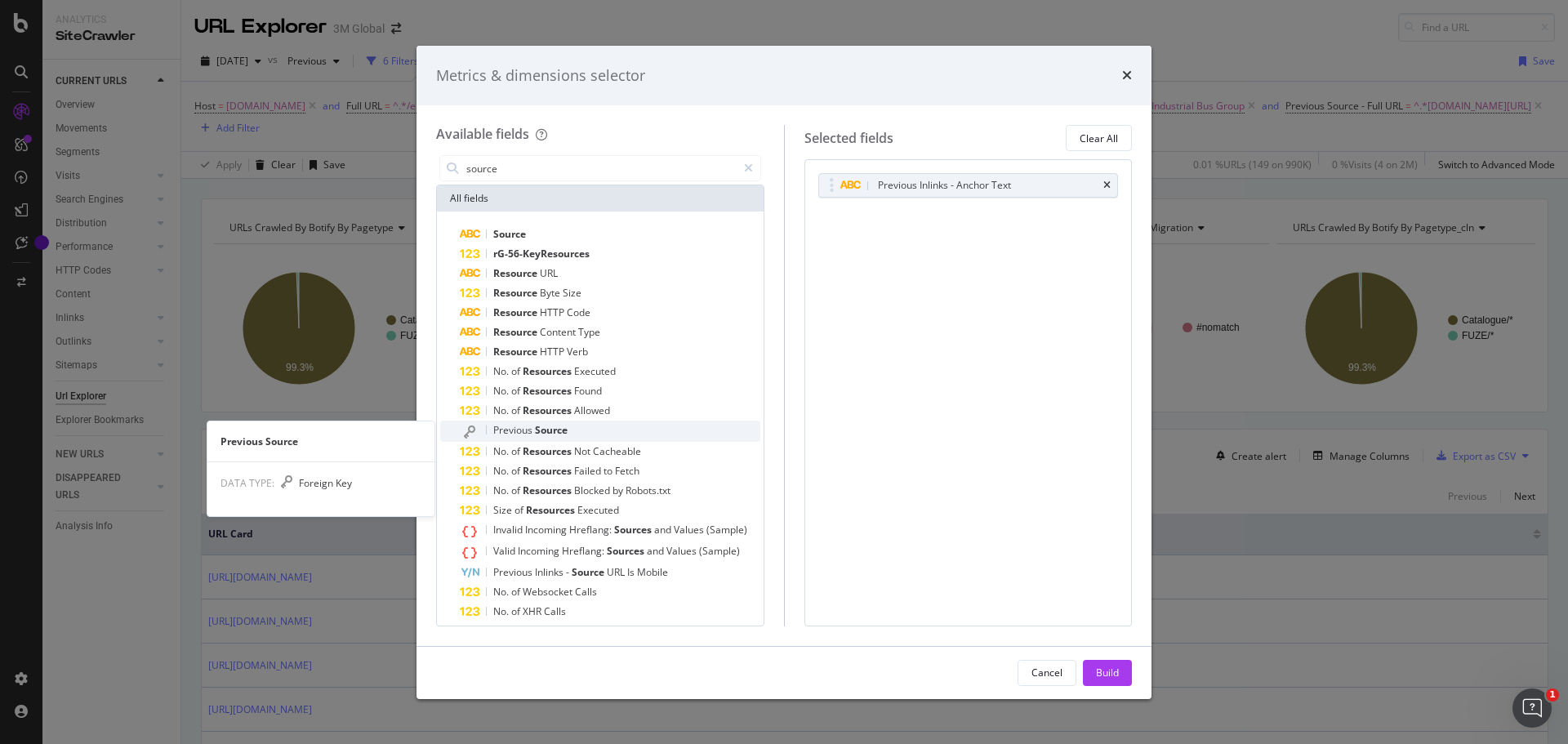
scroll to position [29, 0]
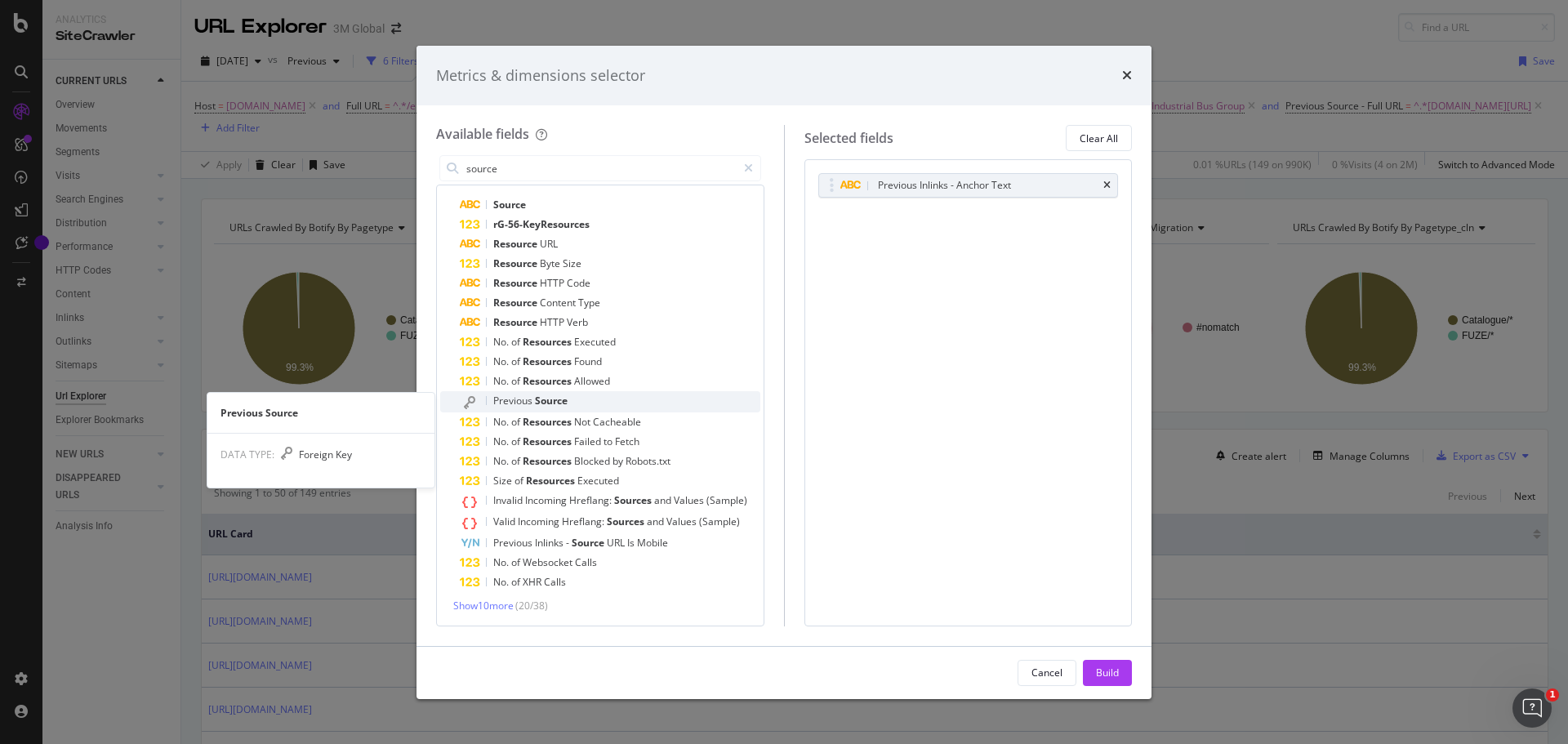
click at [515, 400] on span "Previous" at bounding box center [514, 401] width 41 height 14
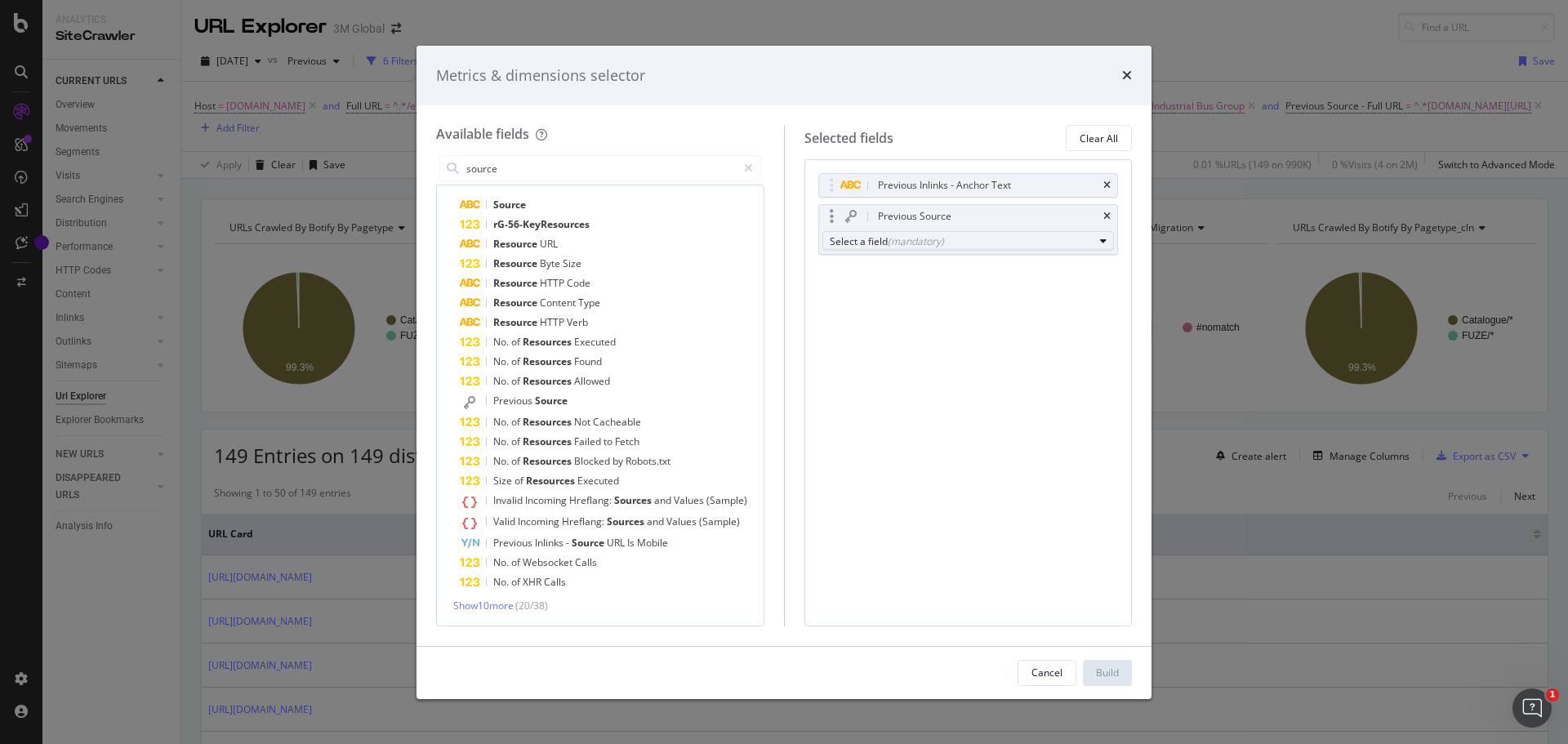
click at [981, 237] on div "Select a field (mandatory)" at bounding box center [962, 242] width 264 height 14
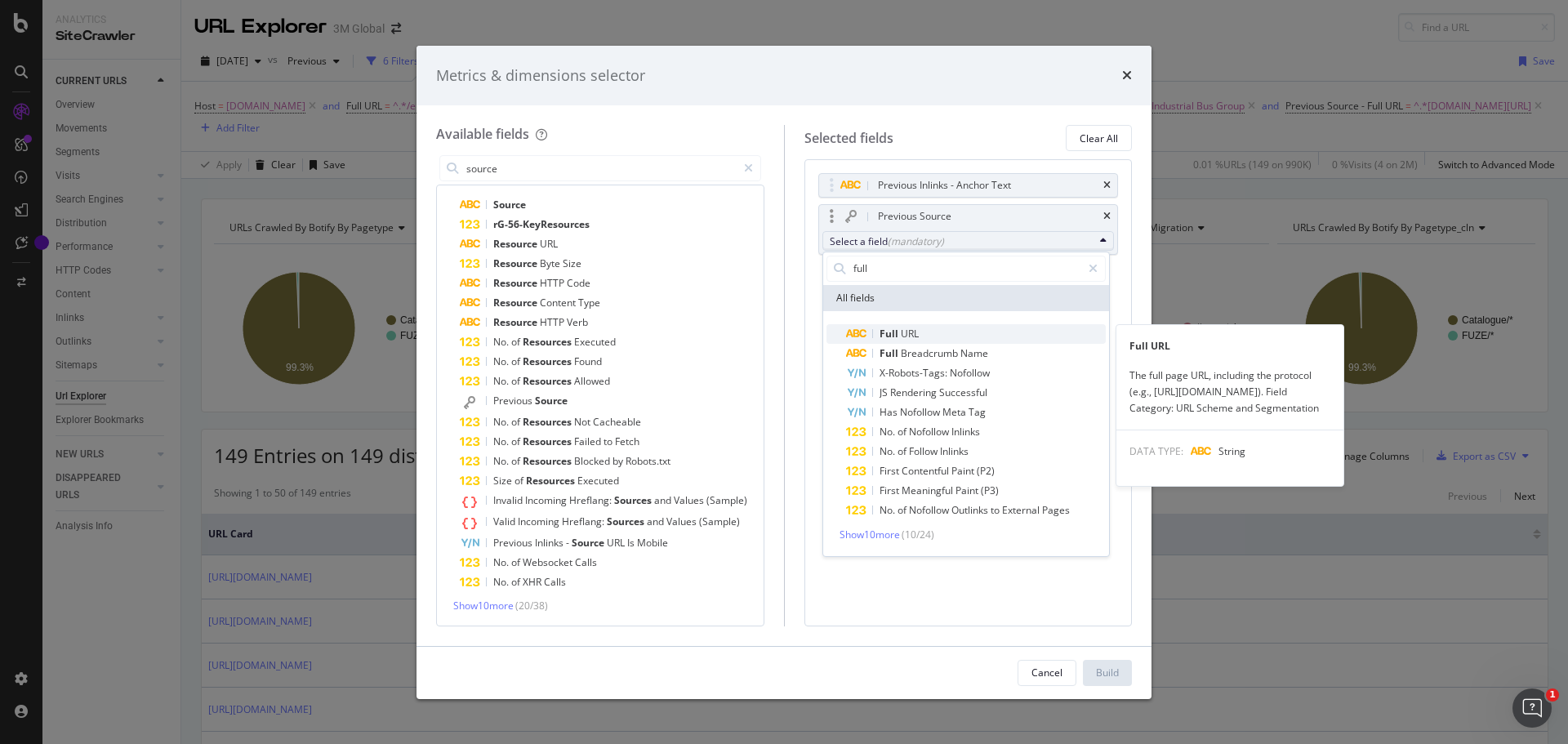
type input "full"
click at [893, 331] on span "Full" at bounding box center [890, 333] width 22 height 14
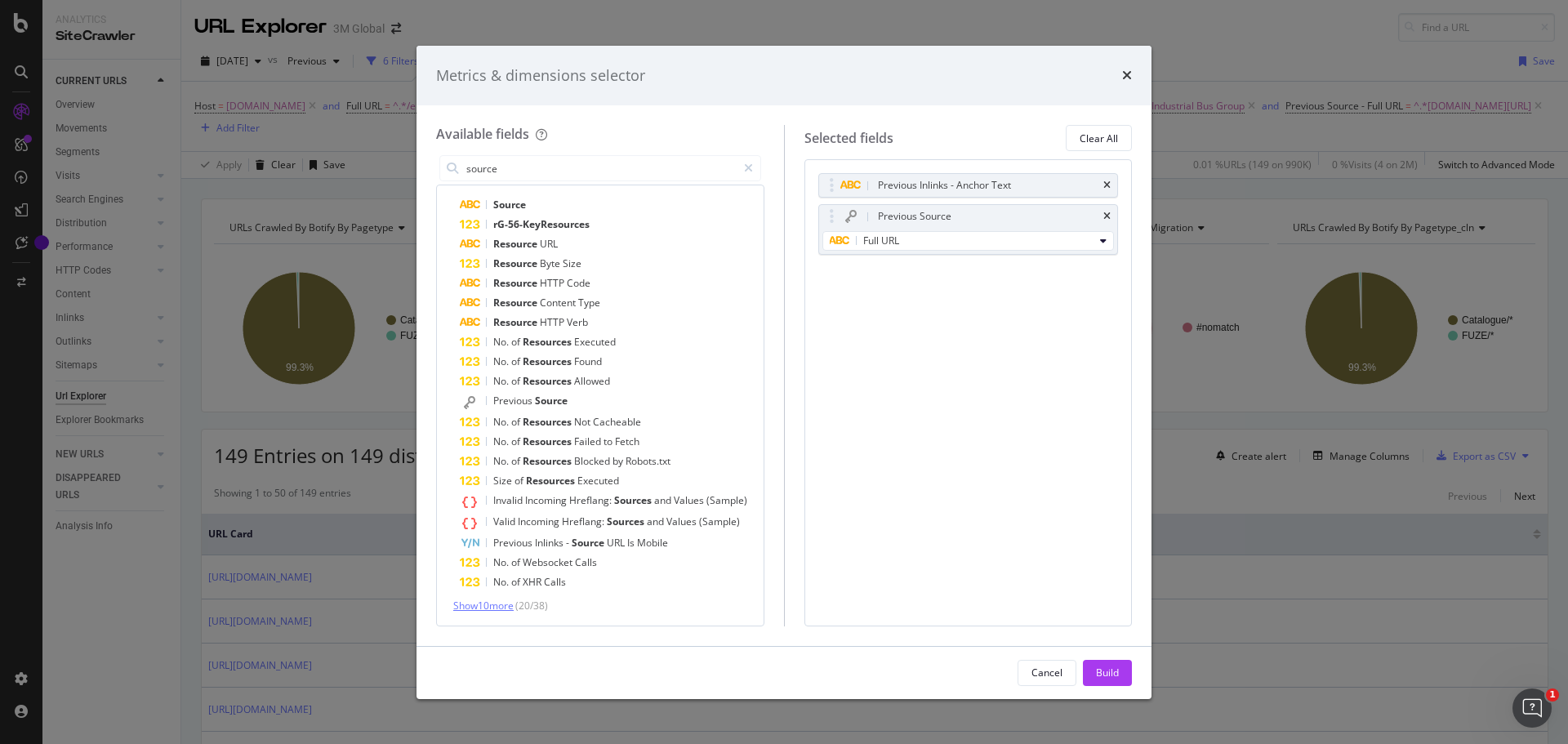
click at [490, 609] on span "Show 10 more" at bounding box center [483, 605] width 61 height 14
click at [530, 394] on span "Previous" at bounding box center [514, 401] width 41 height 14
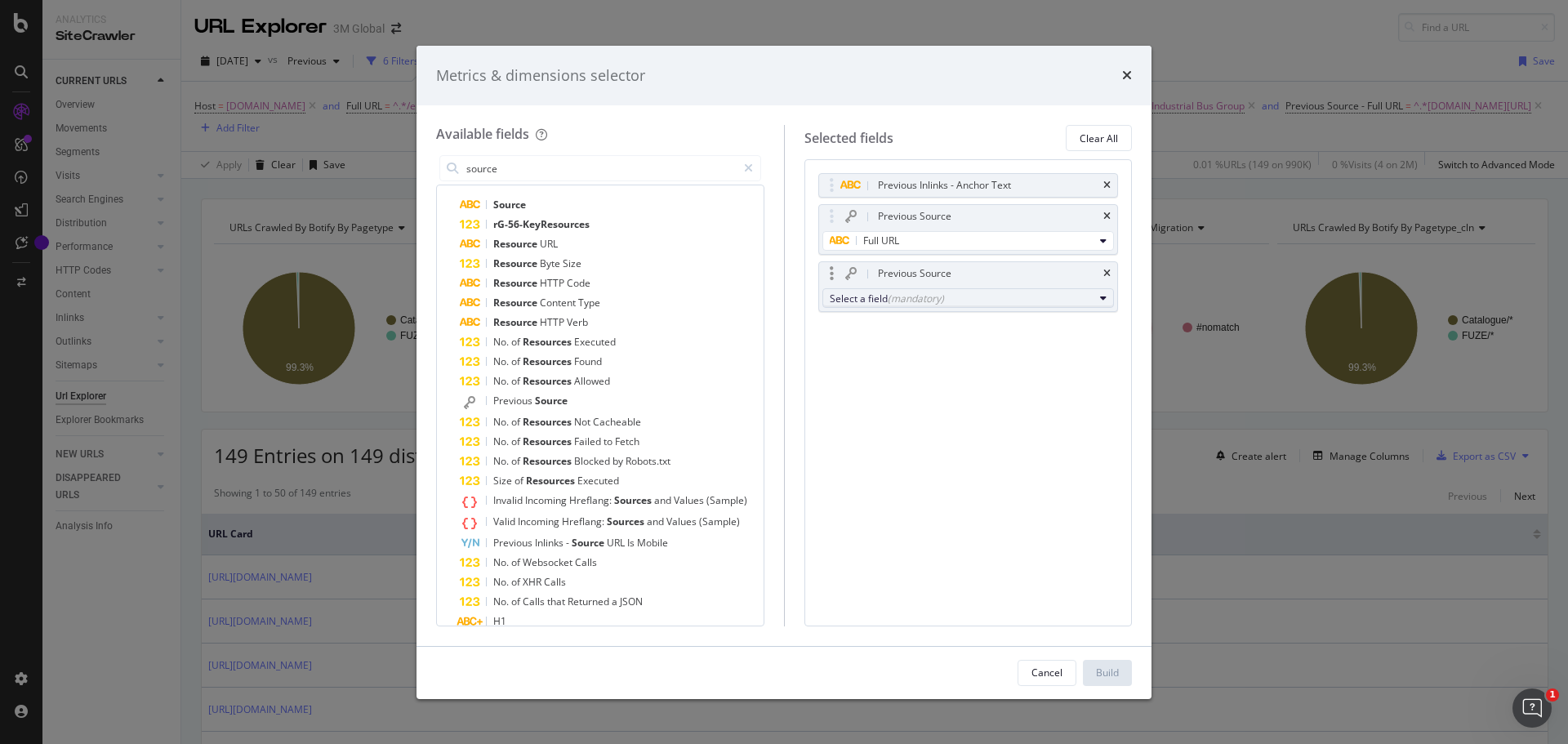
click at [922, 292] on div "(mandatory)" at bounding box center [916, 299] width 56 height 14
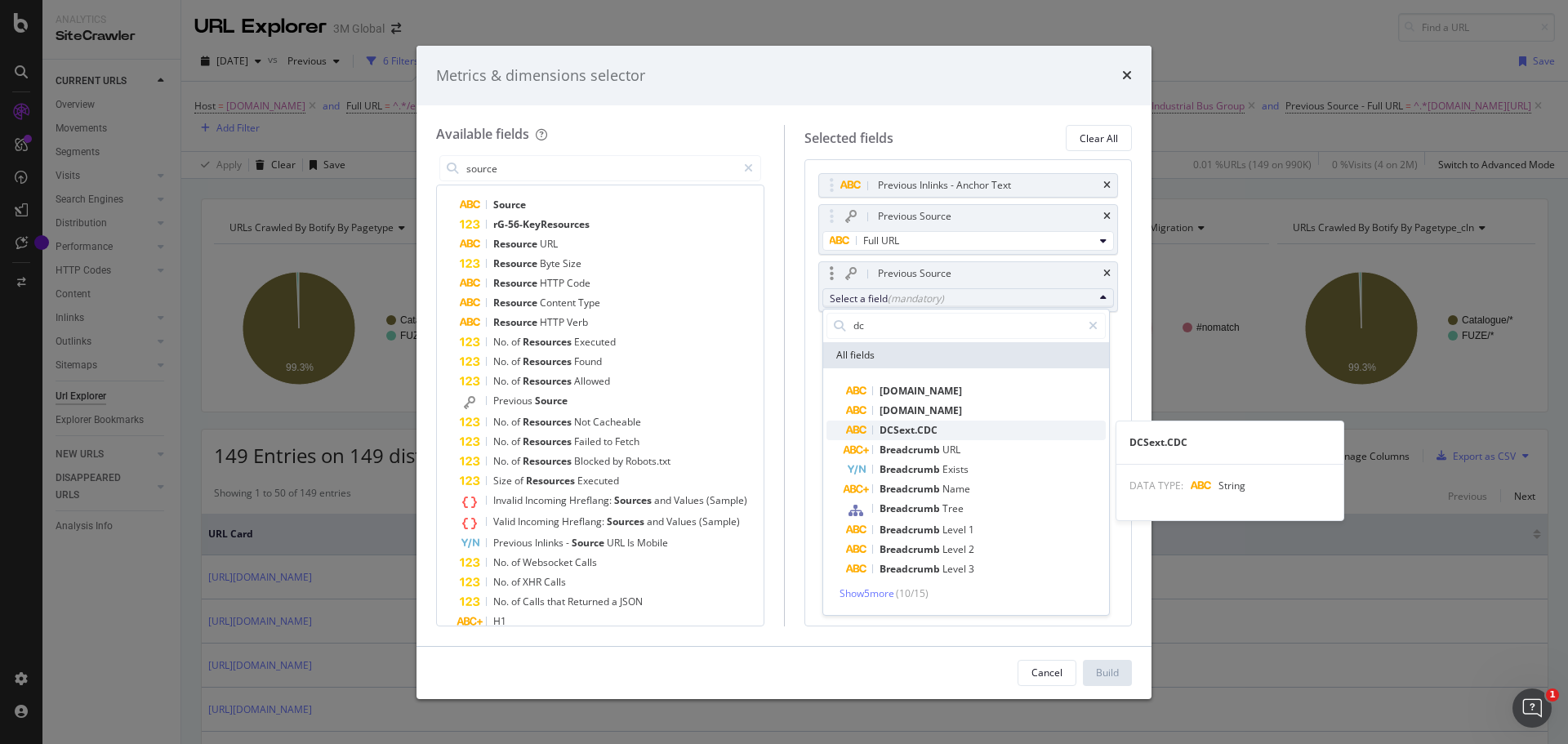
type input "dc"
click at [909, 424] on span "DCSext.CDC" at bounding box center [908, 430] width 58 height 14
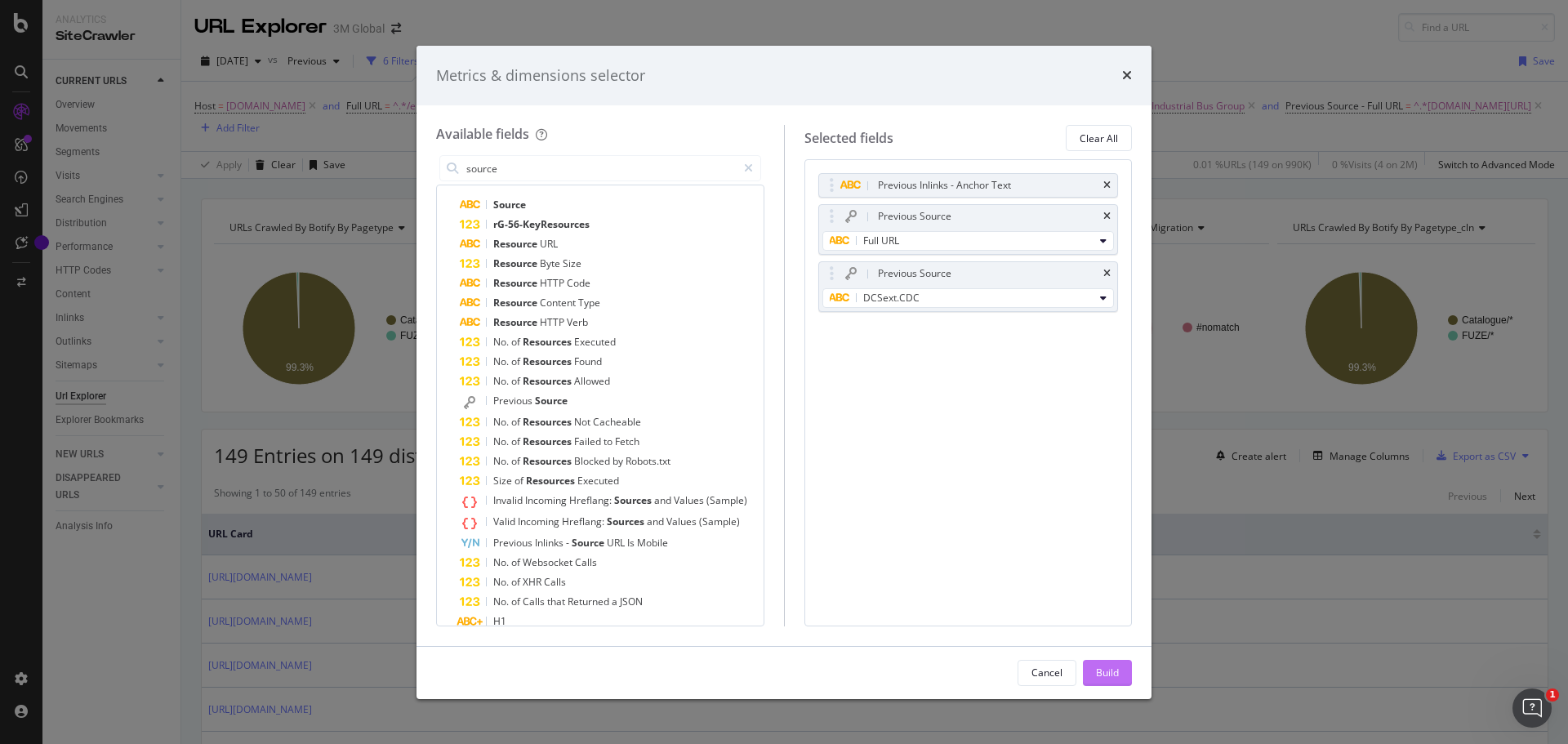
click at [1097, 670] on div "Build" at bounding box center [1107, 672] width 23 height 14
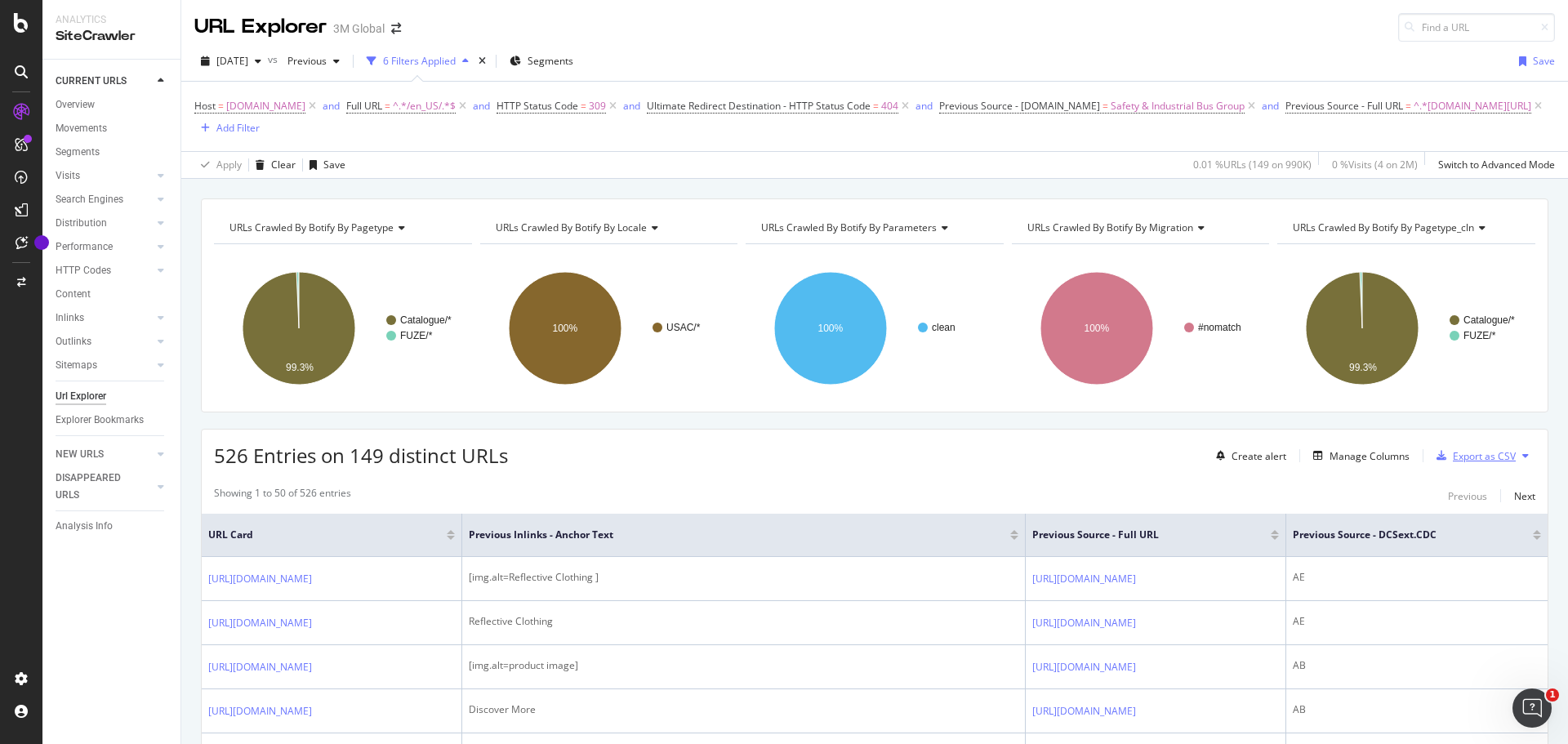
click at [1469, 460] on div "Export as CSV" at bounding box center [1484, 456] width 63 height 14
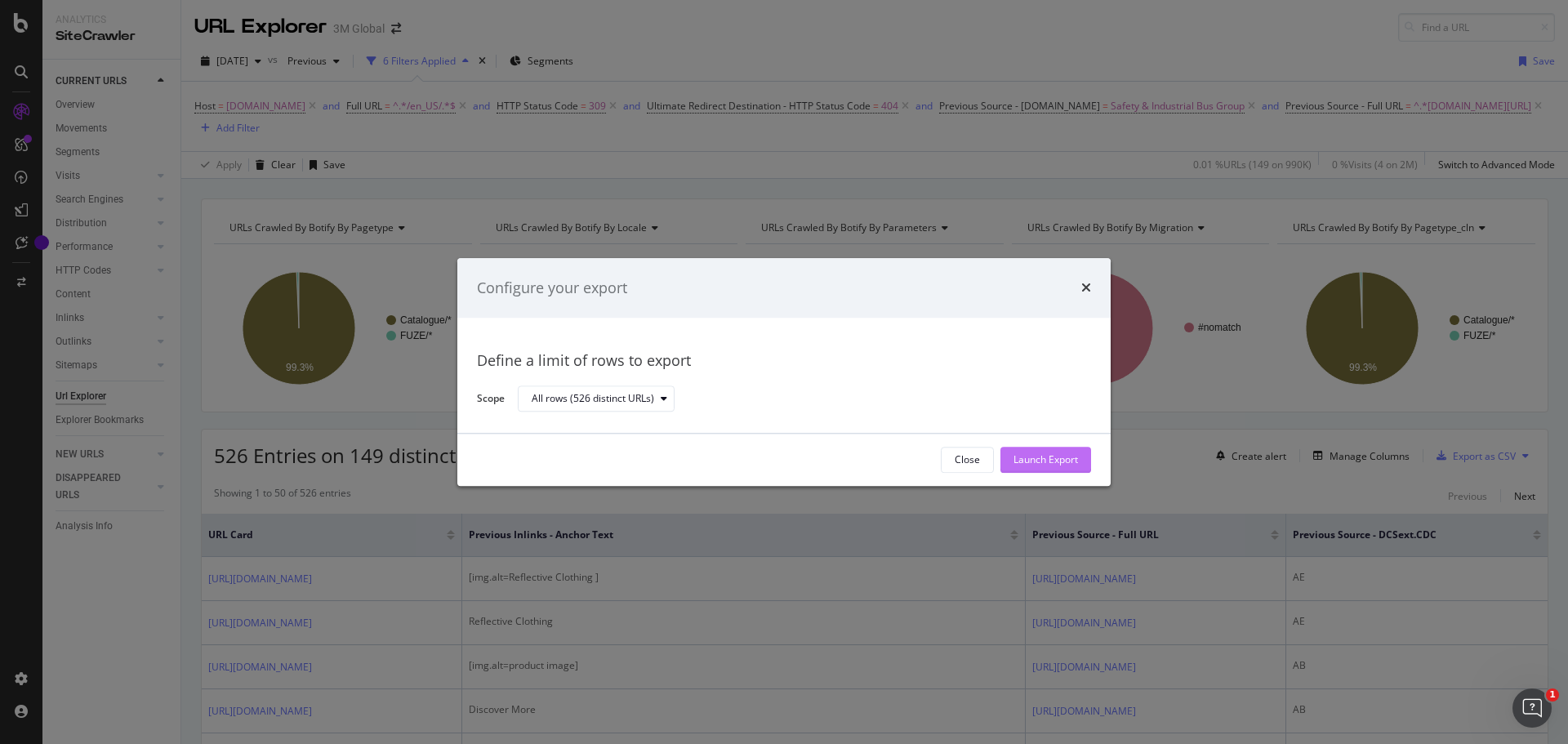
click at [1033, 460] on div "Launch Export" at bounding box center [1046, 460] width 65 height 14
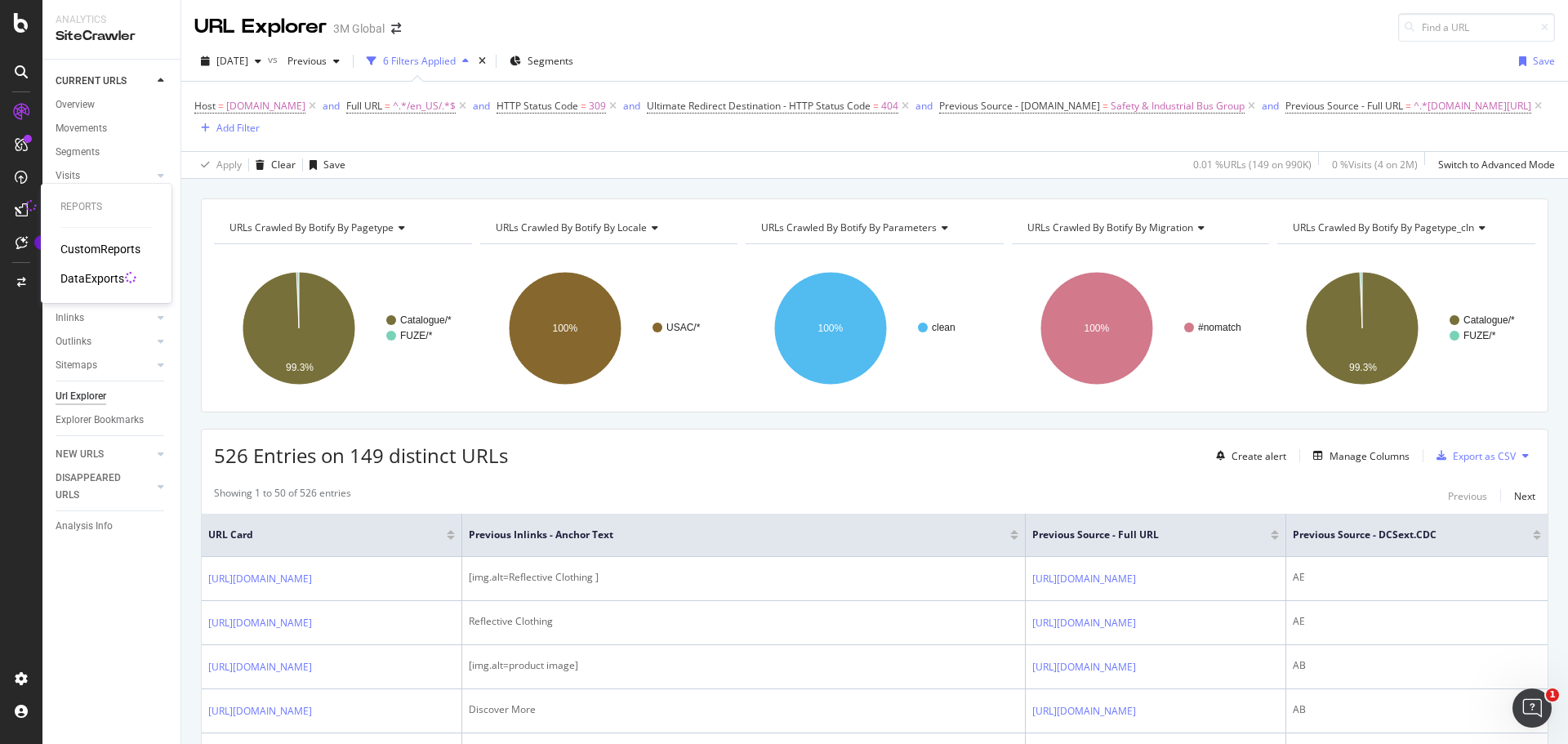
click at [88, 276] on div "DataExports" at bounding box center [92, 278] width 64 height 17
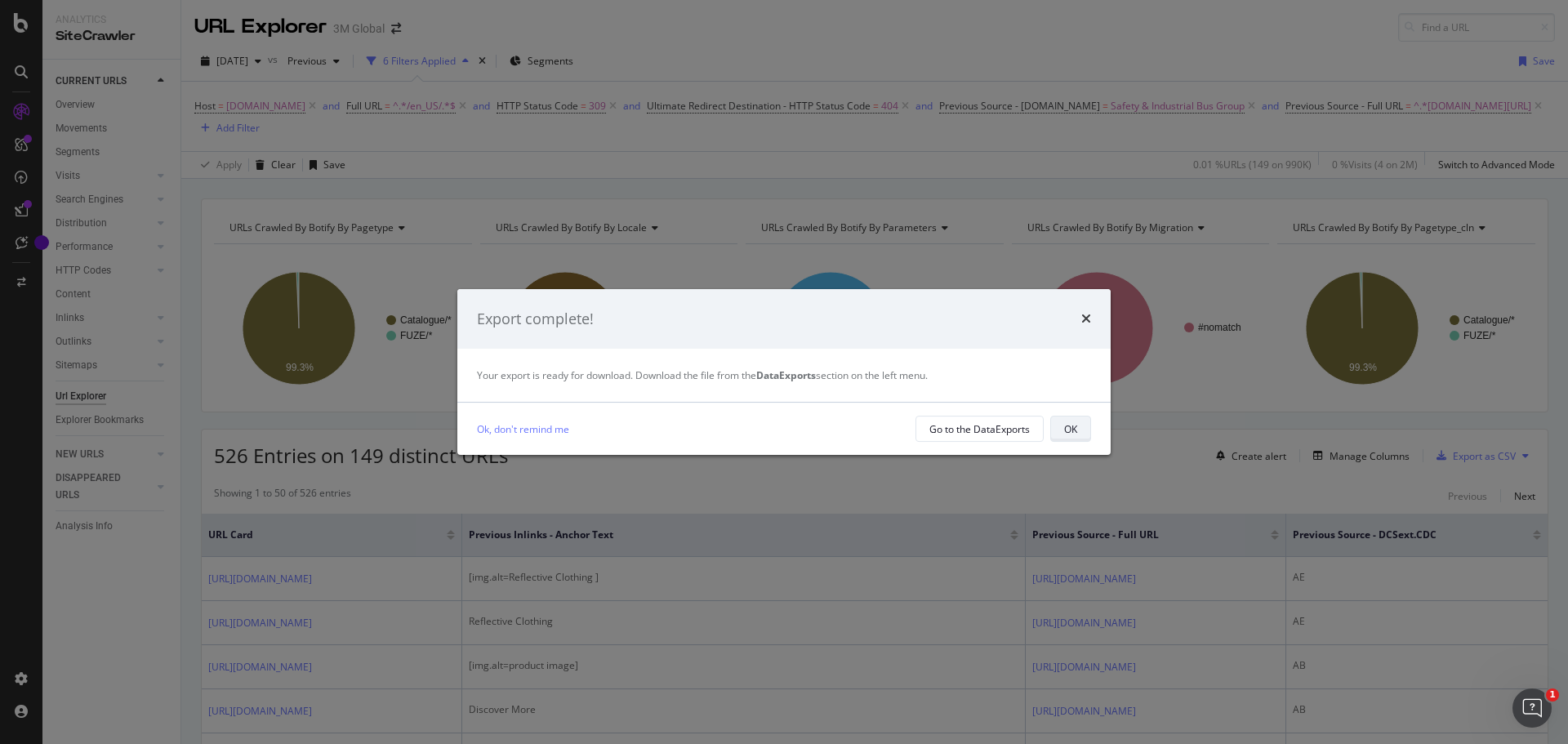
click at [1062, 433] on button "OK" at bounding box center [1071, 429] width 41 height 27
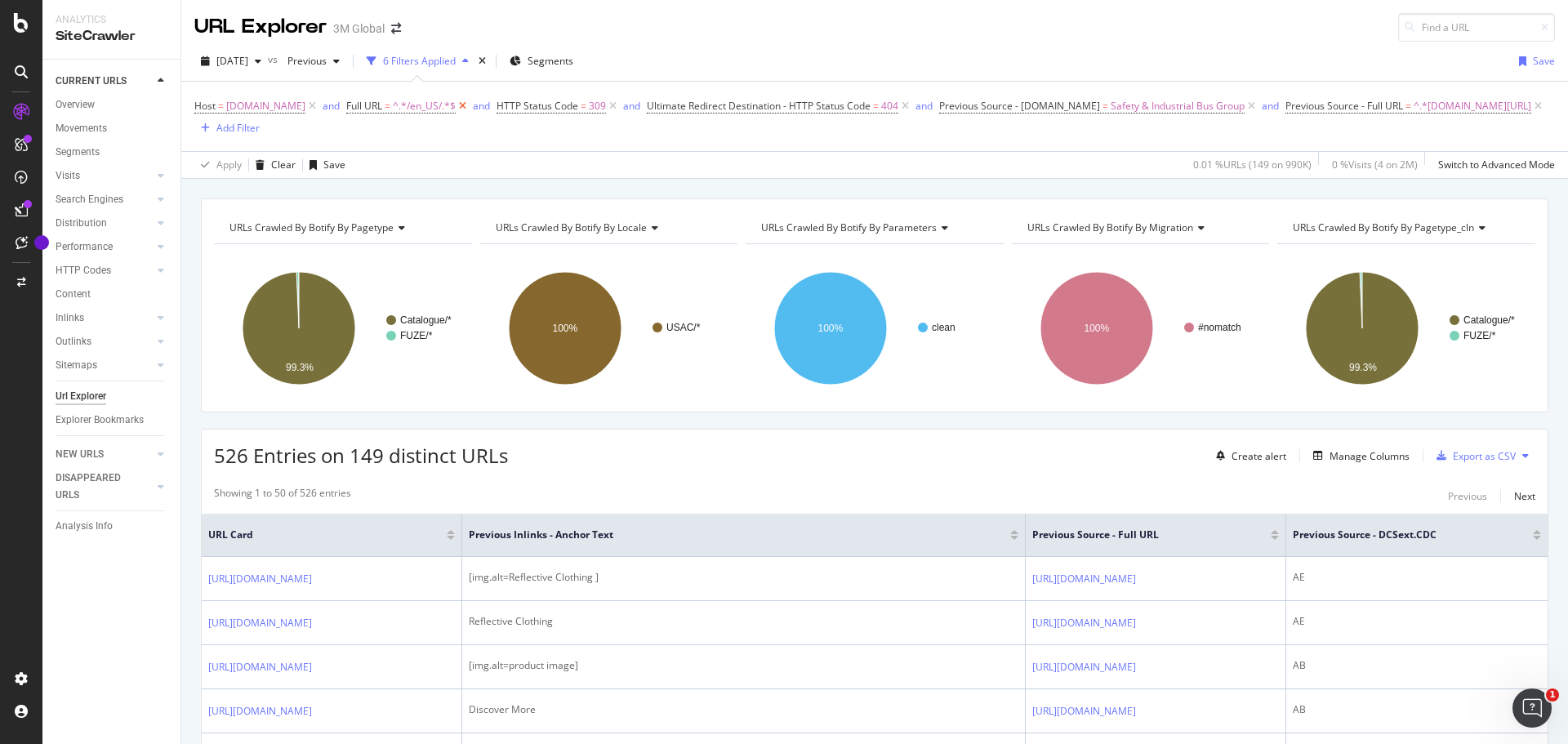
click at [456, 104] on icon at bounding box center [463, 106] width 14 height 17
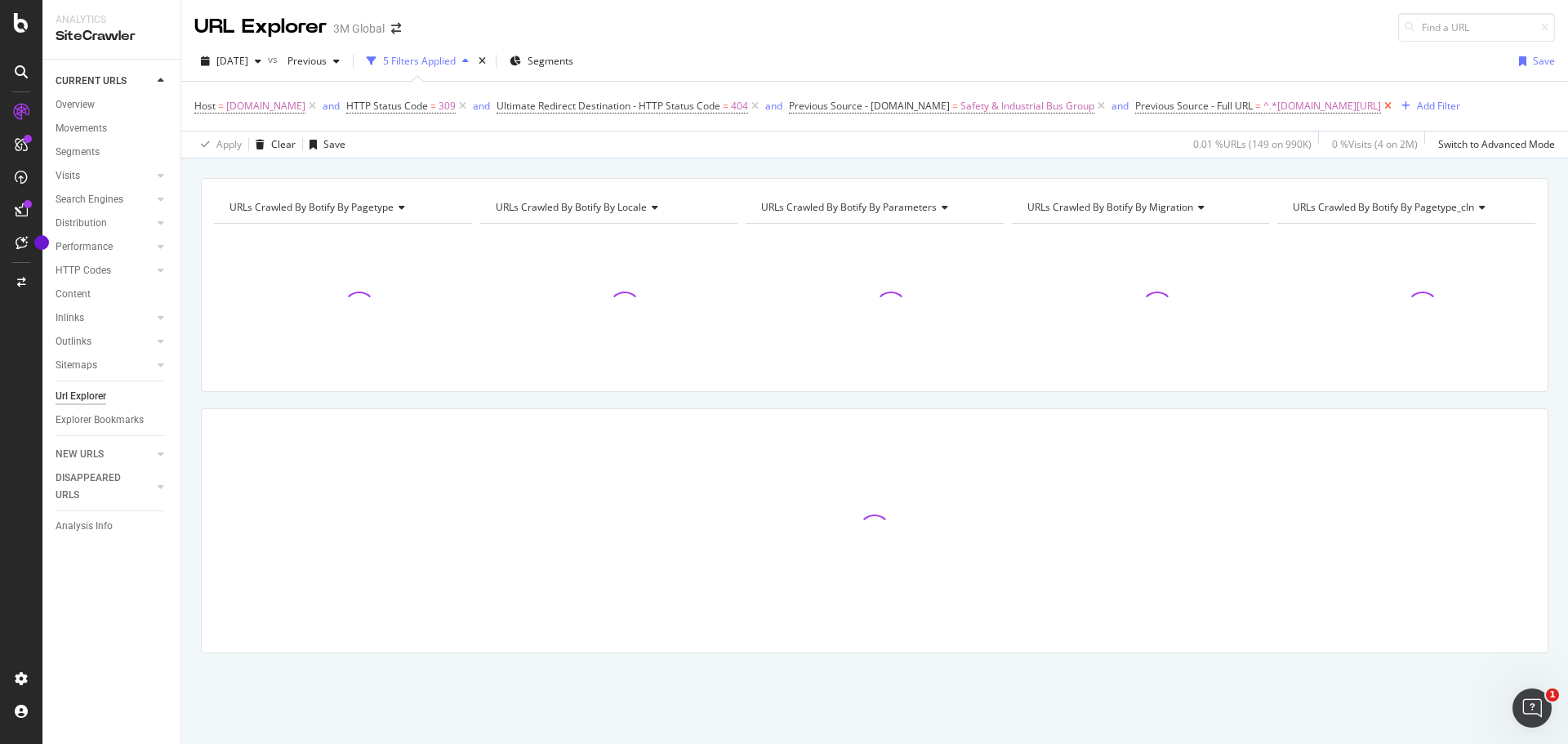
click at [1392, 105] on icon at bounding box center [1388, 106] width 14 height 17
click at [246, 107] on span "[DOMAIN_NAME]" at bounding box center [265, 105] width 80 height 23
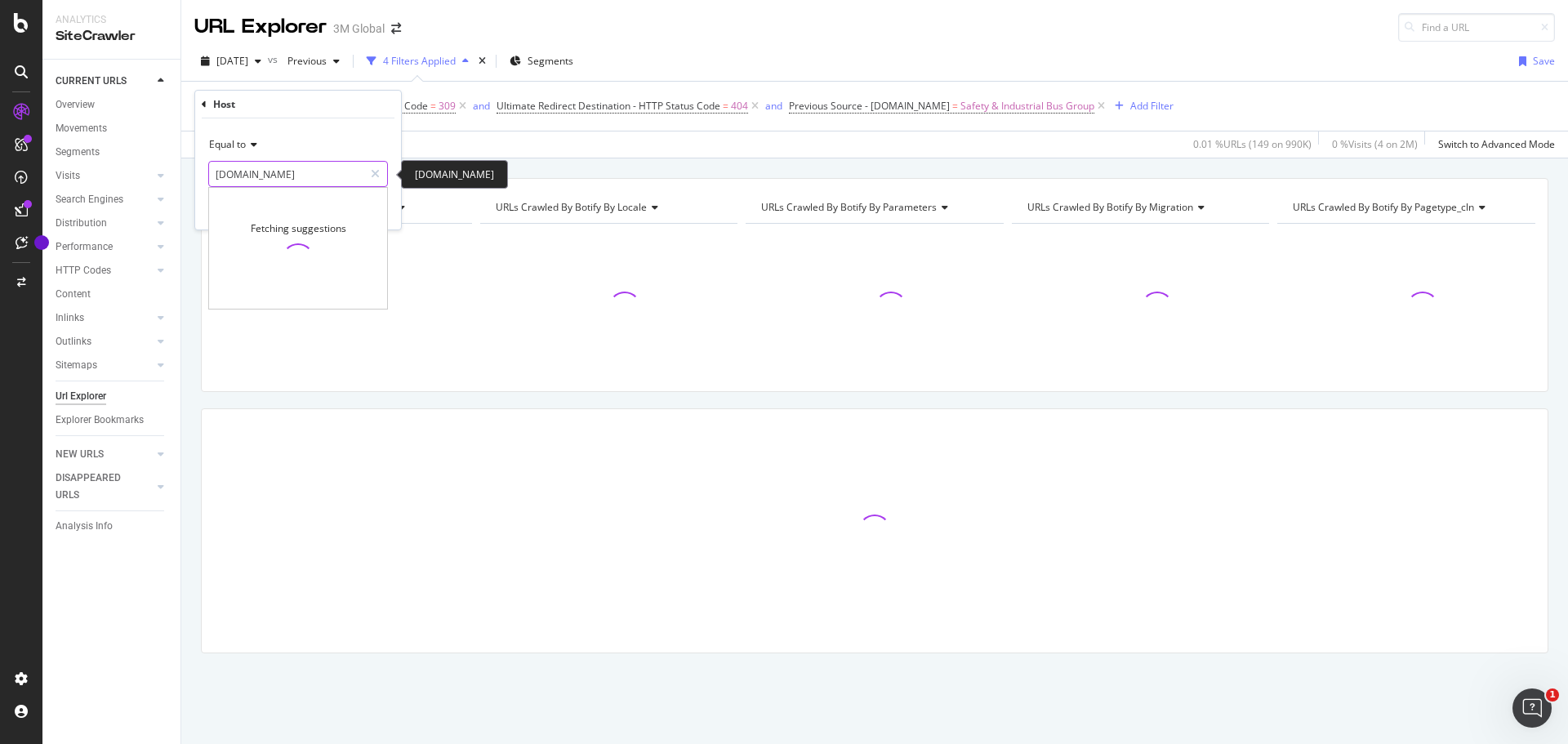
click at [251, 167] on input "[DOMAIN_NAME]" at bounding box center [286, 174] width 154 height 27
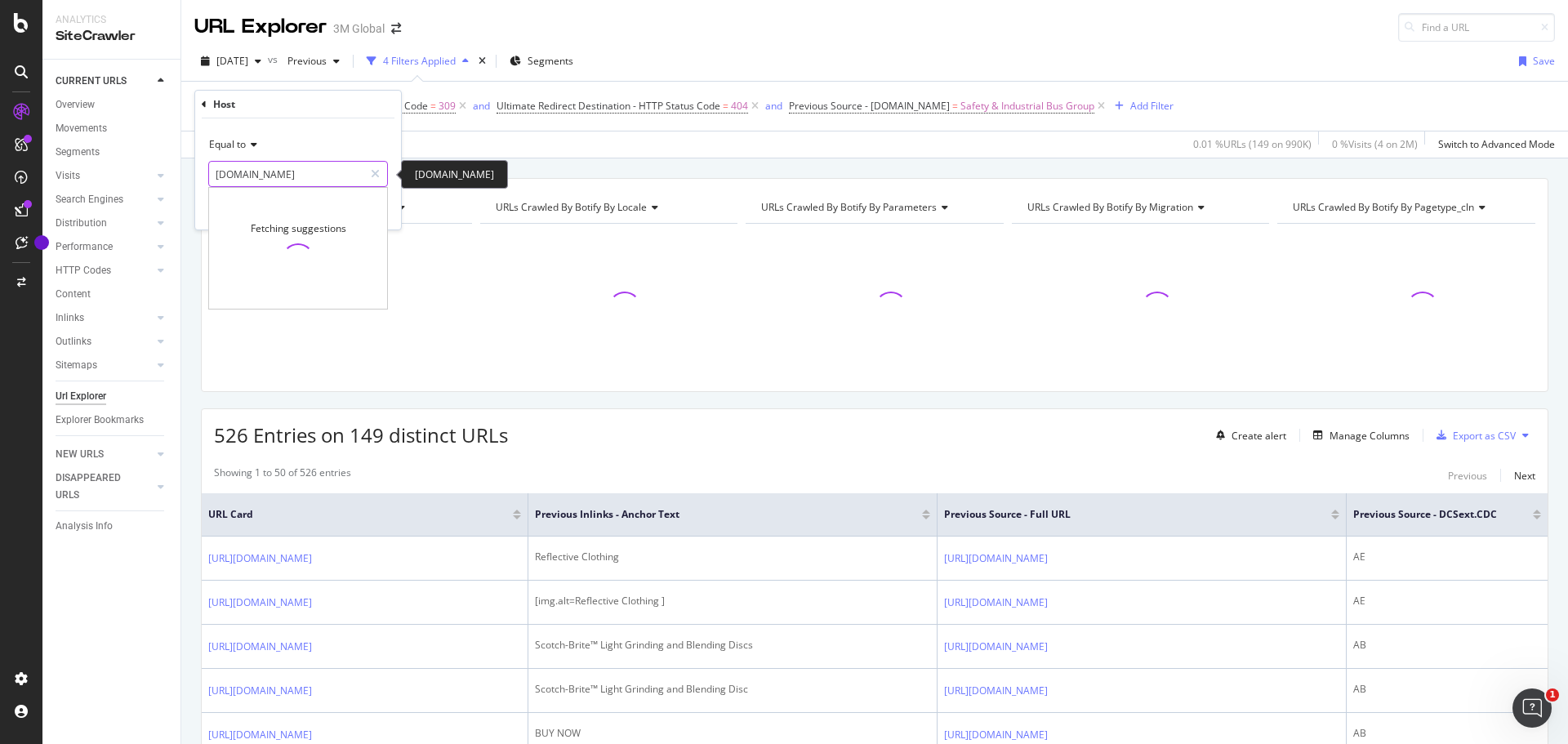
click at [254, 172] on input "[DOMAIN_NAME]" at bounding box center [286, 174] width 154 height 27
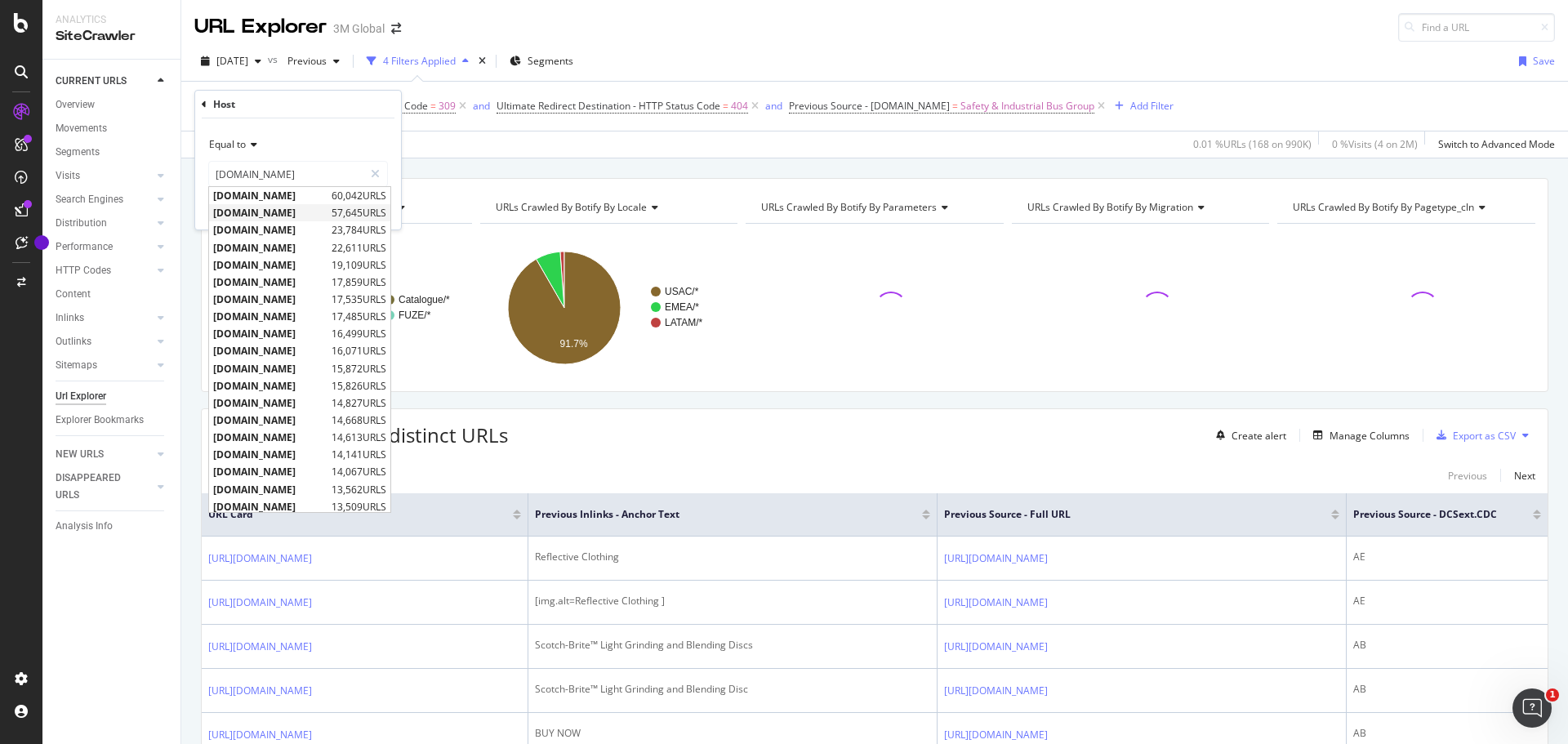
click at [272, 213] on span "[DOMAIN_NAME]" at bounding box center [270, 212] width 114 height 14
type input "[DOMAIN_NAME]"
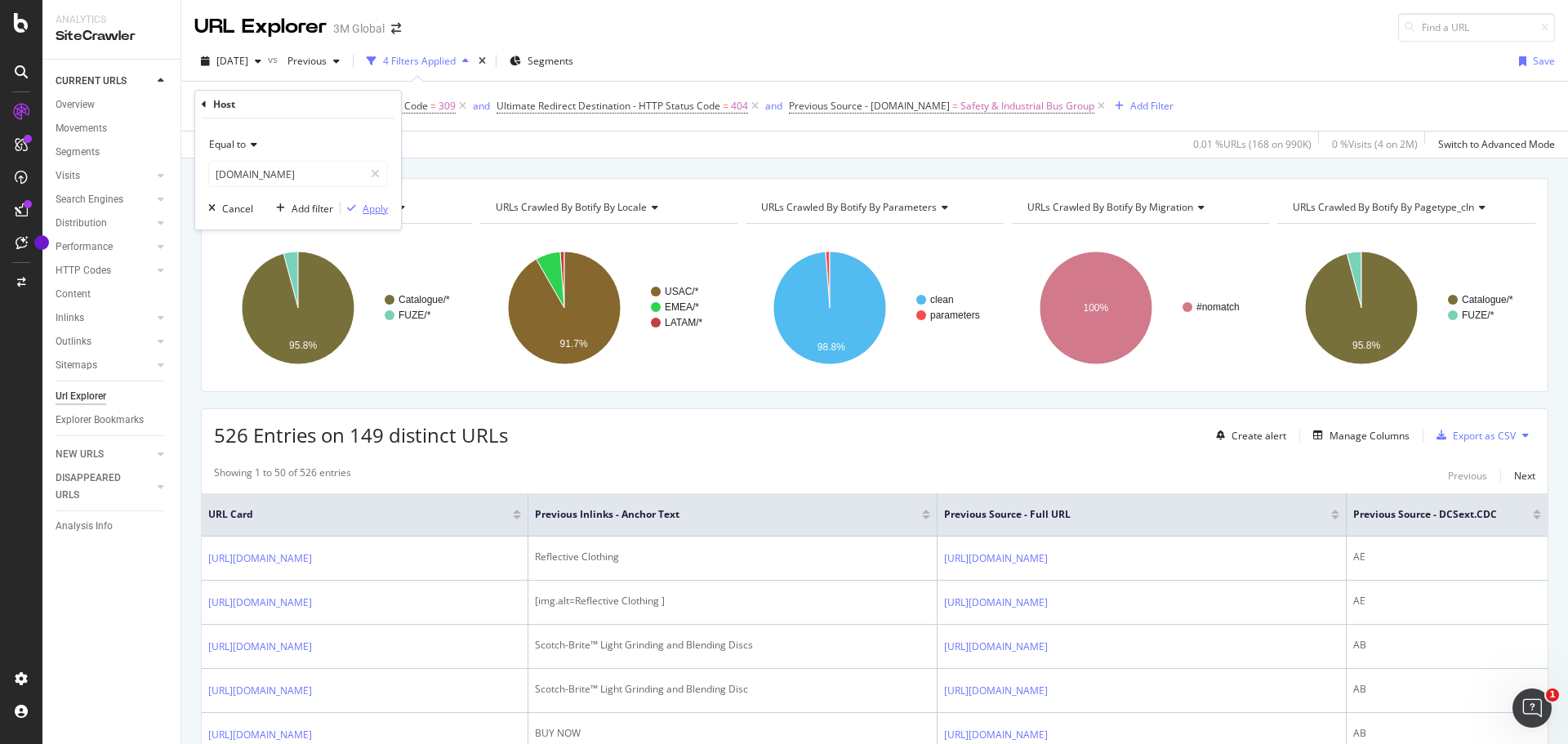
click at [368, 208] on div "Apply" at bounding box center [375, 208] width 26 height 14
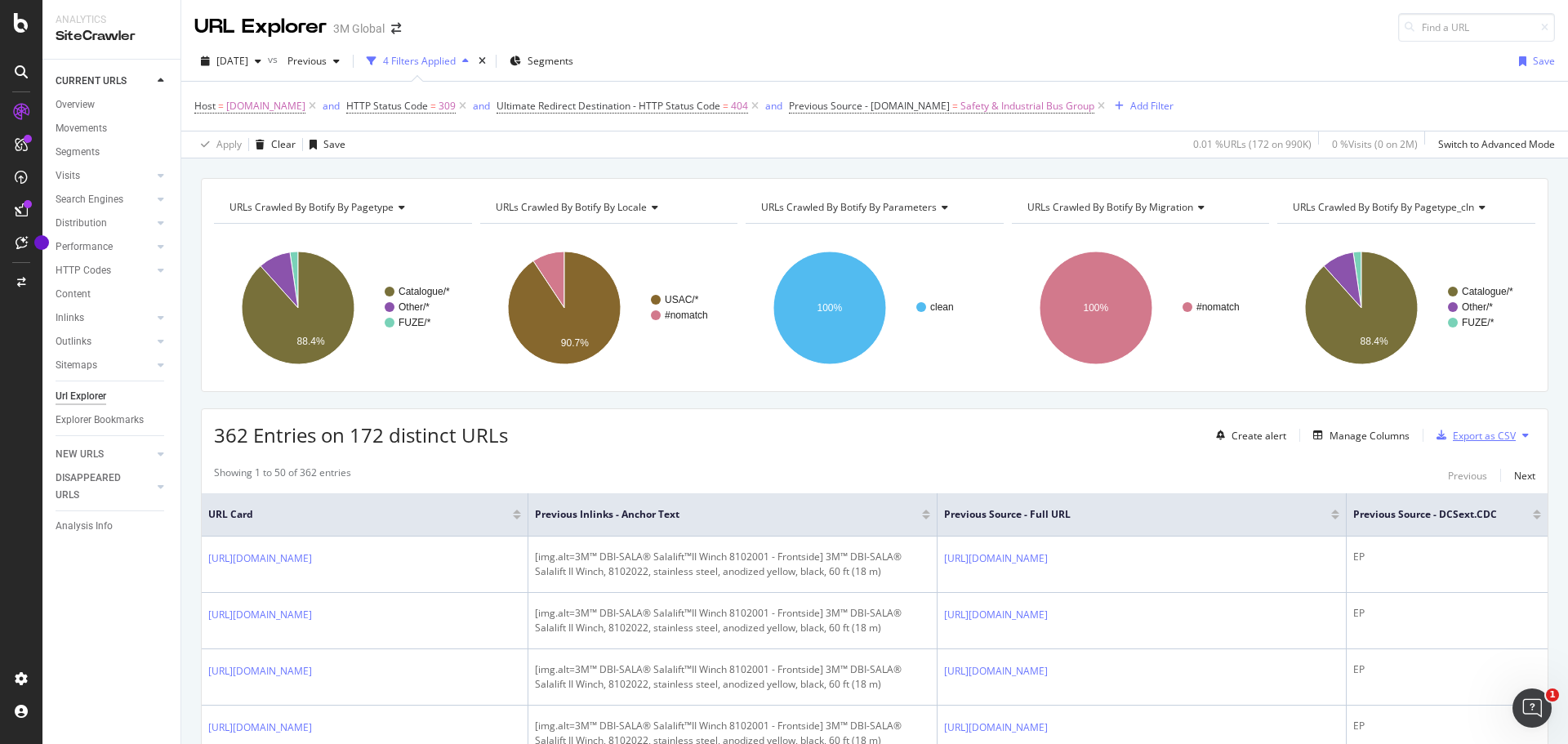
click at [1472, 434] on div "Export as CSV" at bounding box center [1484, 435] width 63 height 14
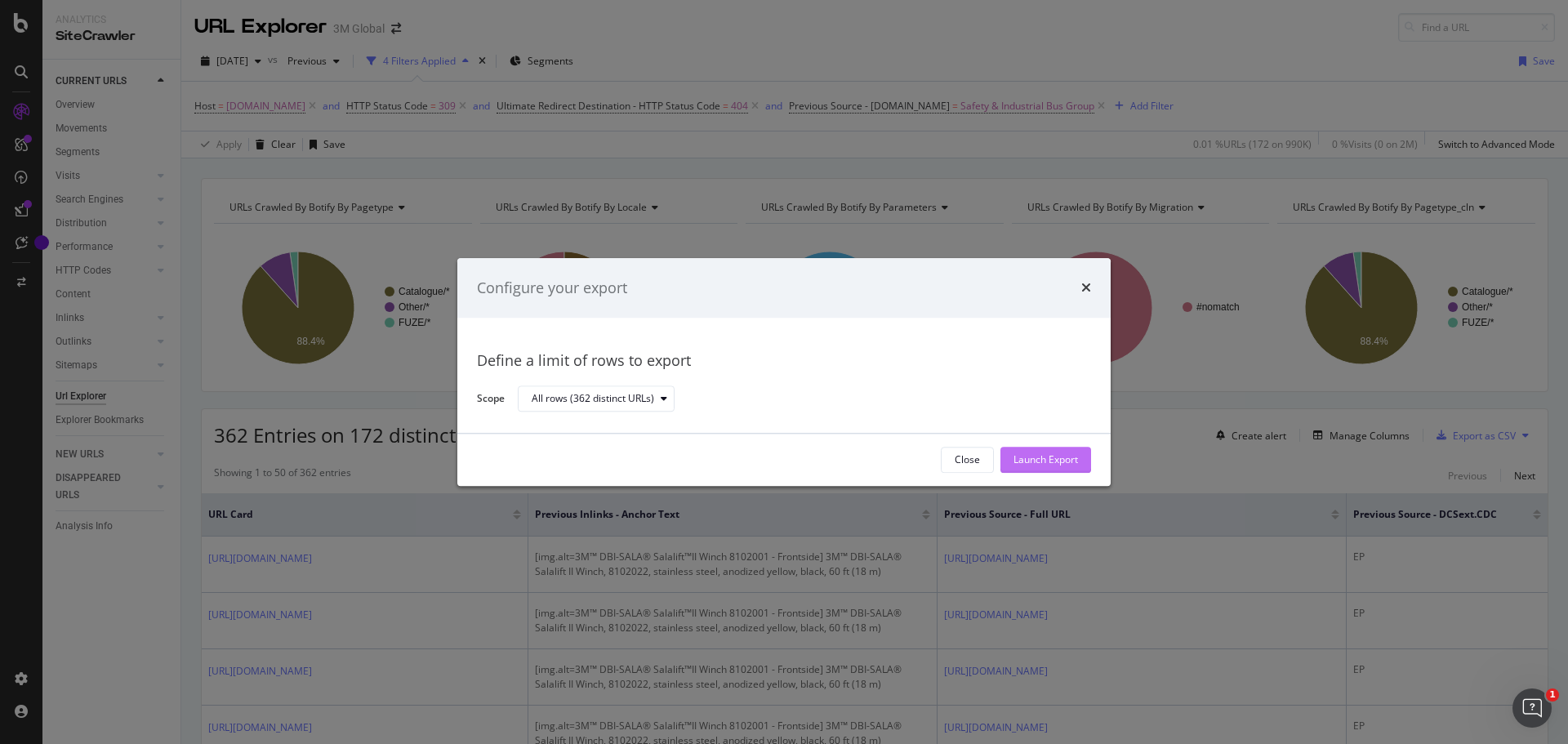
click at [1049, 466] on div "Launch Export" at bounding box center [1046, 460] width 65 height 14
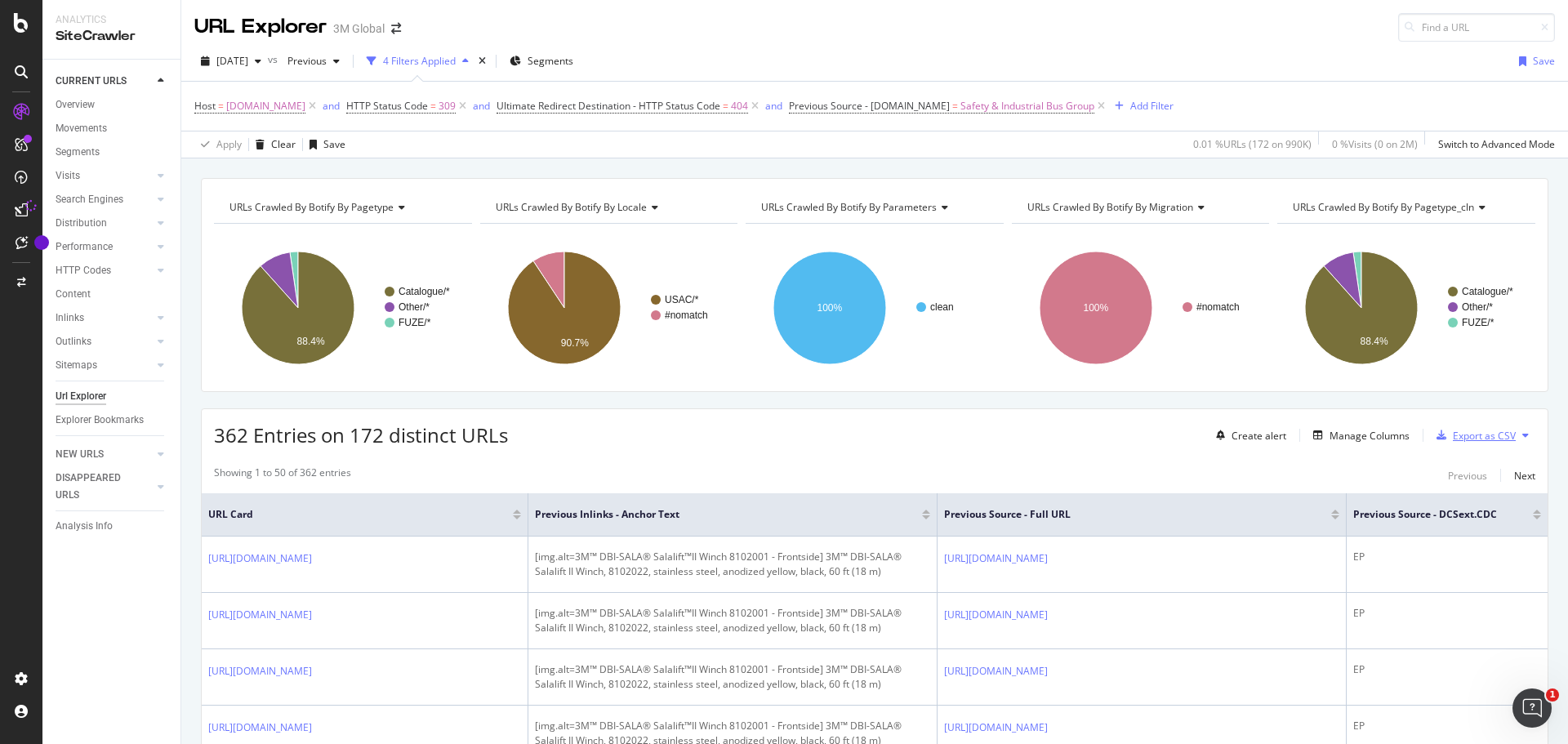
click at [1474, 433] on div "Export as CSV" at bounding box center [1484, 435] width 63 height 14
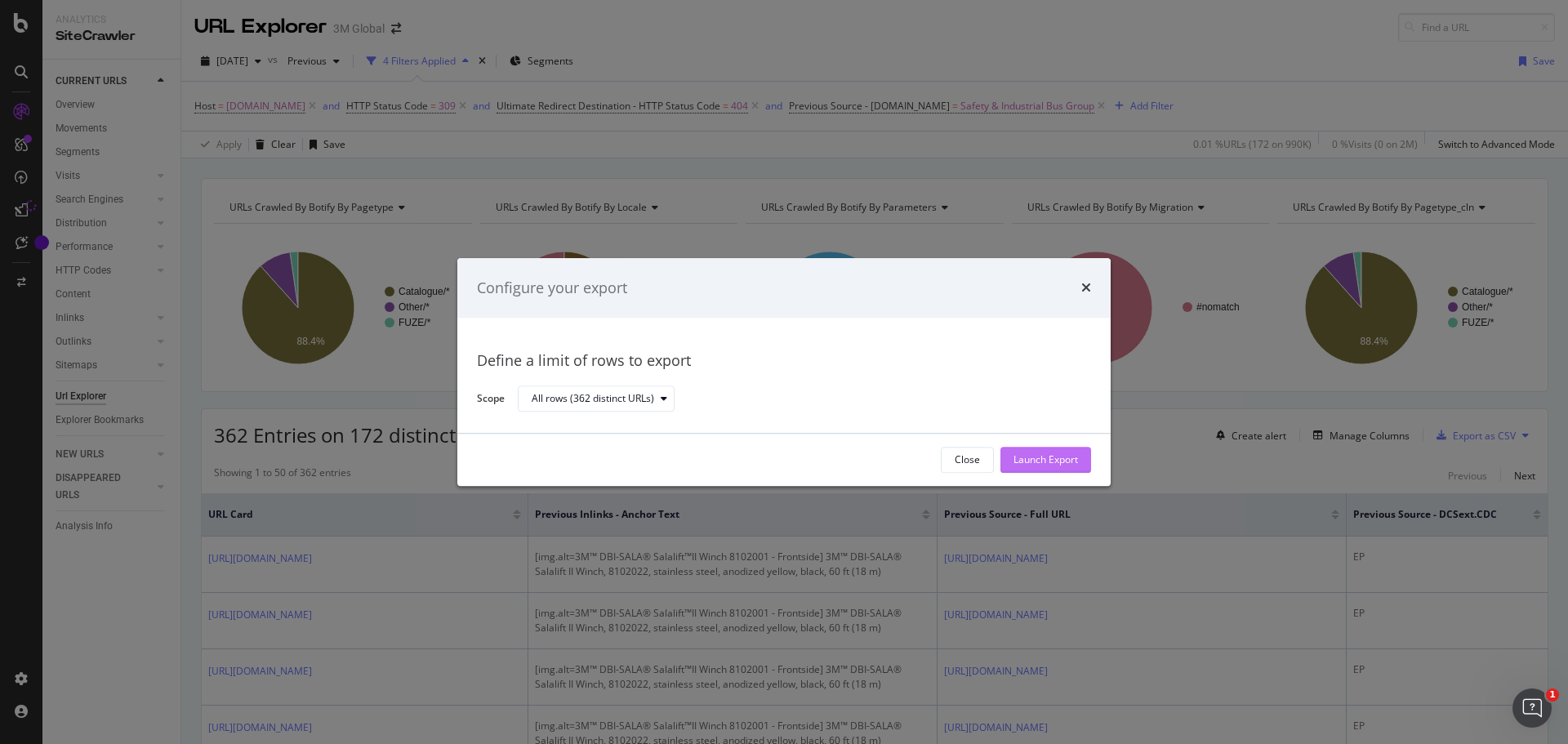
click at [1046, 459] on div "Launch Export" at bounding box center [1046, 460] width 65 height 14
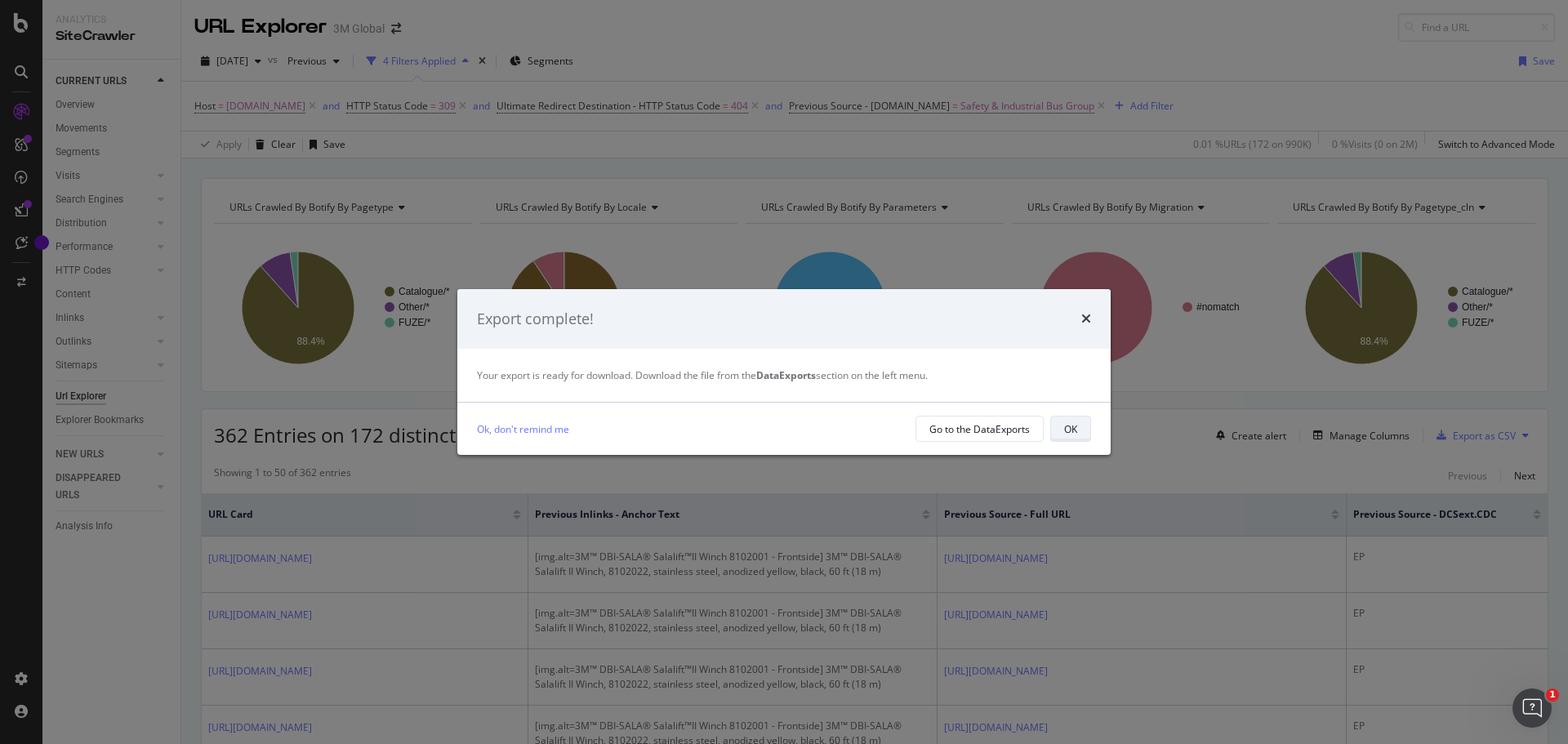
click at [1066, 430] on div "OK" at bounding box center [1070, 429] width 13 height 14
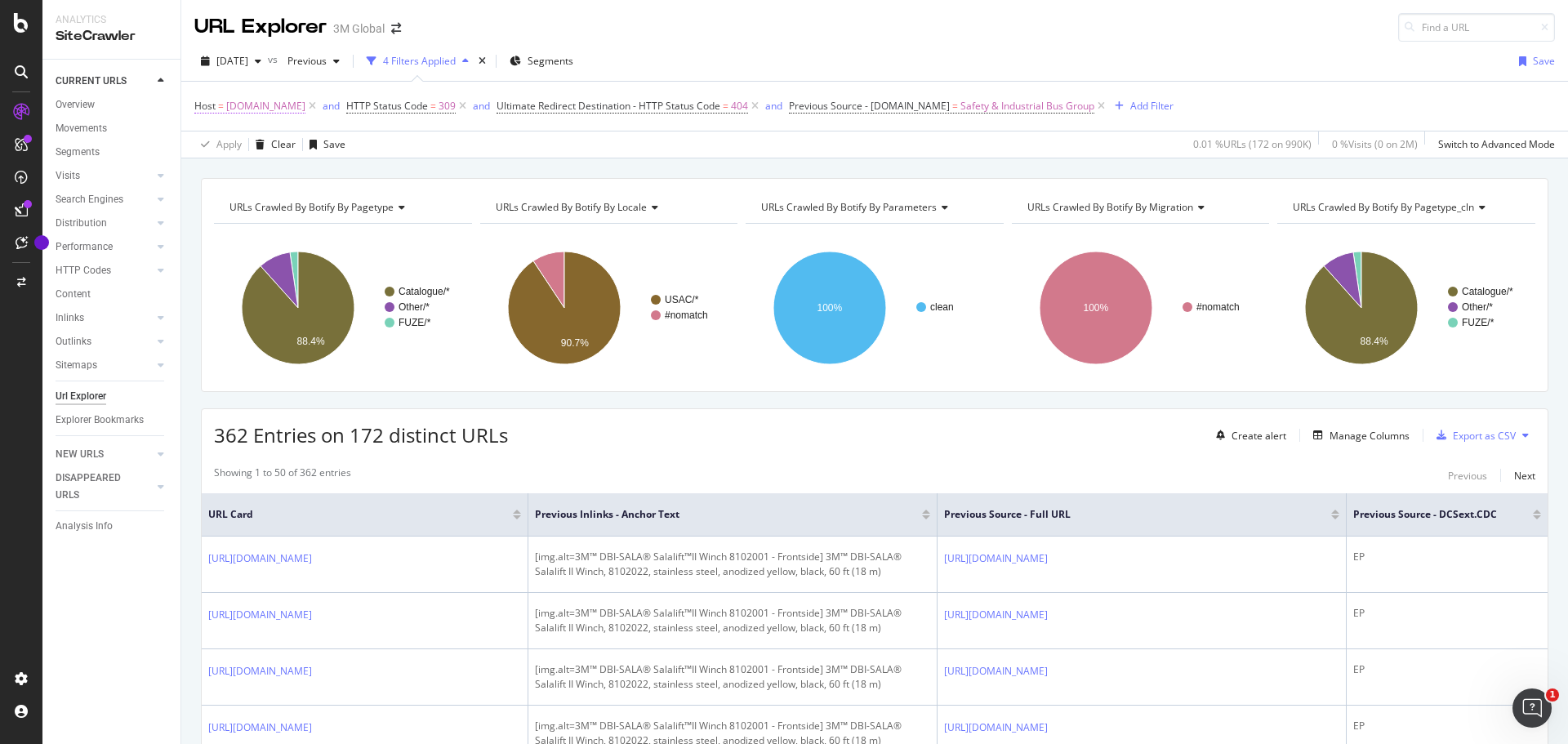
click at [267, 106] on span "[DOMAIN_NAME]" at bounding box center [265, 105] width 80 height 23
click at [254, 143] on icon at bounding box center [252, 144] width 12 height 10
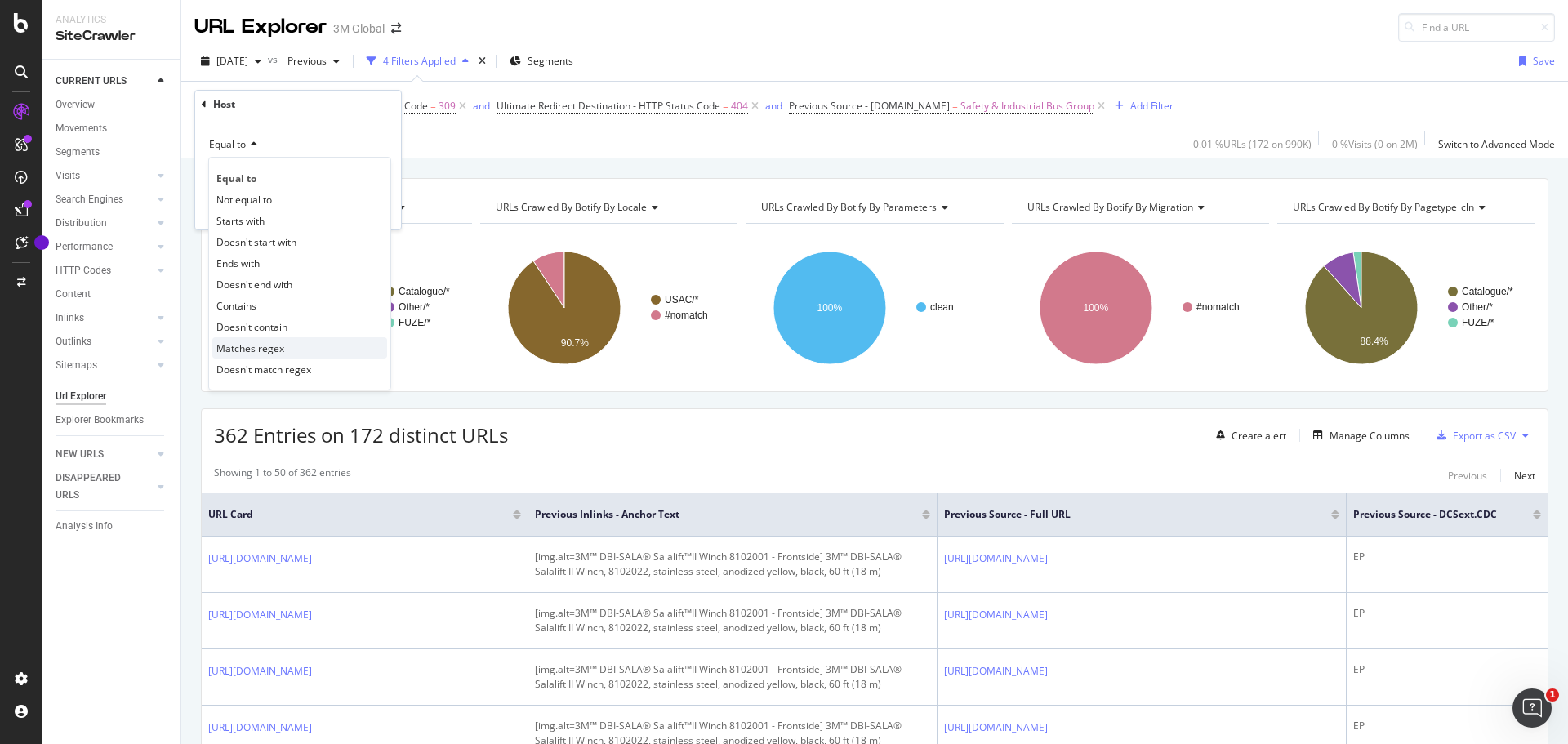
click at [258, 346] on span "Matches regex" at bounding box center [250, 348] width 68 height 14
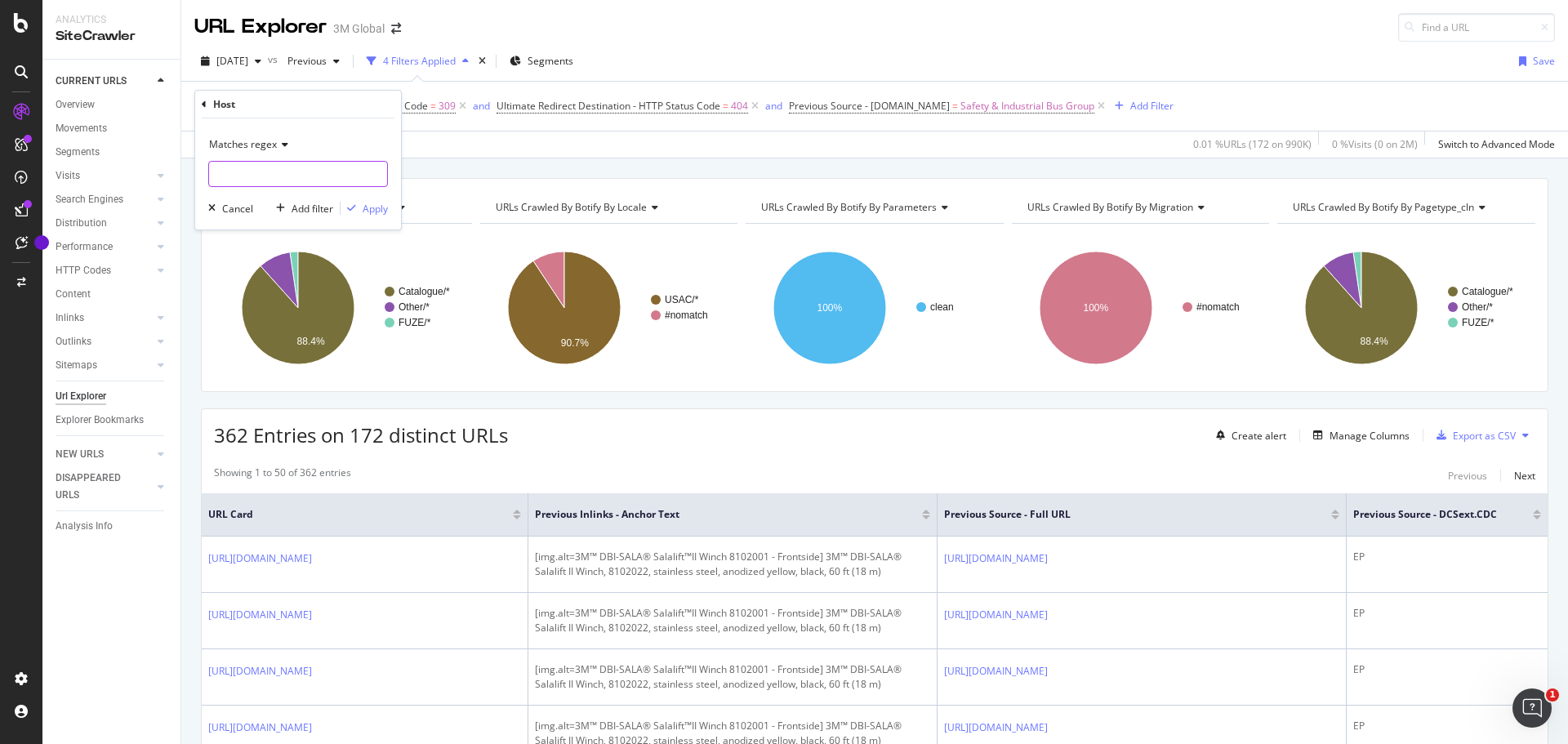
click at [282, 162] on input "text" at bounding box center [298, 174] width 178 height 27
paste input "[DOMAIN_NAME]|[DOMAIN_NAME]|[DOMAIN_NAME]|[DOMAIN_NAME]|[DOMAIN_NAME]|[DOMAIN_N…"
type input "[DOMAIN_NAME]|[DOMAIN_NAME]|[DOMAIN_NAME]|[DOMAIN_NAME]|[DOMAIN_NAME]|[DOMAIN_N…"
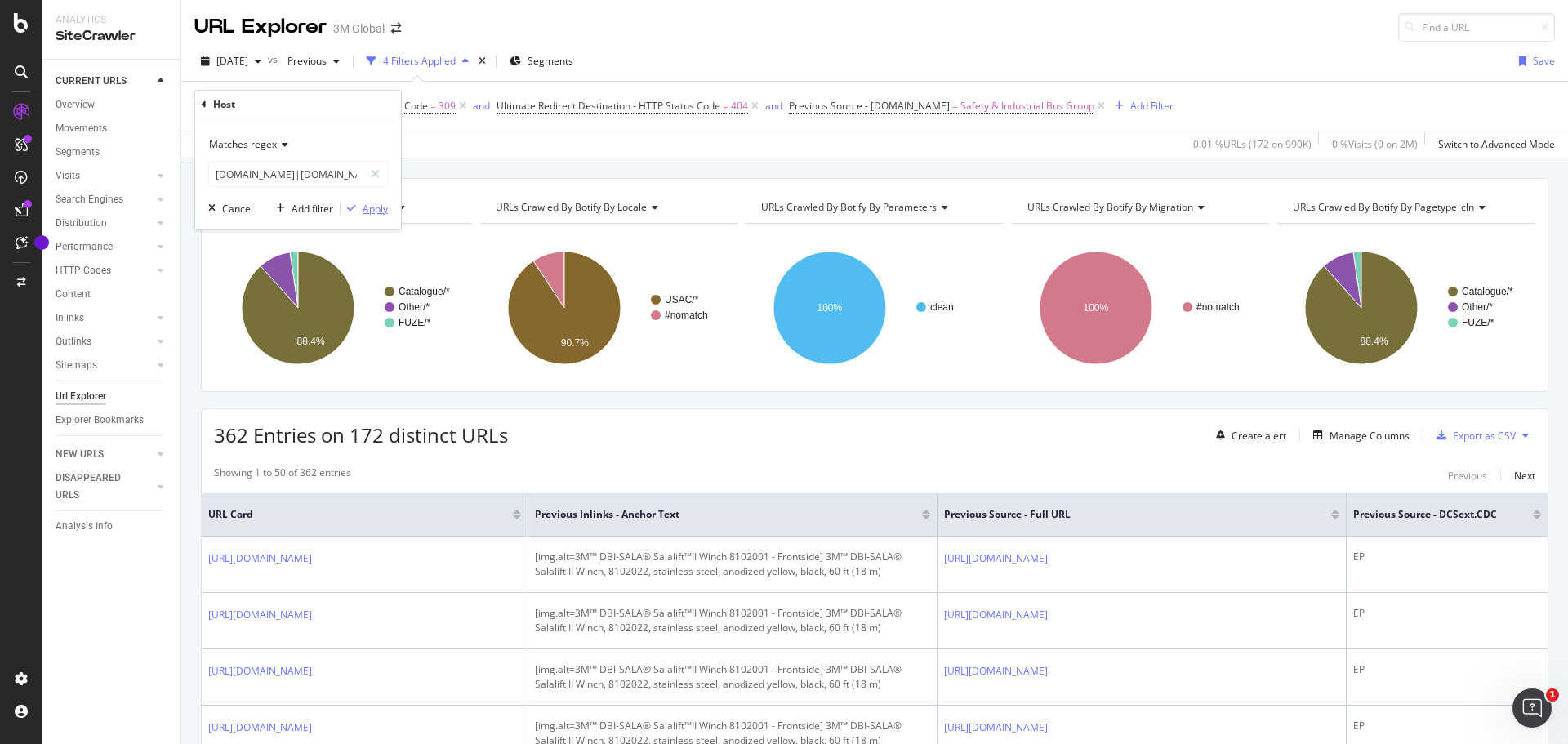
click at [376, 210] on div "Apply" at bounding box center [375, 208] width 26 height 14
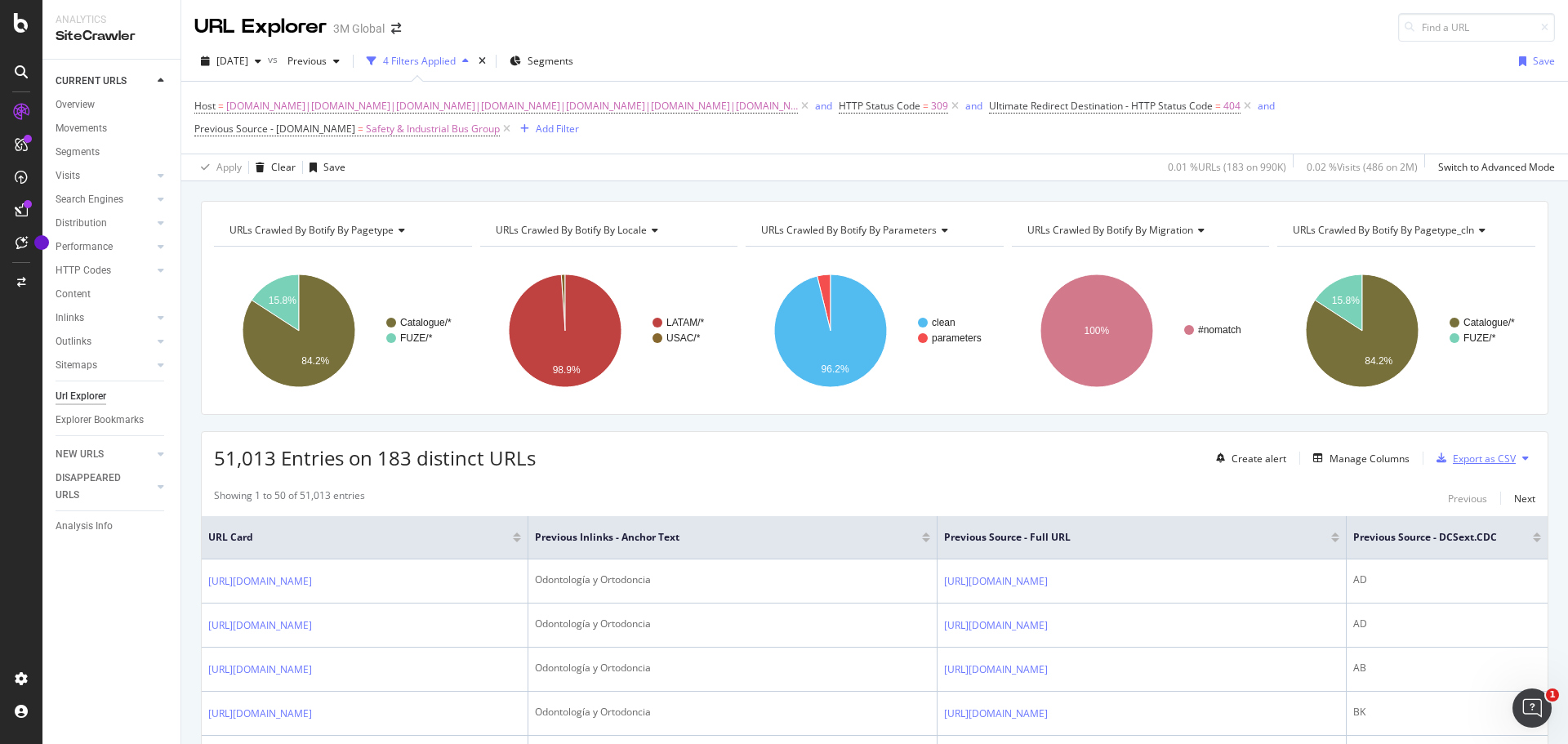
click at [1471, 456] on div "Export as CSV" at bounding box center [1484, 459] width 63 height 14
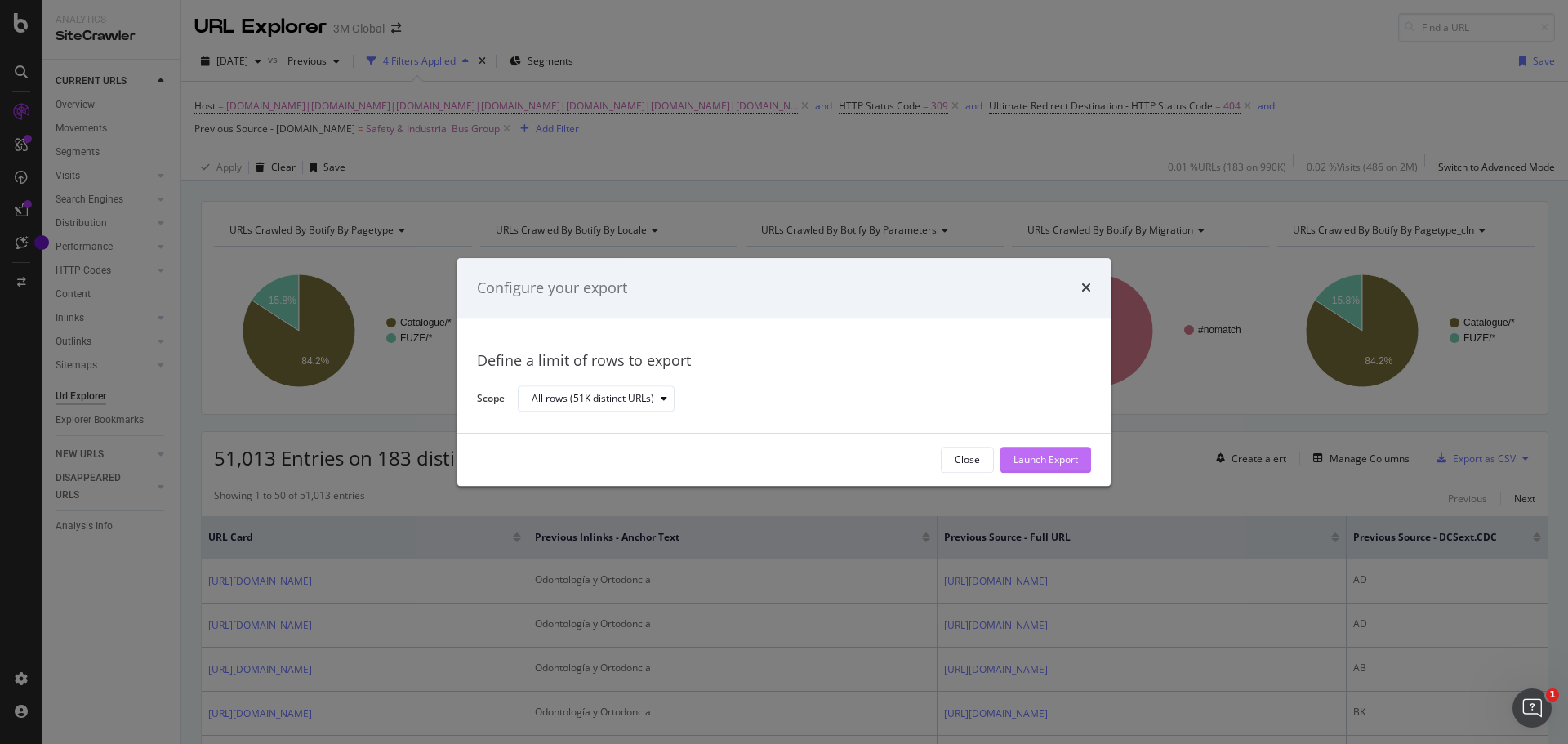
click at [1047, 460] on div "Launch Export" at bounding box center [1046, 460] width 65 height 14
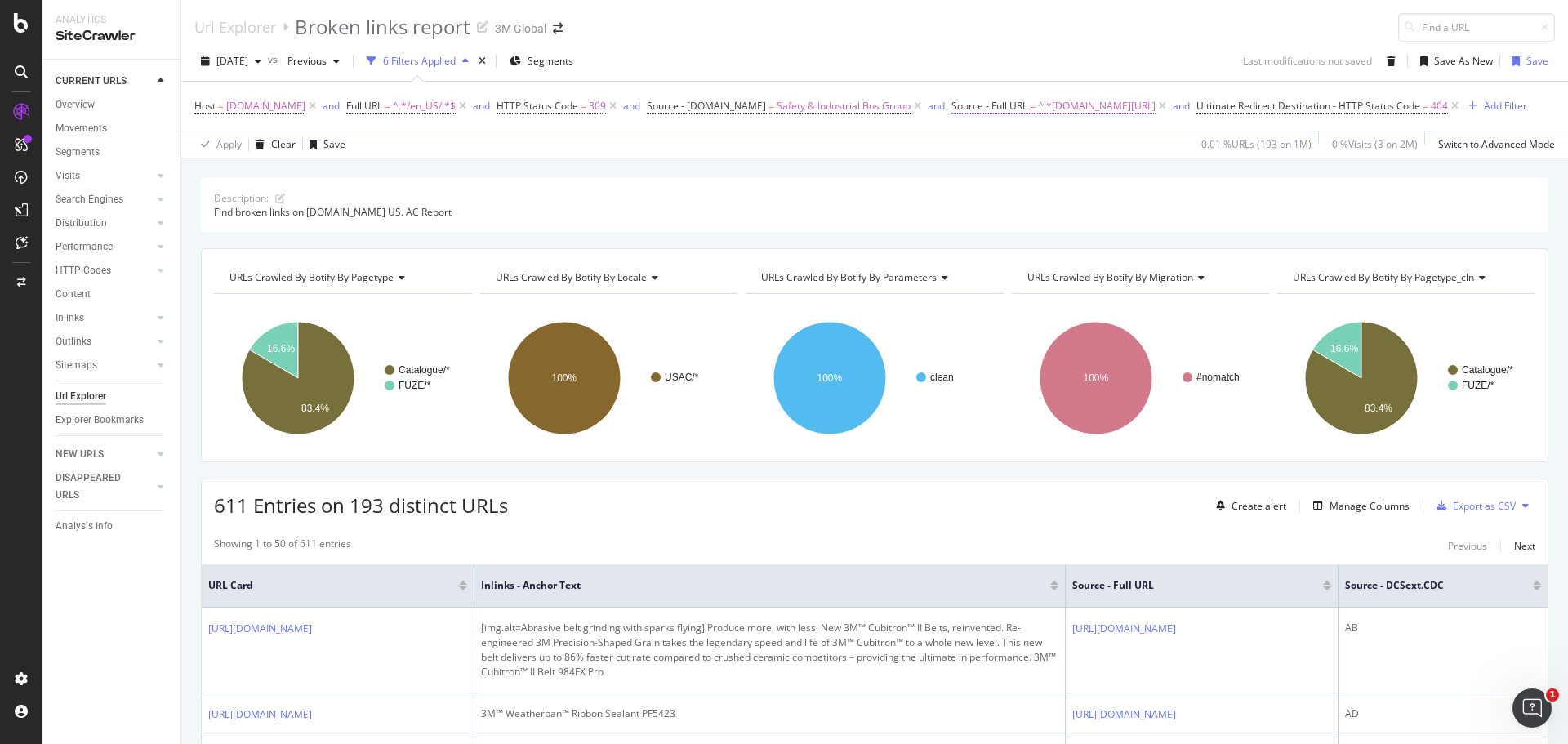
click at [1108, 109] on span "^.*www.3m.com/3M/en_US/.*$" at bounding box center [1096, 105] width 118 height 23
click at [1037, 233] on input "www.3m.com/3M/en_US/" at bounding box center [1024, 233] width 154 height 27
click at [1037, 232] on input "www.3m.com/3M/en_US/" at bounding box center [1024, 233] width 154 height 27
click at [1040, 52] on div "2025 Aug. 10th vs Previous 6 Filters Applied Segments Last modifications not sa…" at bounding box center [874, 64] width 1386 height 32
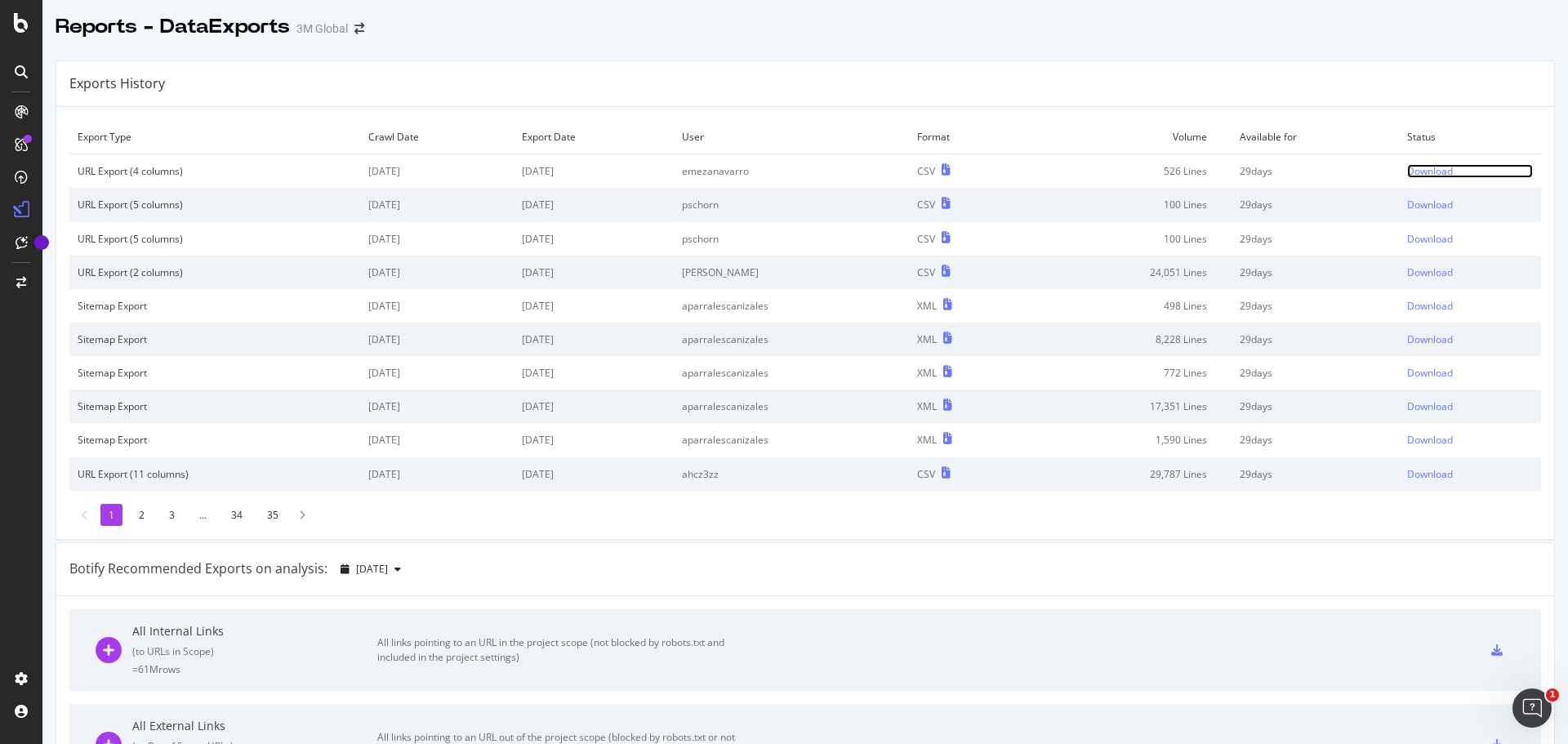
click at [1407, 167] on div "Download" at bounding box center [1429, 171] width 46 height 14
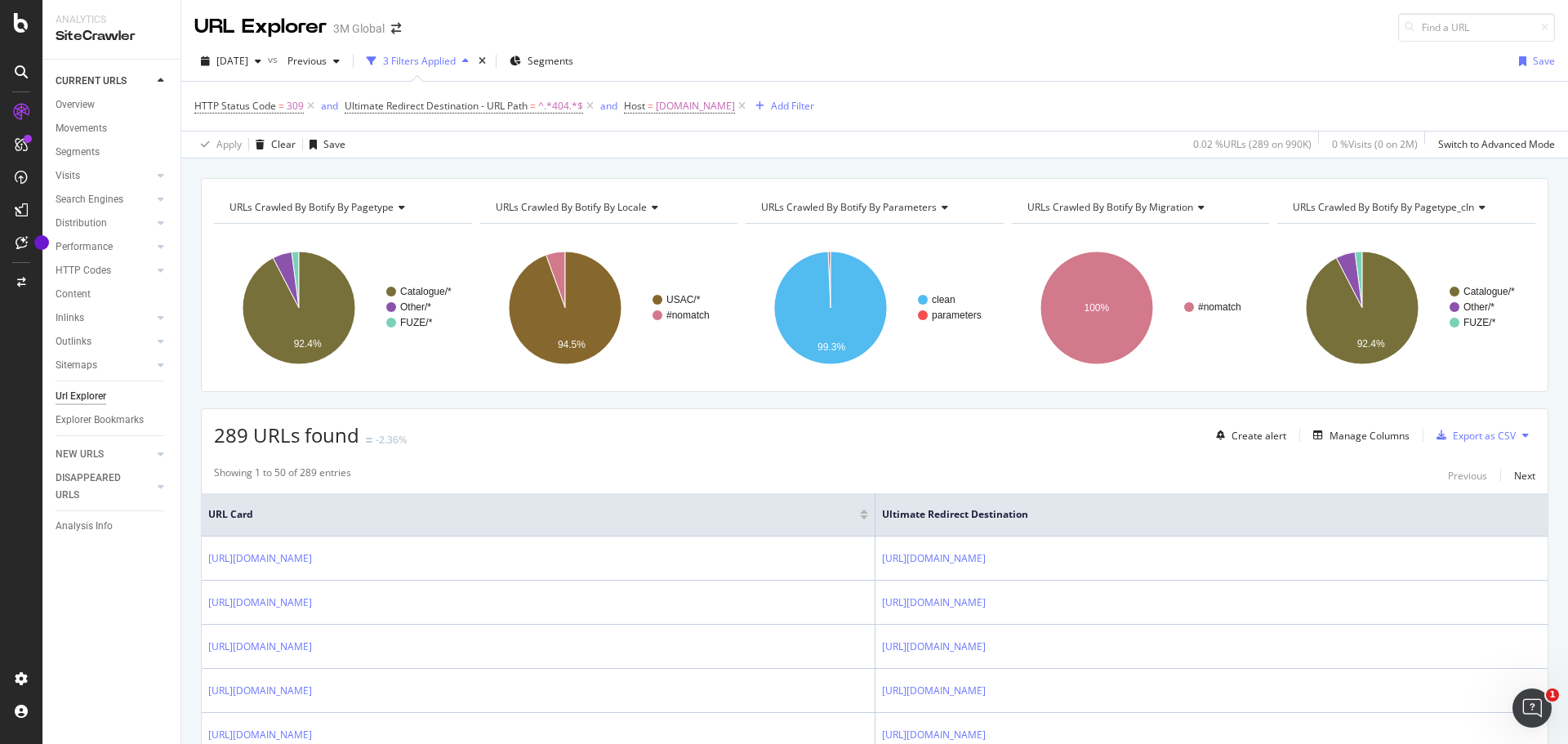
click at [785, 29] on div "URL Explorer 3M Global" at bounding box center [874, 21] width 1386 height 41
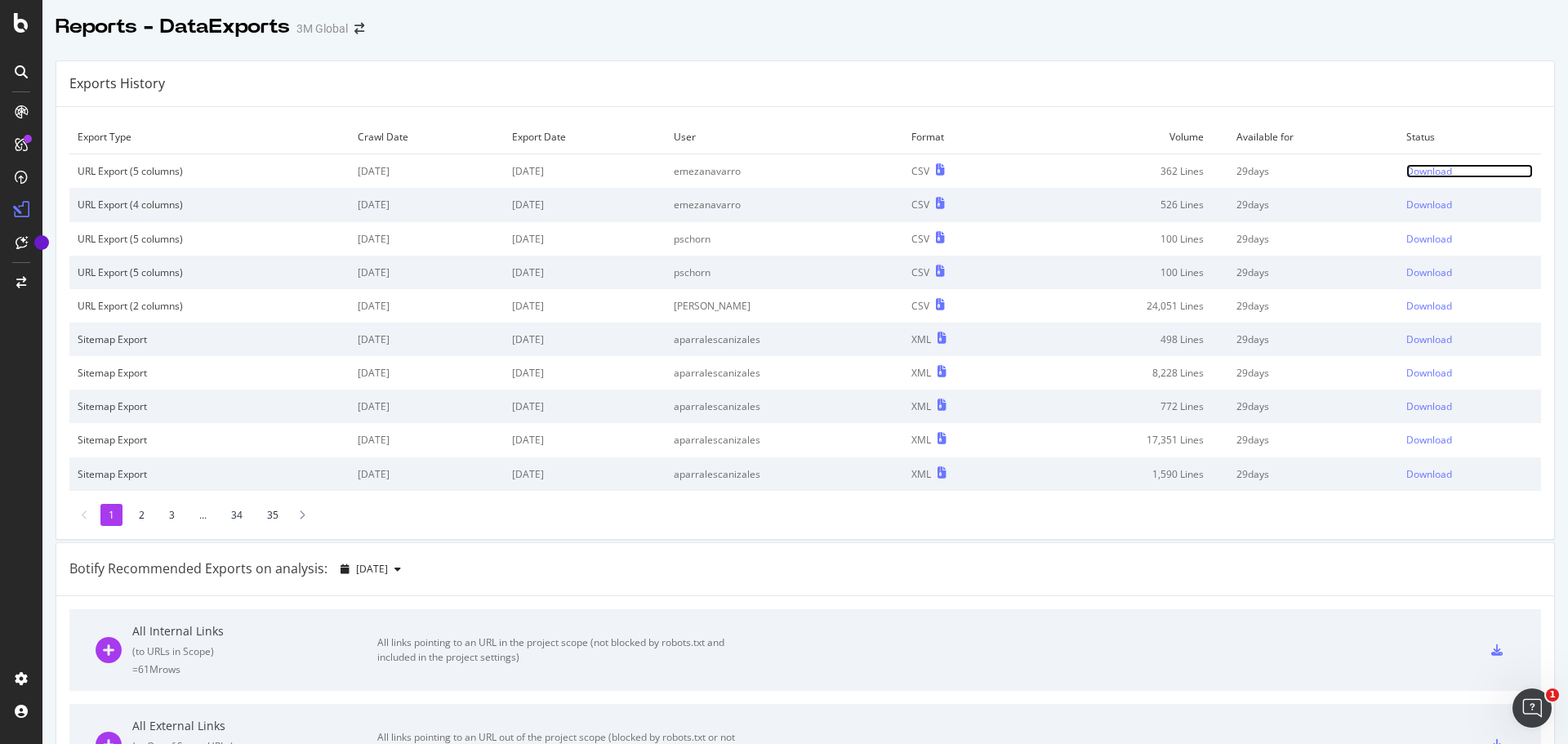
click at [1411, 169] on div "Download" at bounding box center [1428, 171] width 46 height 14
click at [1058, 41] on div at bounding box center [805, 44] width 1526 height 7
click at [1418, 168] on div "Download" at bounding box center [1428, 171] width 46 height 14
